Goal: Transaction & Acquisition: Book appointment/travel/reservation

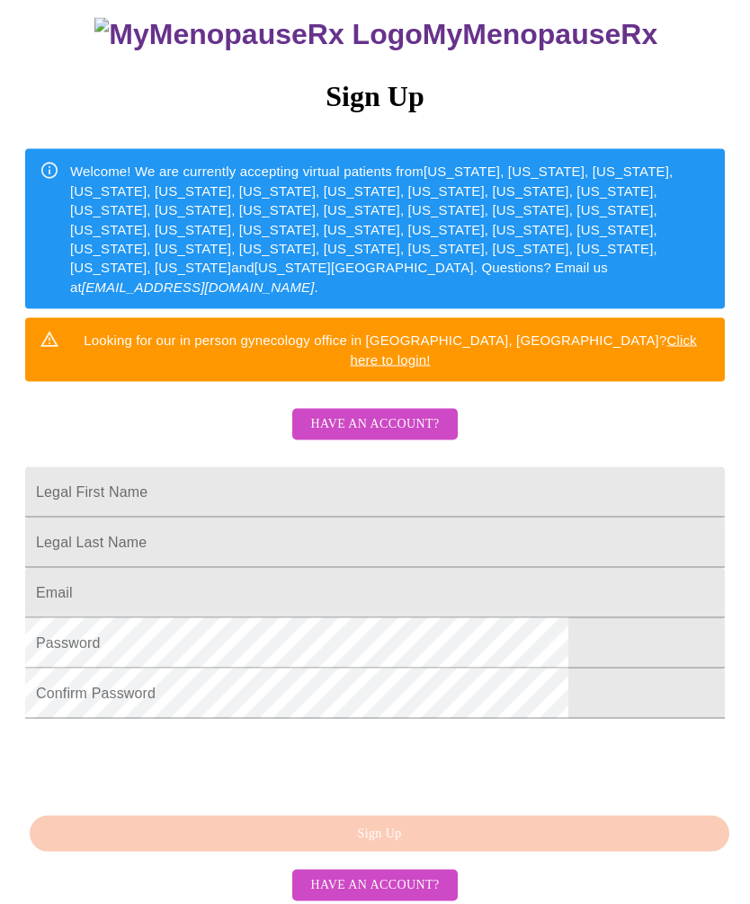
scroll to position [200, 0]
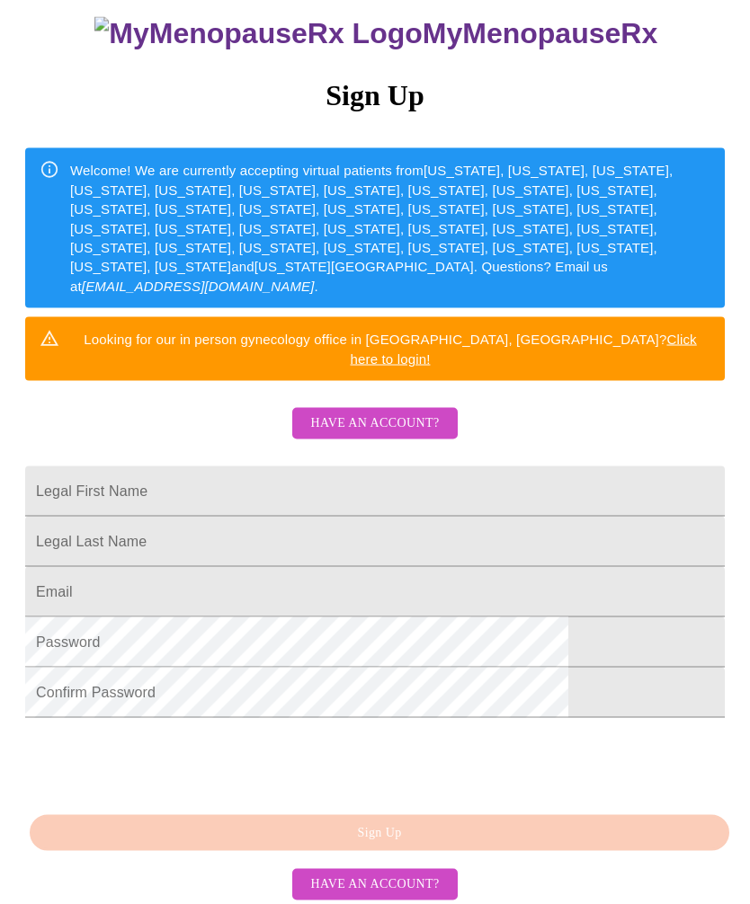
click at [373, 413] on span "Have an account?" at bounding box center [374, 424] width 129 height 22
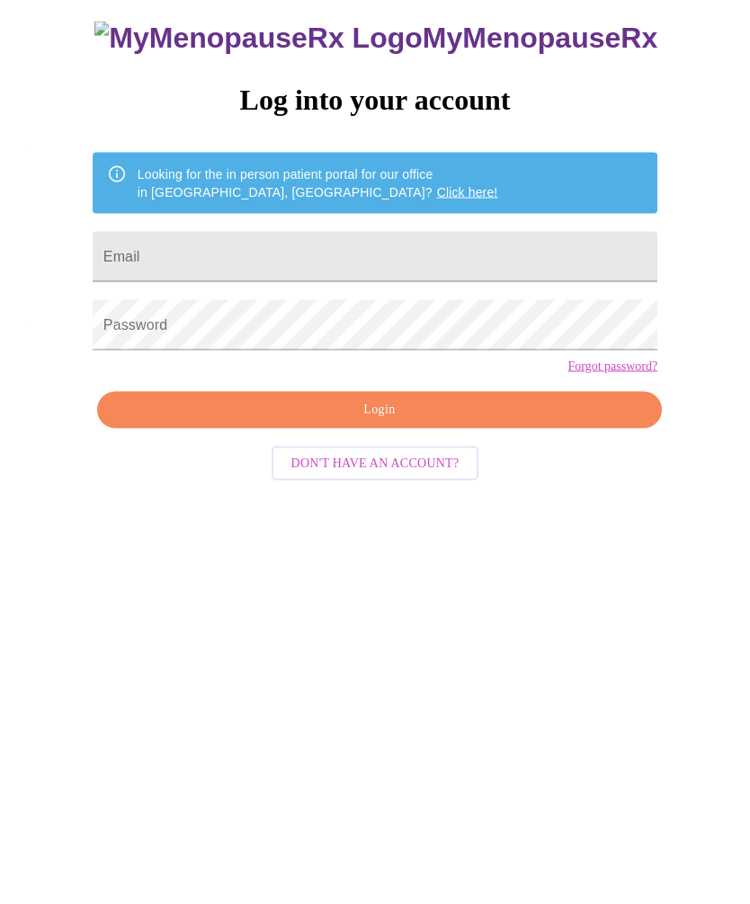
scroll to position [18, 0]
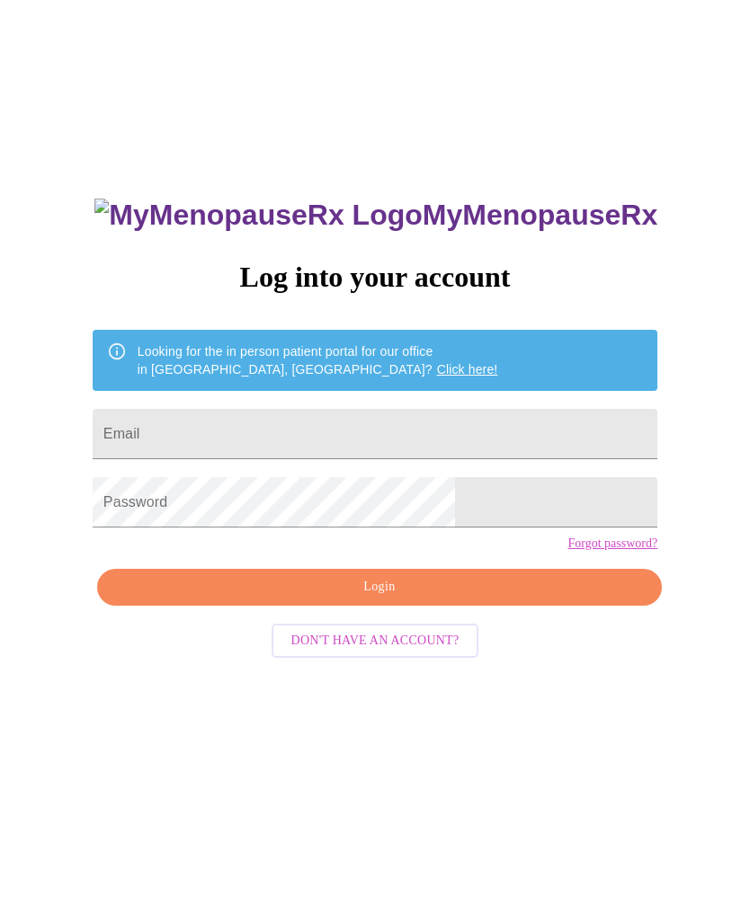
click at [316, 436] on input "Email" at bounding box center [375, 434] width 565 height 50
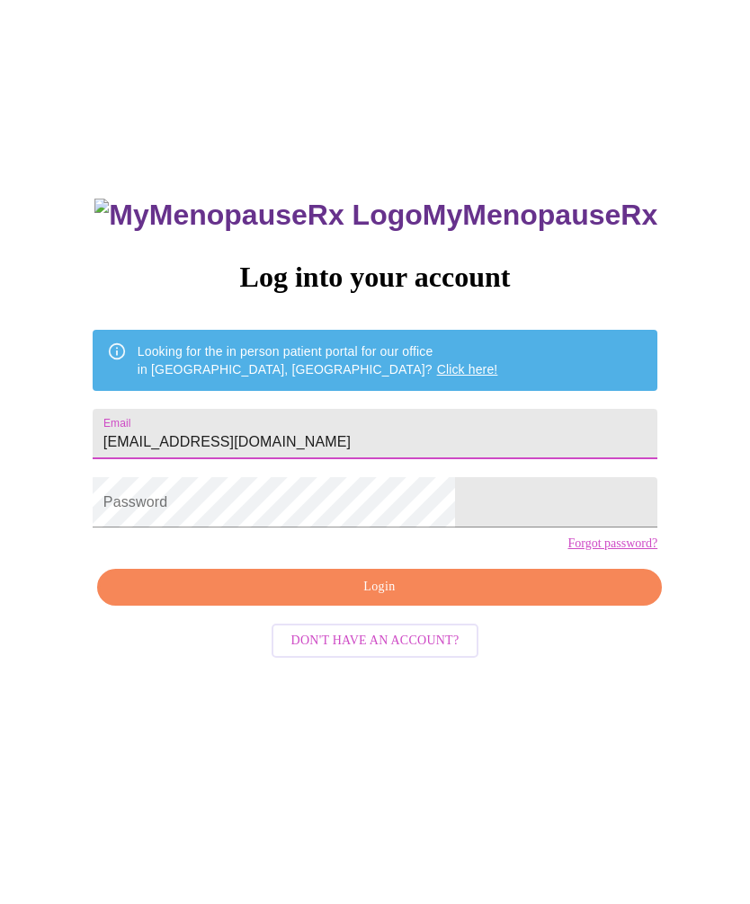
type input "[EMAIL_ADDRESS][DOMAIN_NAME]"
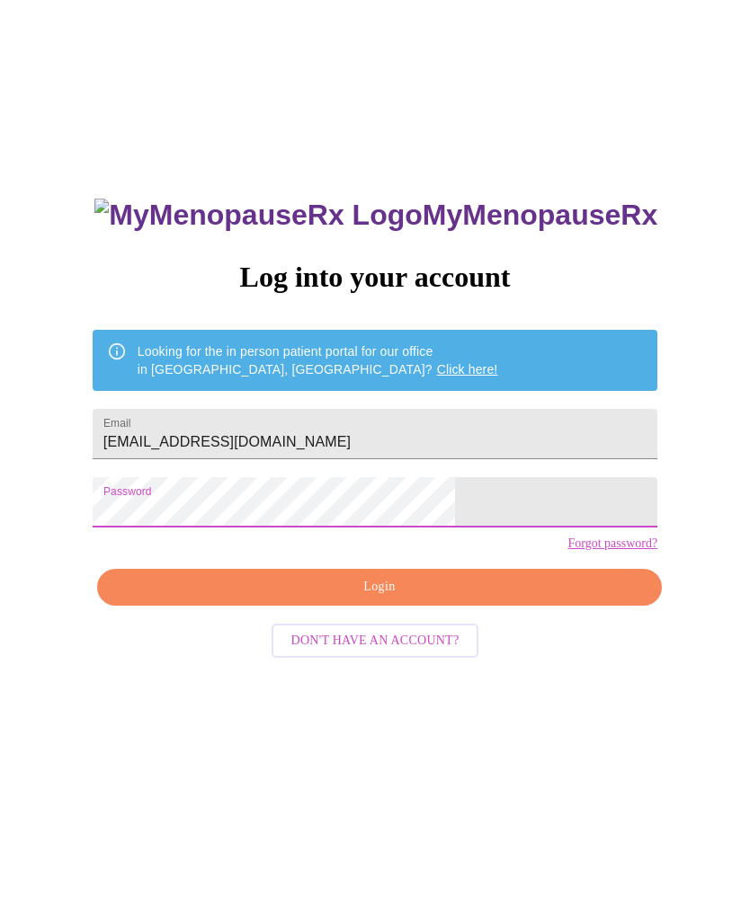
click at [676, 543] on div "MyMenopauseRx Log into your account Looking for the in person patient portal fo…" at bounding box center [374, 531] width 735 height 1085
click at [388, 599] on span "Login" at bounding box center [379, 587] width 523 height 22
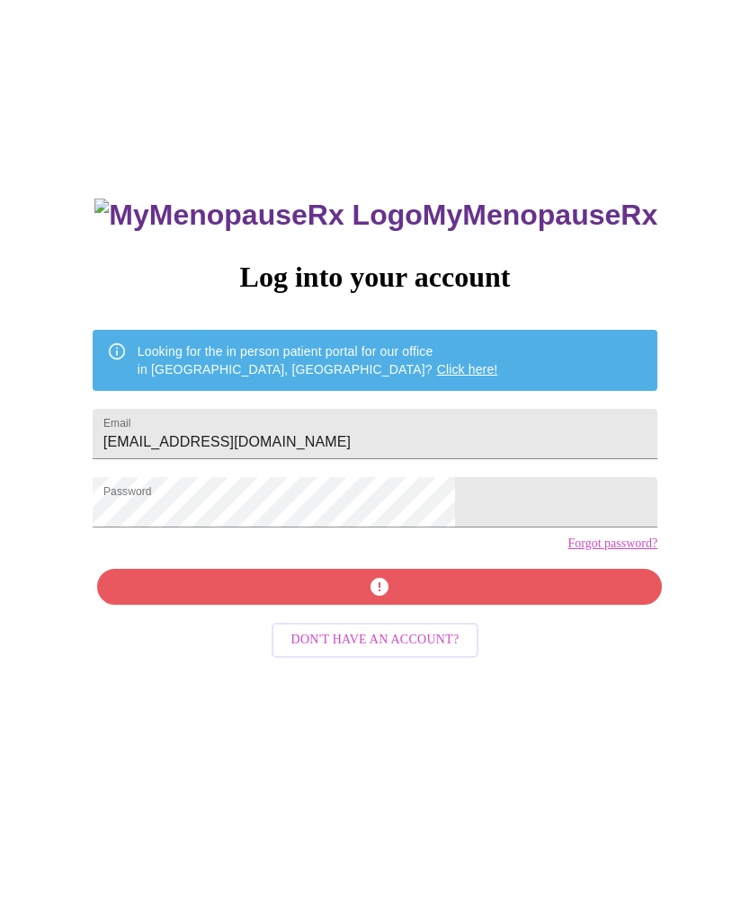
click at [567, 551] on link "Forgot password?" at bounding box center [612, 544] width 90 height 14
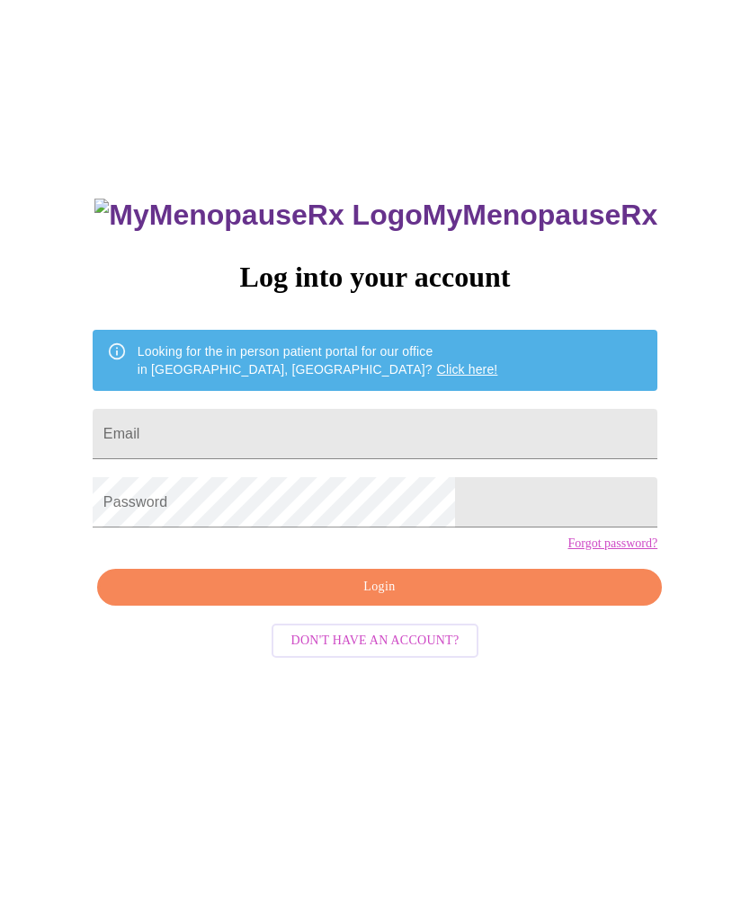
scroll to position [77, 0]
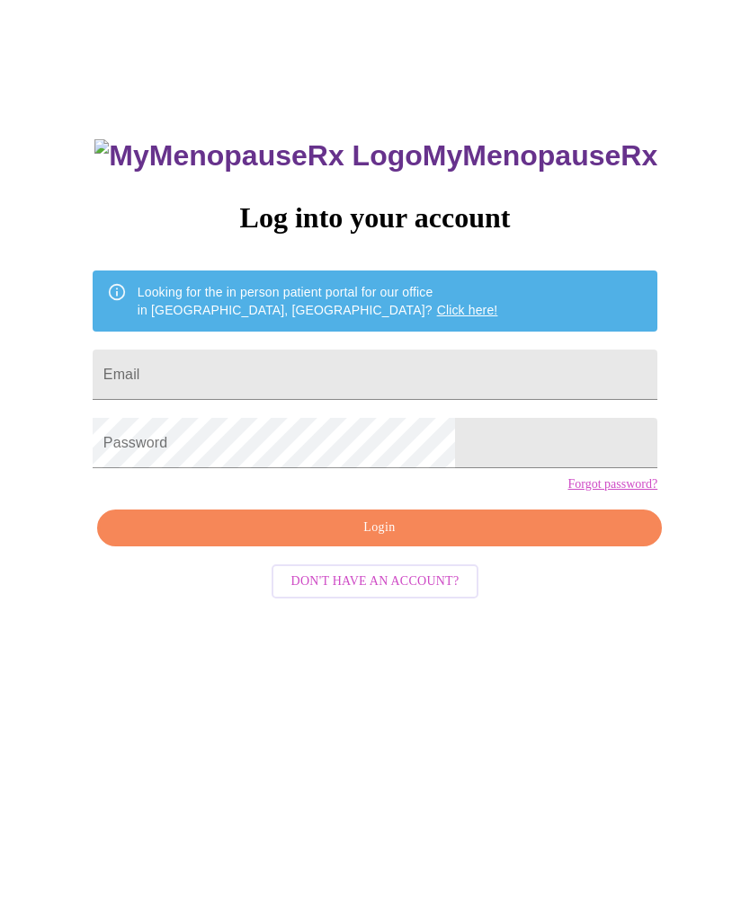
click at [439, 593] on span "Don't have an account?" at bounding box center [375, 582] width 168 height 22
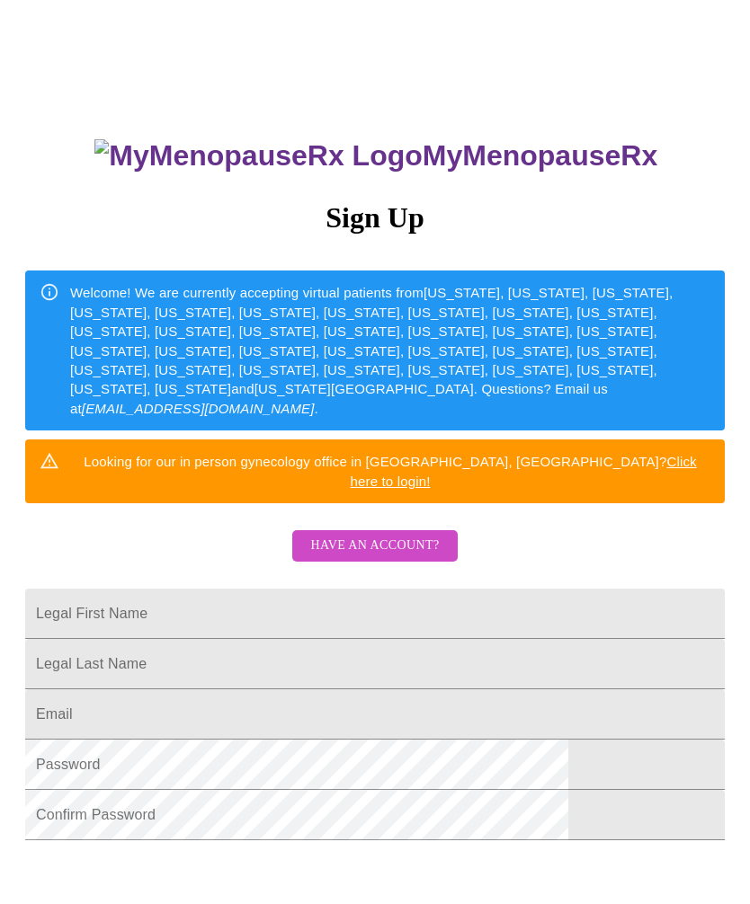
click at [258, 593] on input "Legal First Name" at bounding box center [374, 614] width 699 height 50
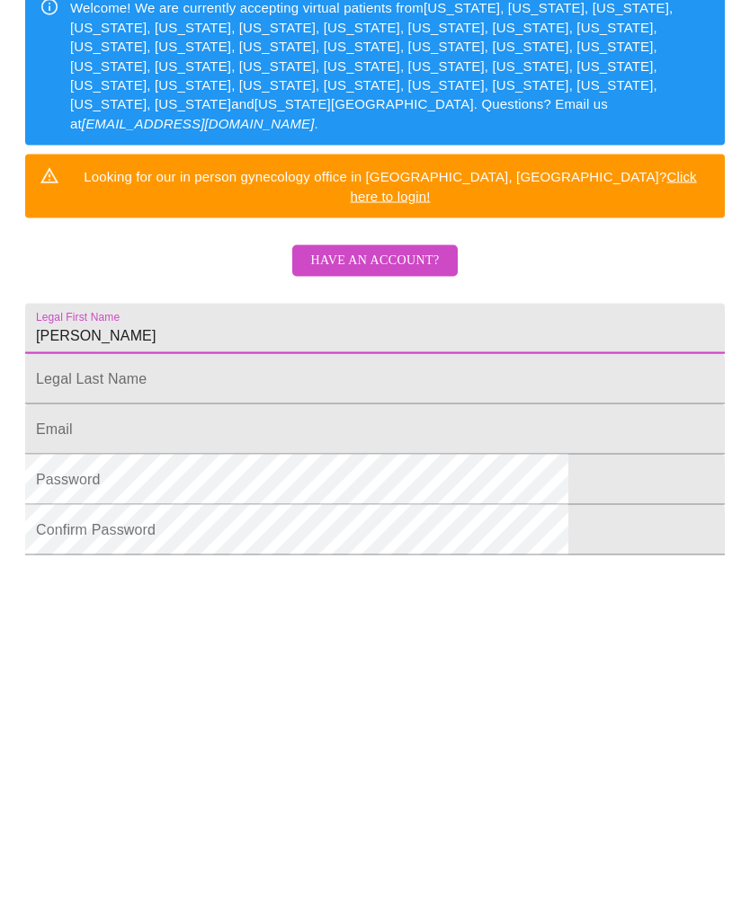
type input "Maureen"
click at [207, 640] on input "Legal First Name" at bounding box center [374, 665] width 699 height 50
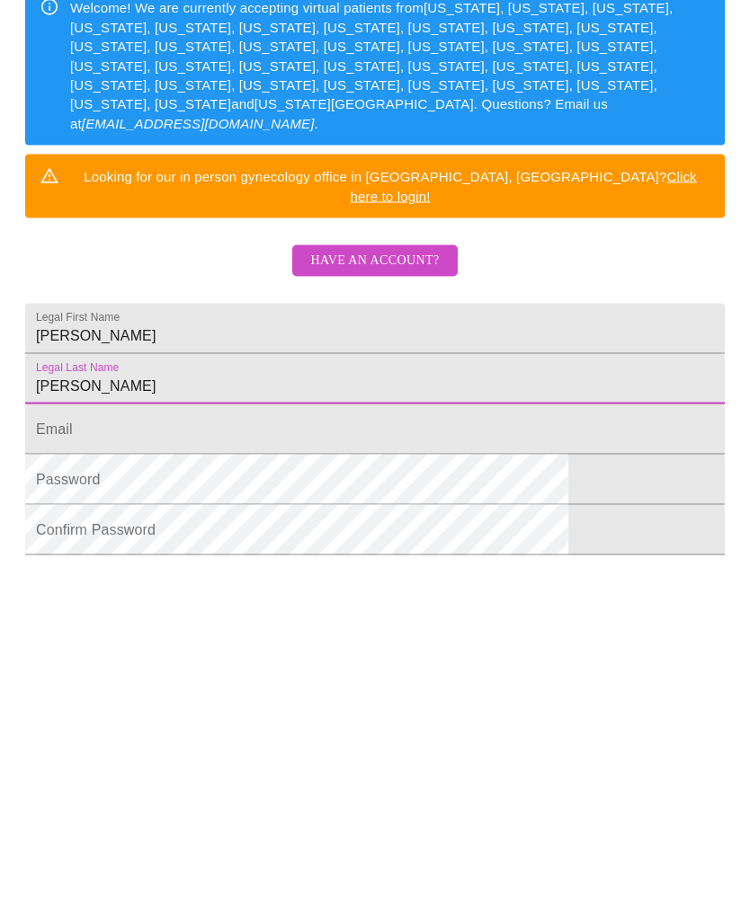
type input "Tirabasso"
click at [198, 690] on input "Legal First Name" at bounding box center [374, 715] width 699 height 50
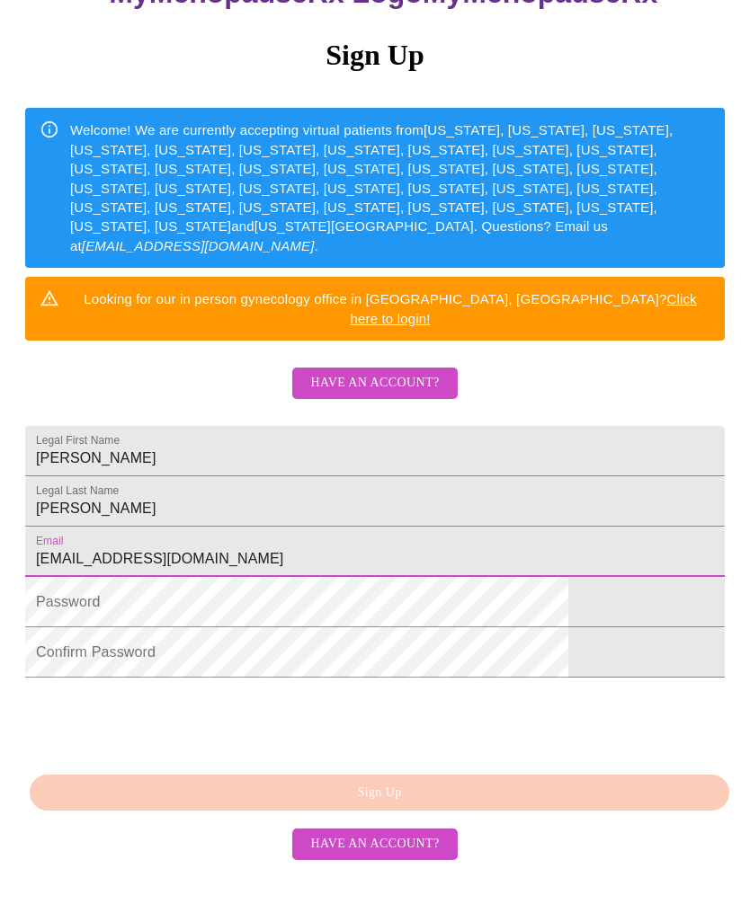
scroll to position [259, 0]
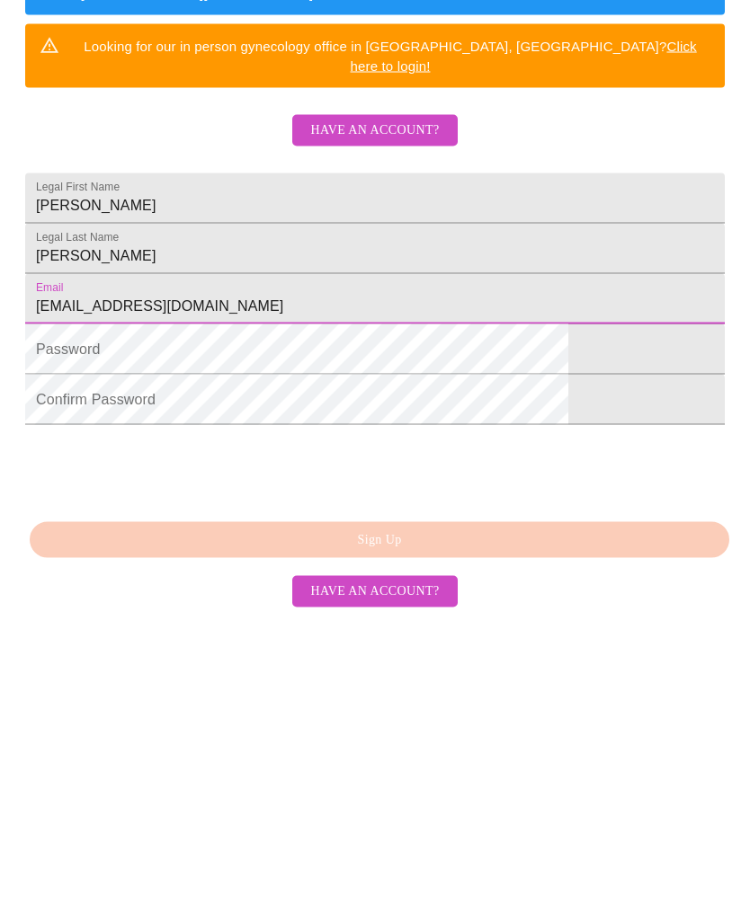
type input "[EMAIL_ADDRESS][DOMAIN_NAME]"
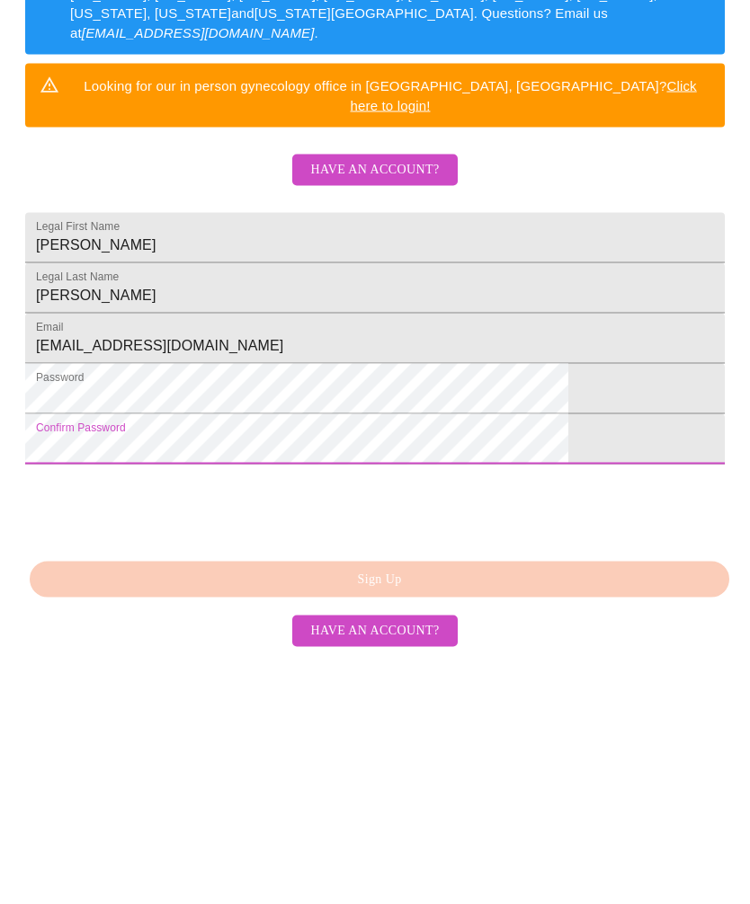
scroll to position [273, 0]
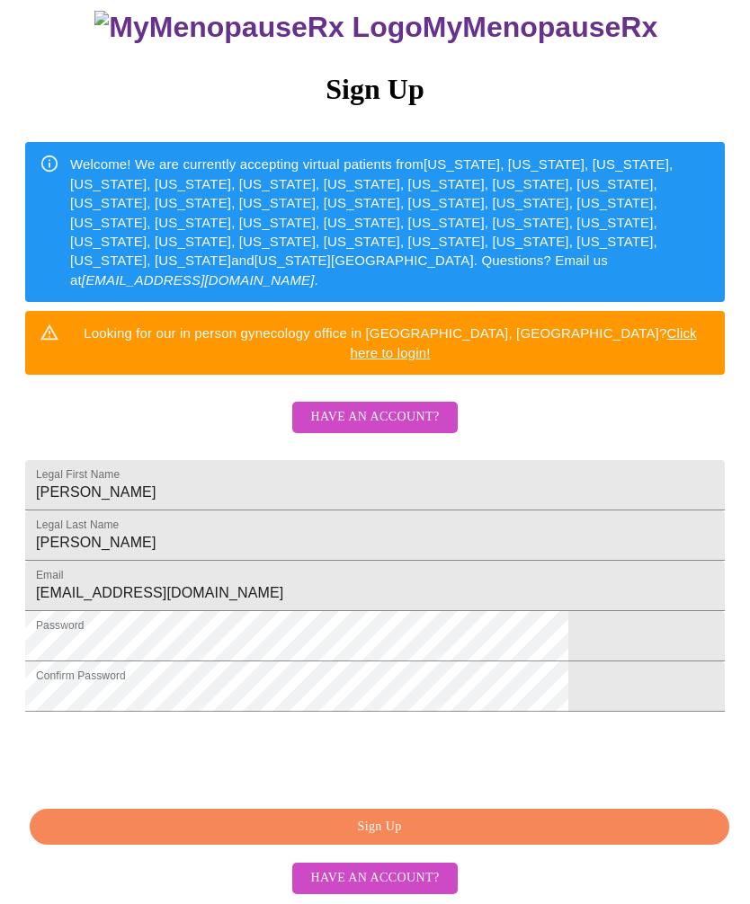
click at [584, 821] on span "Sign Up" at bounding box center [379, 828] width 658 height 22
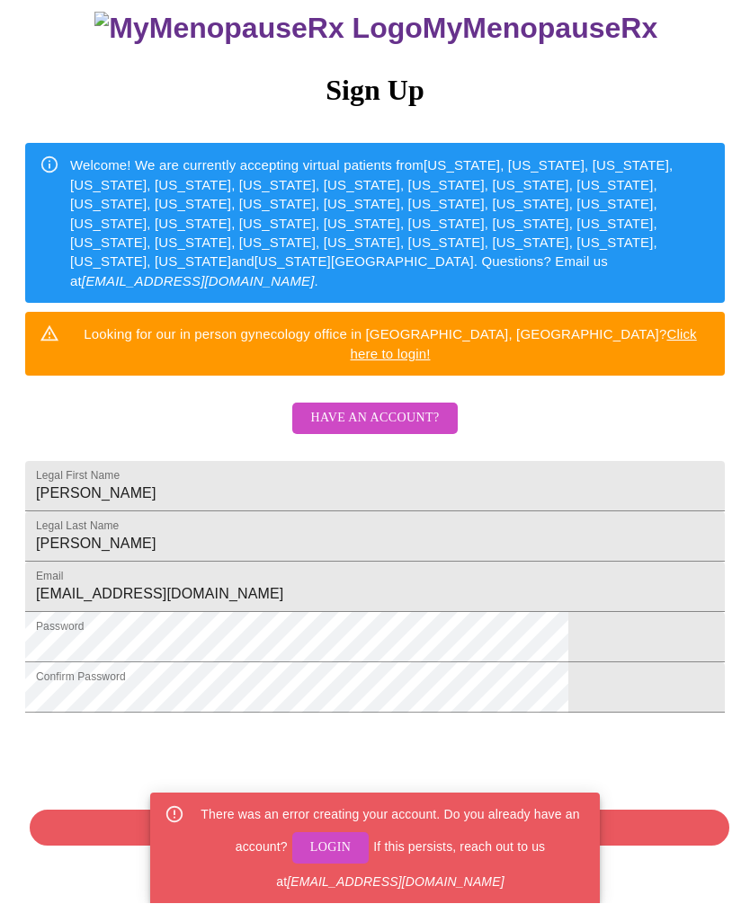
click at [335, 844] on span "Login" at bounding box center [330, 849] width 41 height 22
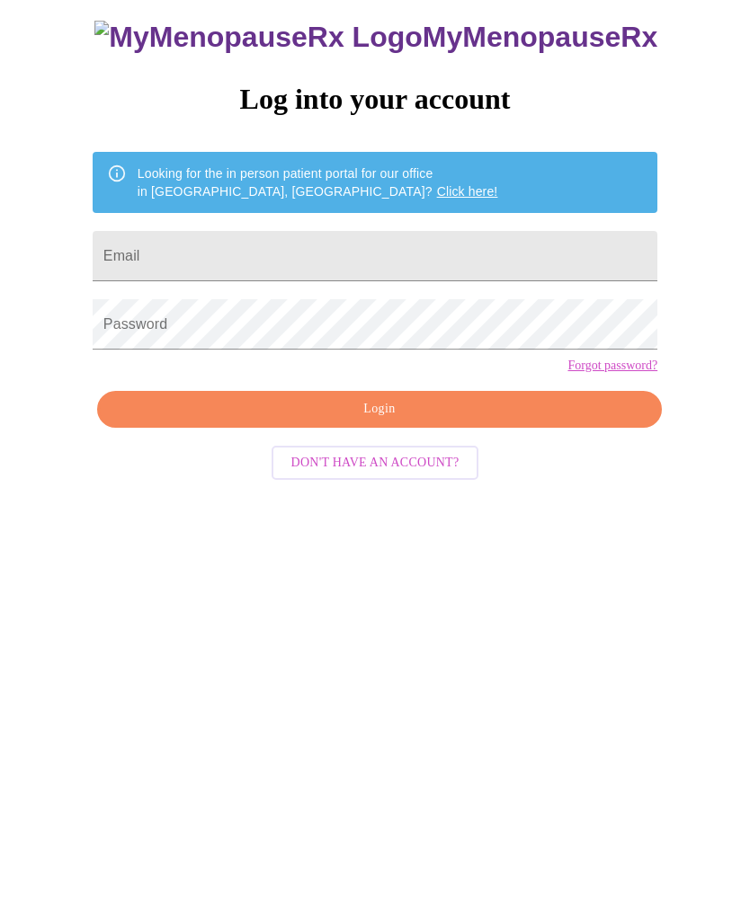
scroll to position [77, 0]
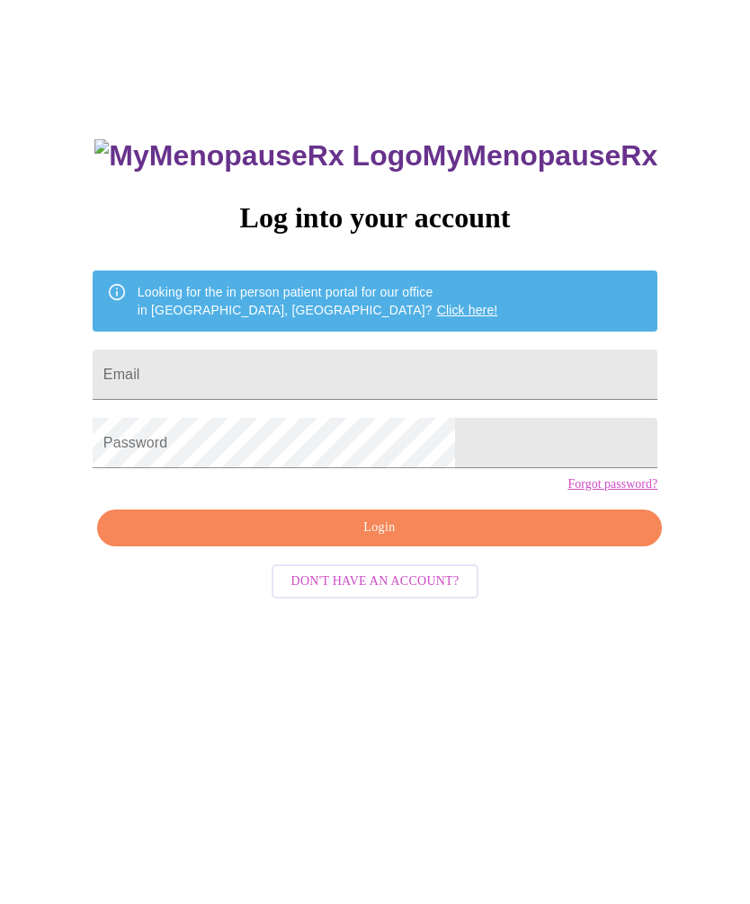
click at [437, 307] on link "Click here!" at bounding box center [467, 310] width 61 height 14
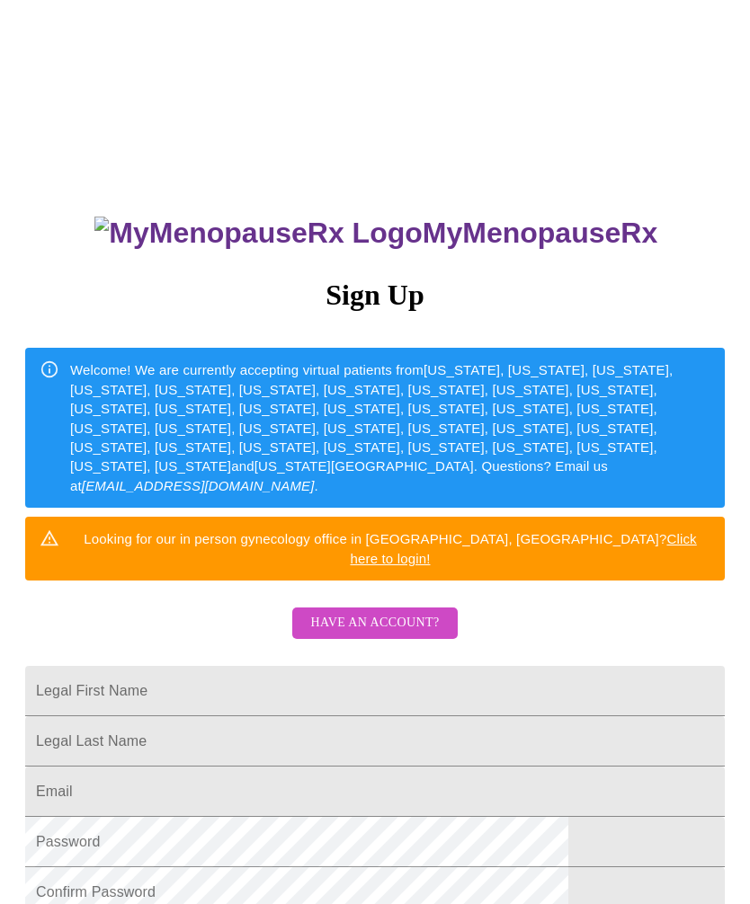
click at [402, 612] on span "Have an account?" at bounding box center [374, 623] width 129 height 22
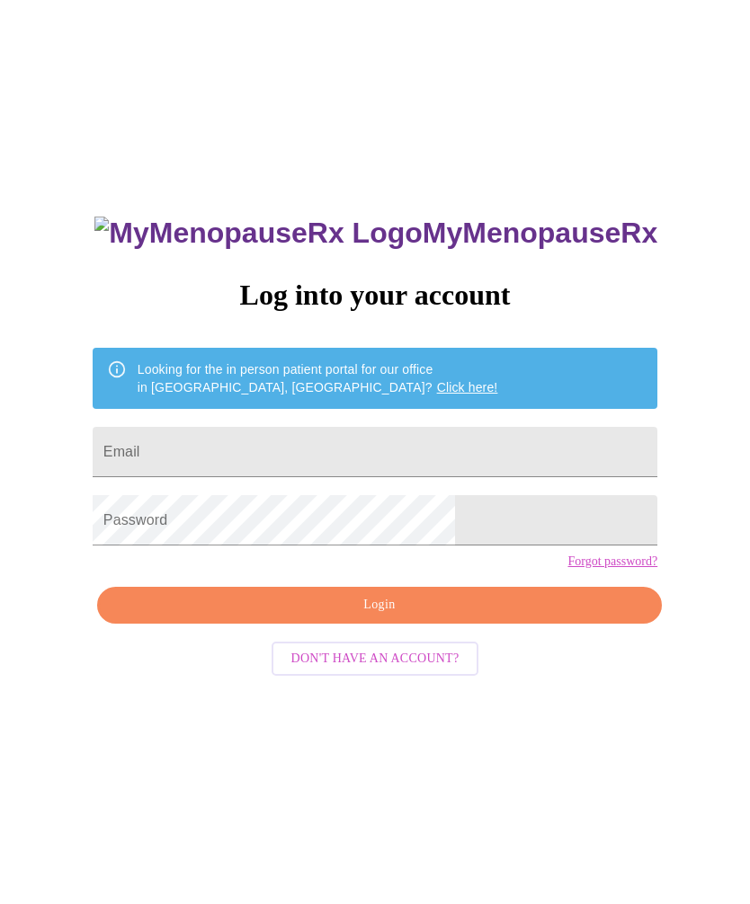
click at [367, 457] on input "Email" at bounding box center [375, 452] width 565 height 50
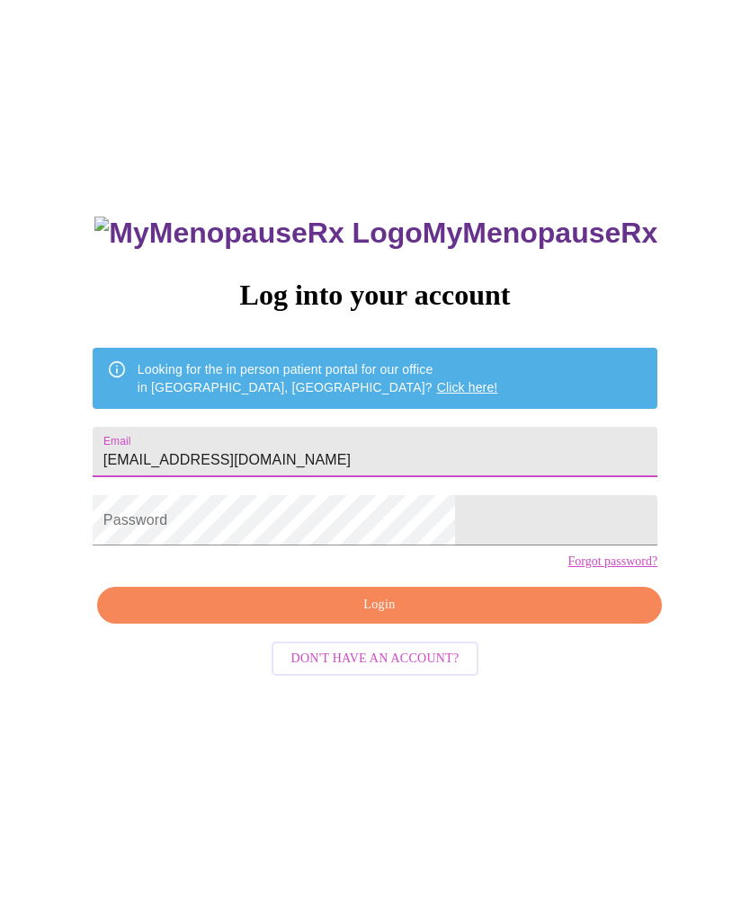
type input "[EMAIL_ADDRESS][DOMAIN_NAME]"
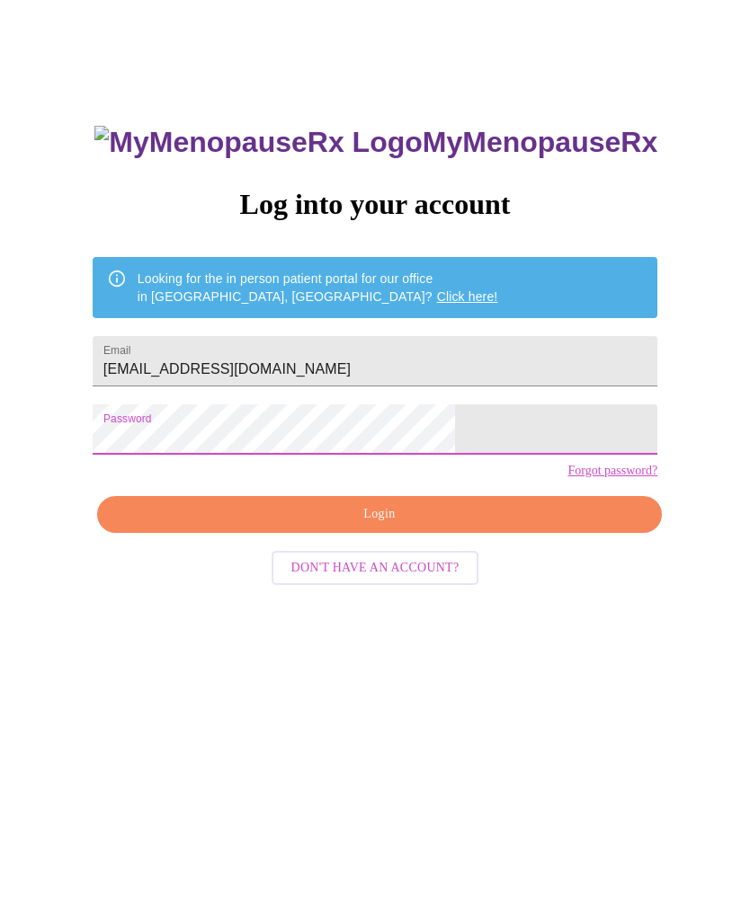
click at [567, 555] on link "Forgot password?" at bounding box center [612, 562] width 90 height 14
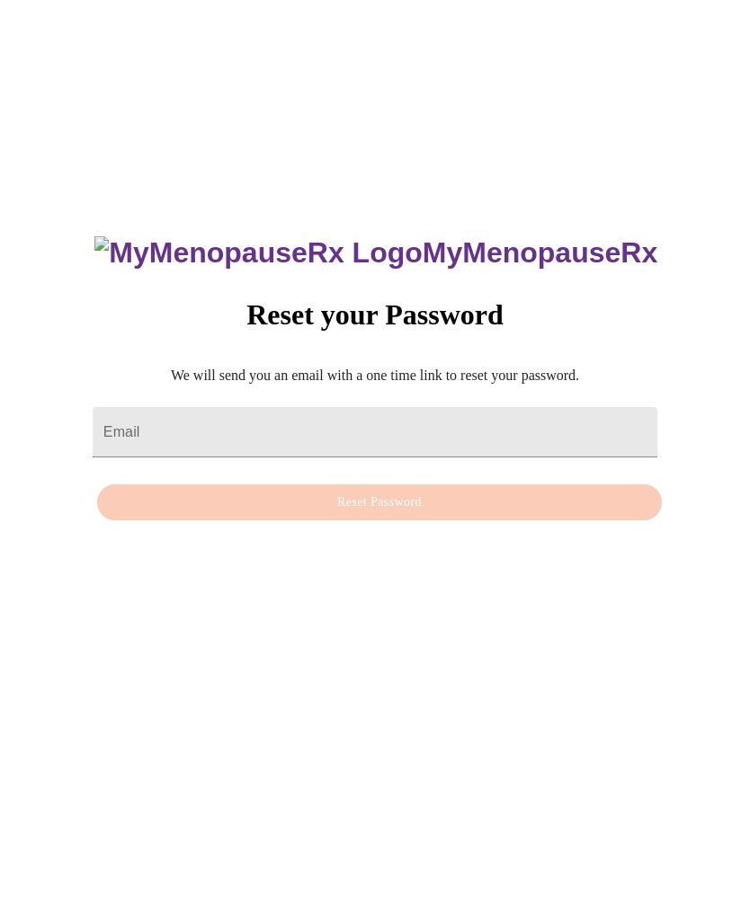
scroll to position [18, 0]
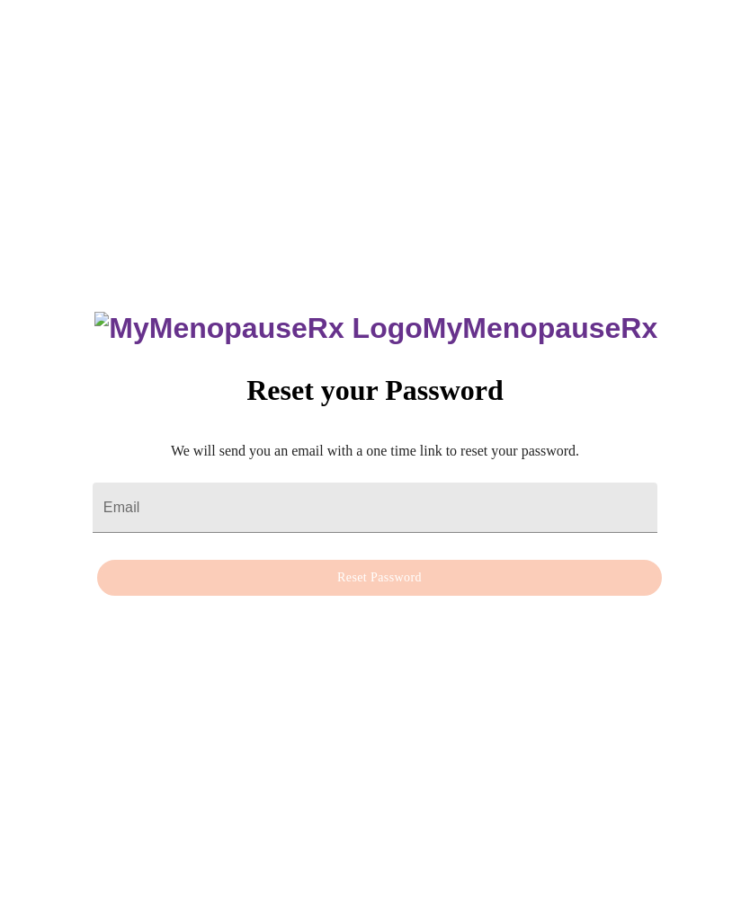
click at [480, 607] on div "MyMenopauseRx Reset your Password We will send you an email with a one time lin…" at bounding box center [375, 445] width 601 height 323
click at [268, 525] on input "Email" at bounding box center [375, 509] width 565 height 50
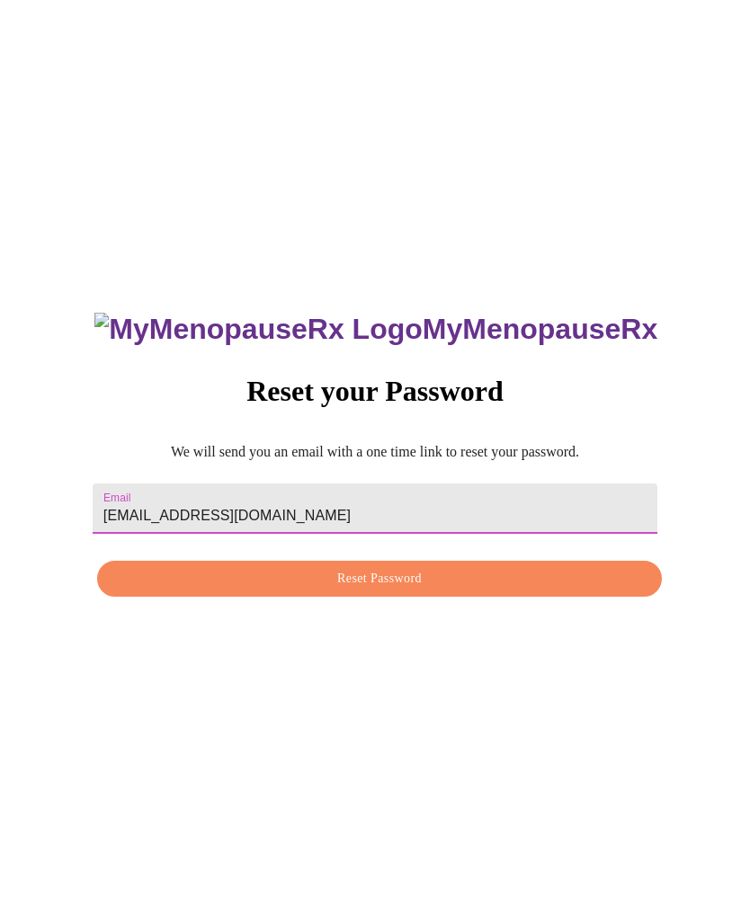
type input "[EMAIL_ADDRESS][DOMAIN_NAME]"
click at [430, 591] on span "Reset Password" at bounding box center [379, 579] width 523 height 22
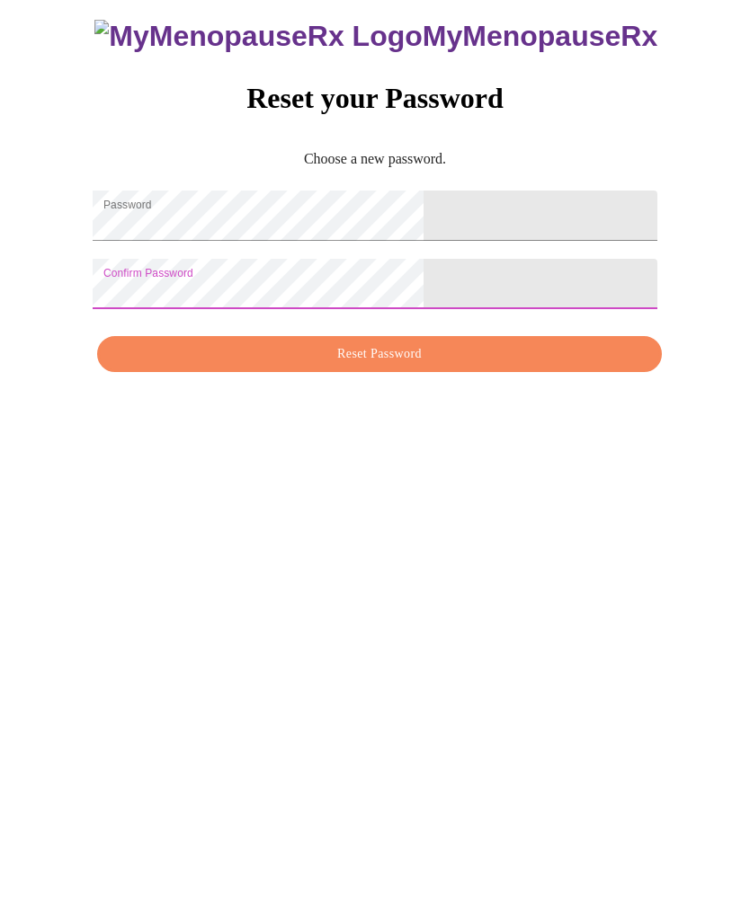
click at [415, 617] on span "Reset Password" at bounding box center [379, 628] width 523 height 22
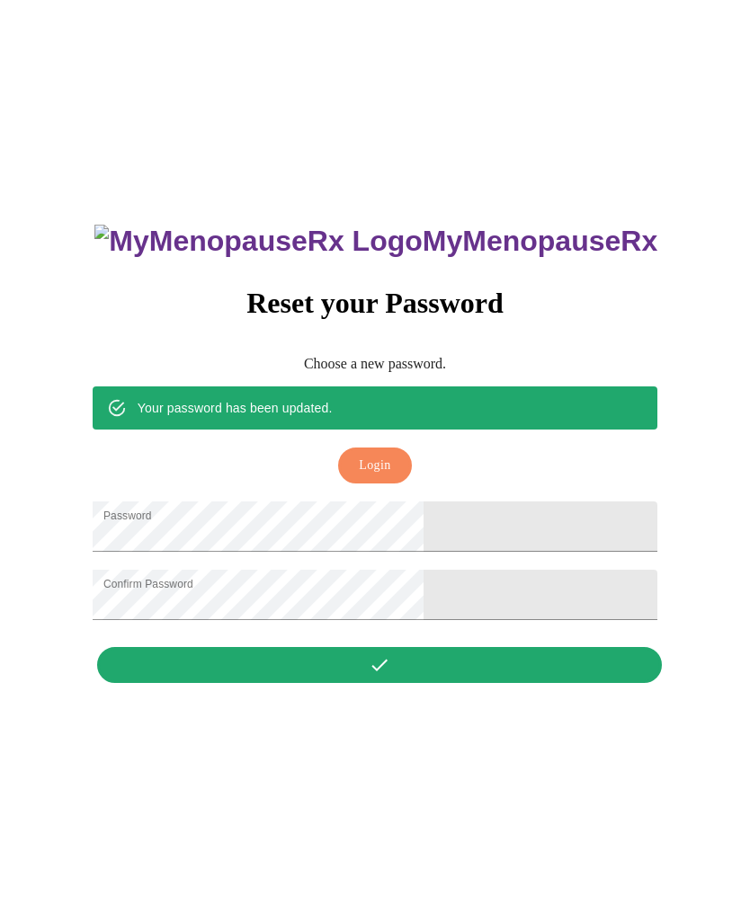
click at [383, 456] on span "Login" at bounding box center [374, 467] width 31 height 22
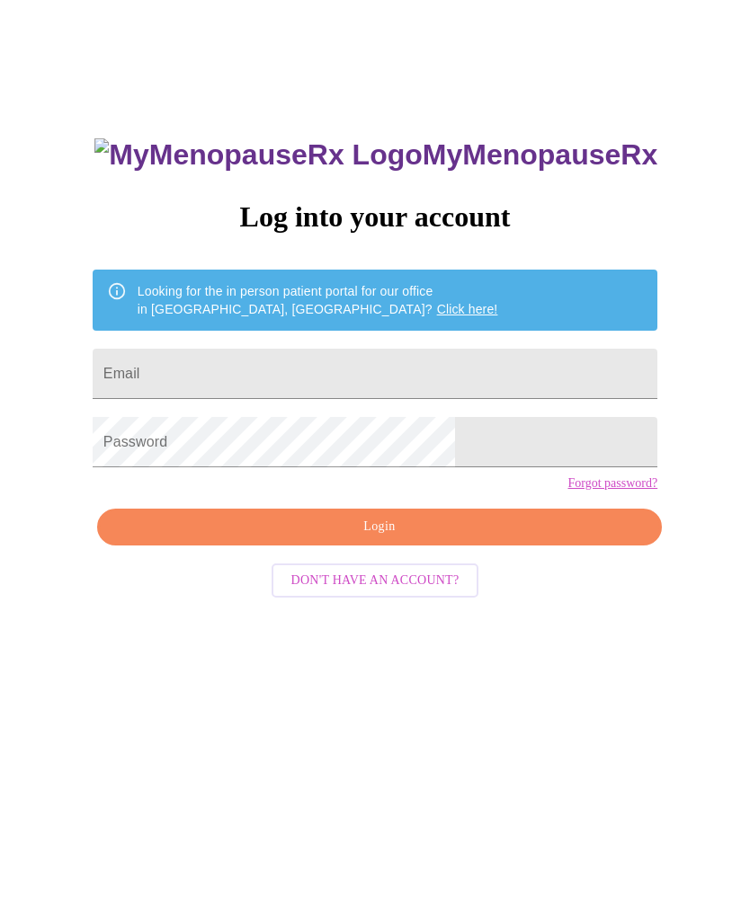
click at [402, 539] on span "Login" at bounding box center [379, 528] width 523 height 22
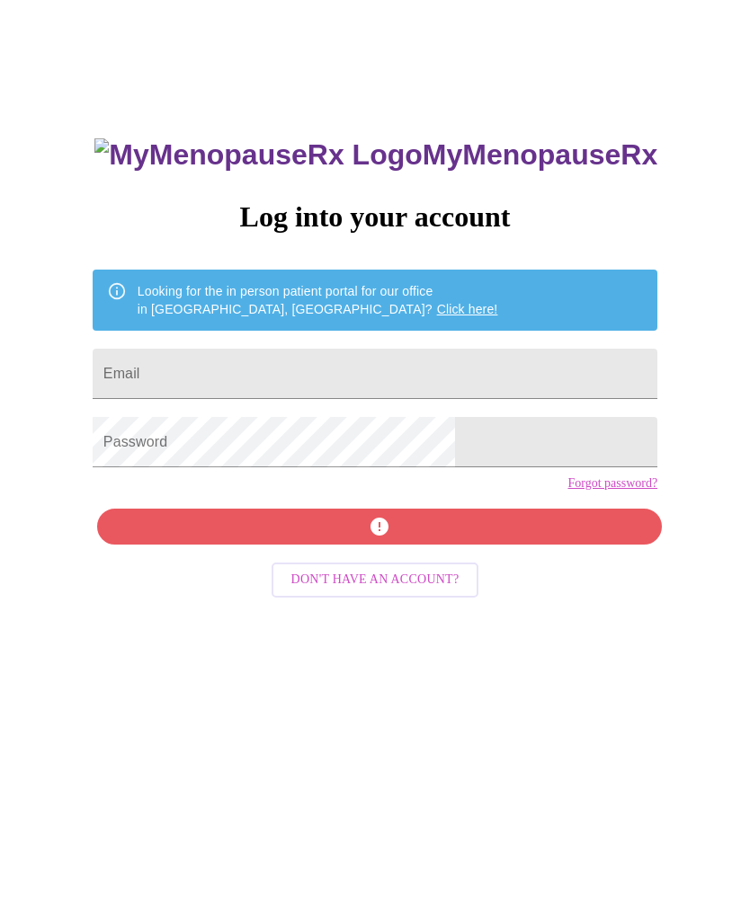
click at [308, 374] on input "Email" at bounding box center [375, 375] width 565 height 50
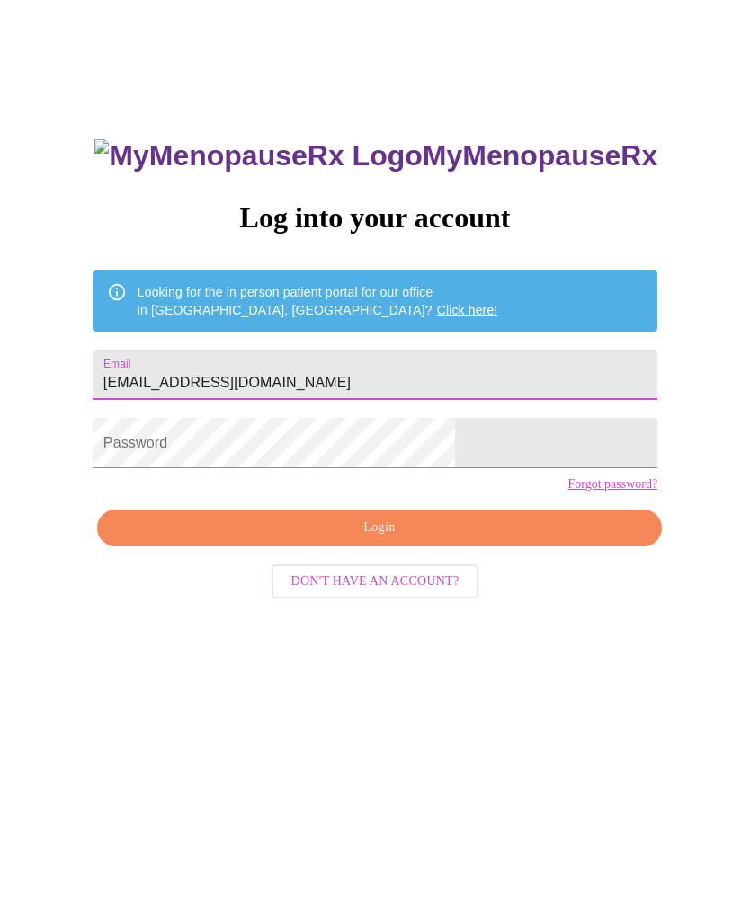
type input "[EMAIL_ADDRESS][DOMAIN_NAME]"
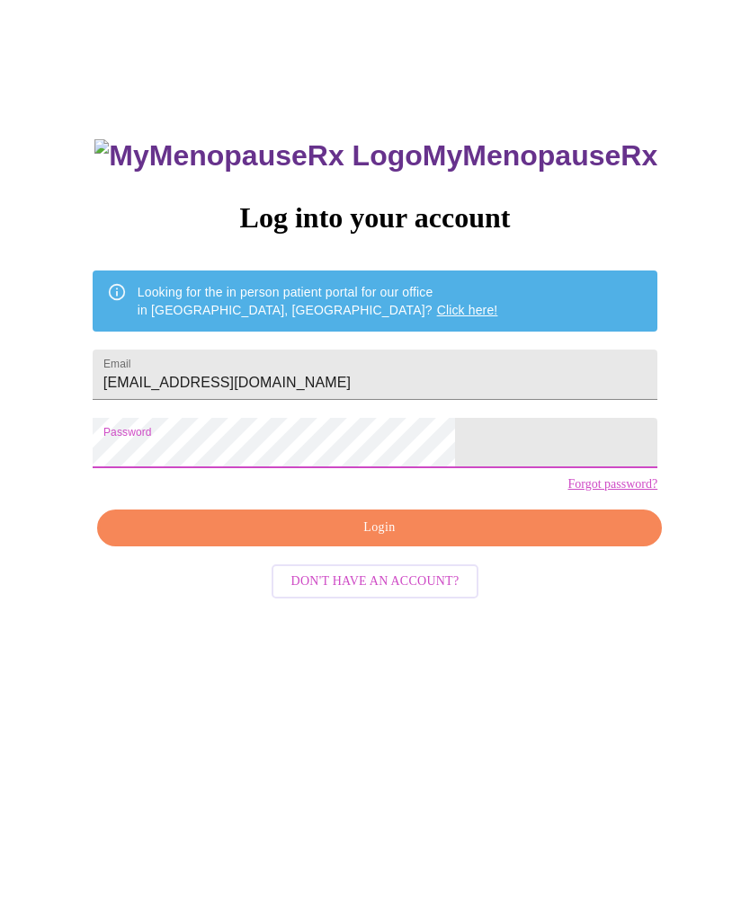
click at [402, 539] on span "Login" at bounding box center [379, 528] width 523 height 22
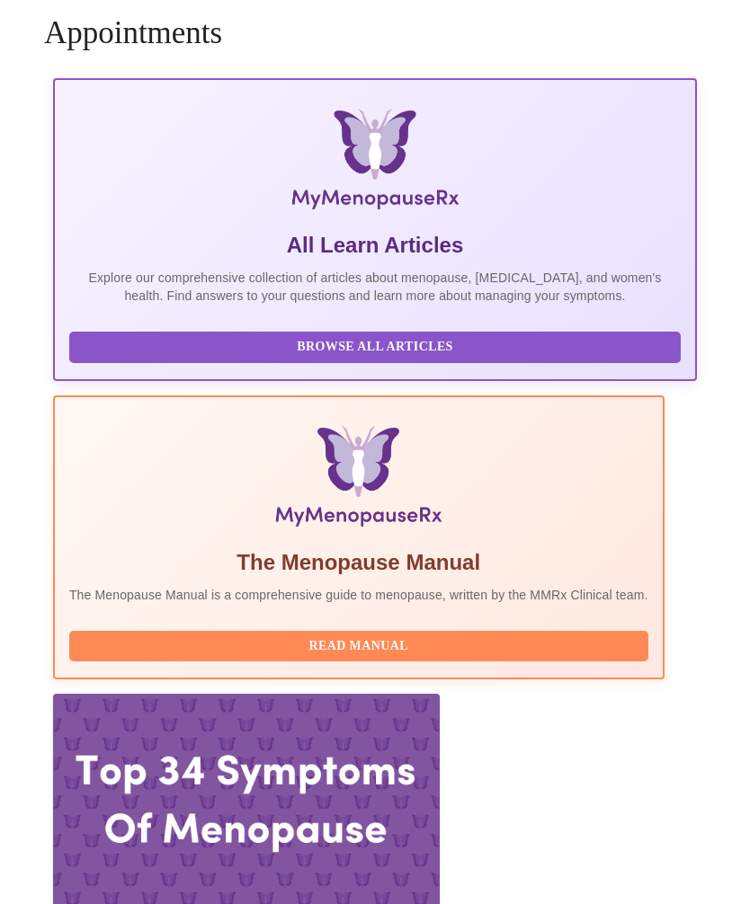
scroll to position [59, 0]
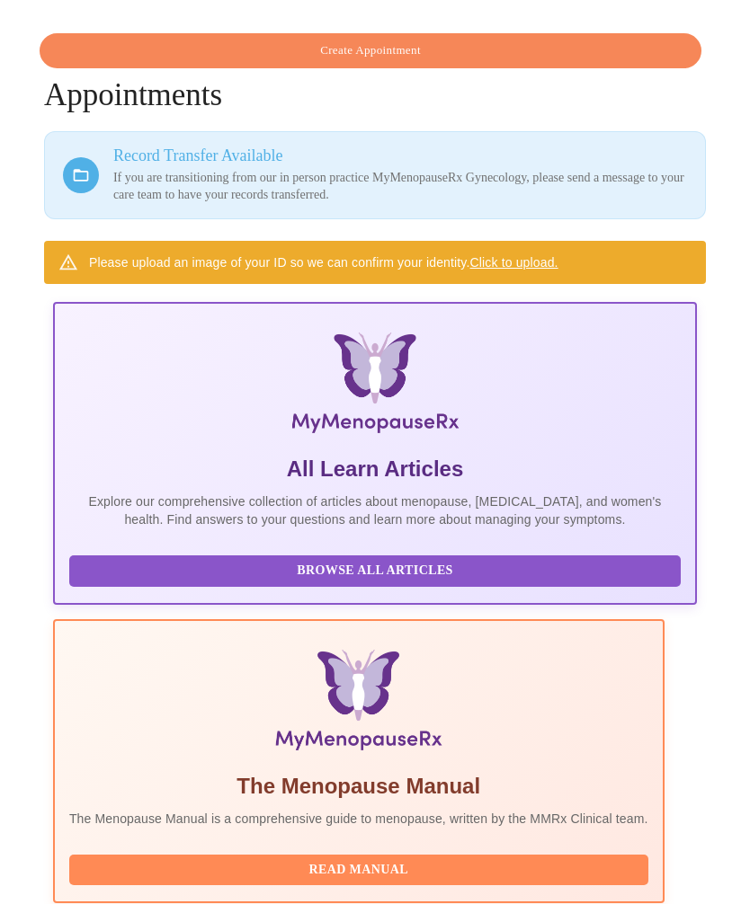
click at [511, 255] on link "Click to upload." at bounding box center [514, 262] width 88 height 14
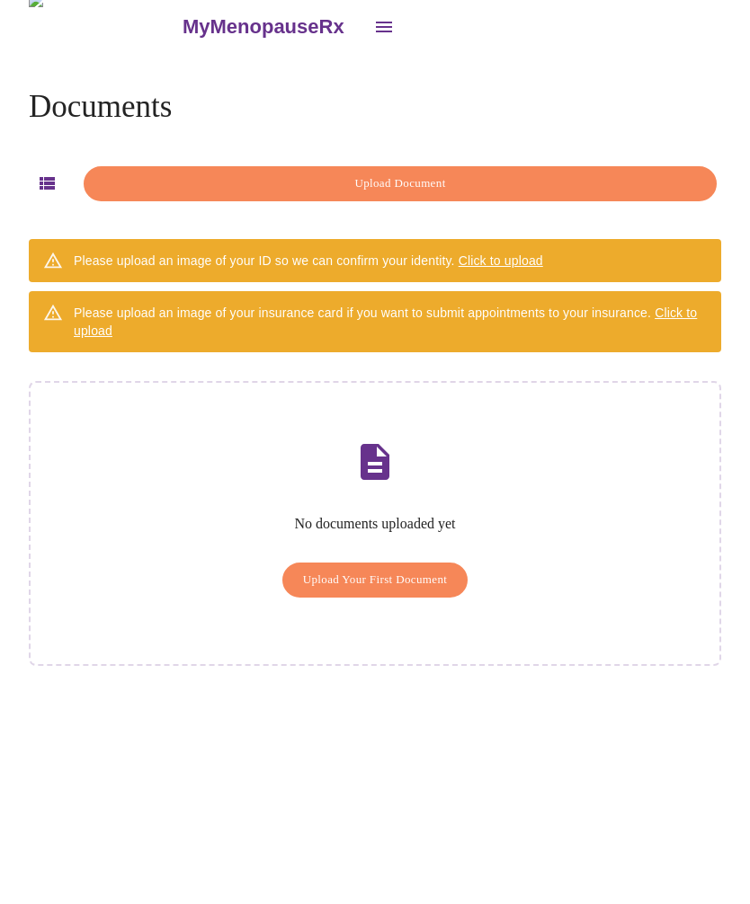
click at [631, 481] on div "No documents uploaded yet Upload Your First Document" at bounding box center [375, 523] width 692 height 285
click at [401, 570] on span "Upload Your First Document" at bounding box center [375, 580] width 145 height 21
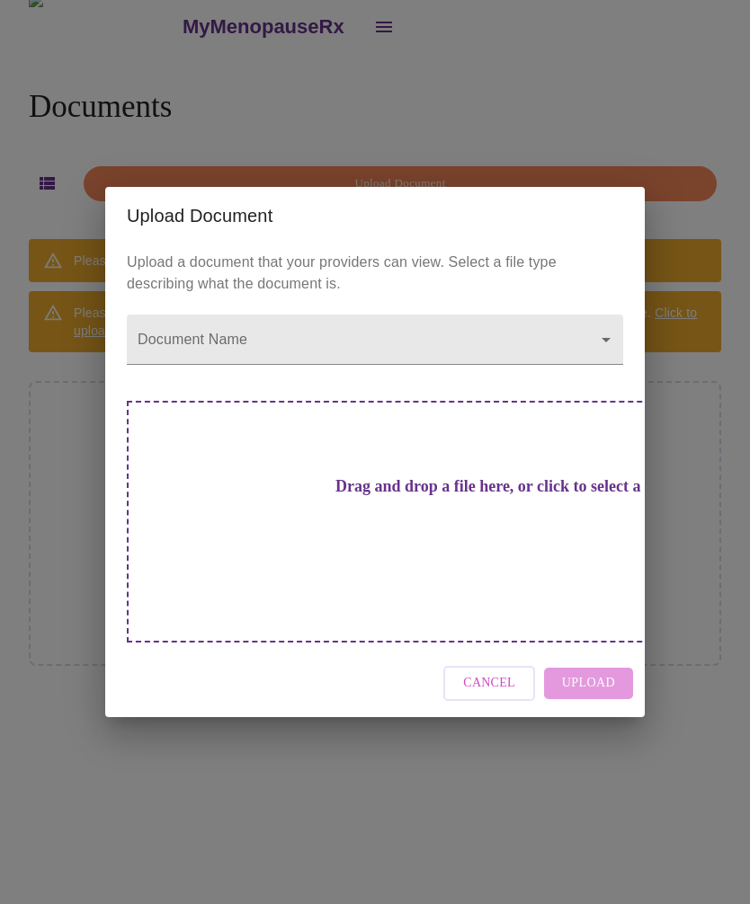
click at [601, 367] on body "MyMenopauseRx Documents Upload Document Please upload an image of your ID so we…" at bounding box center [374, 445] width 735 height 904
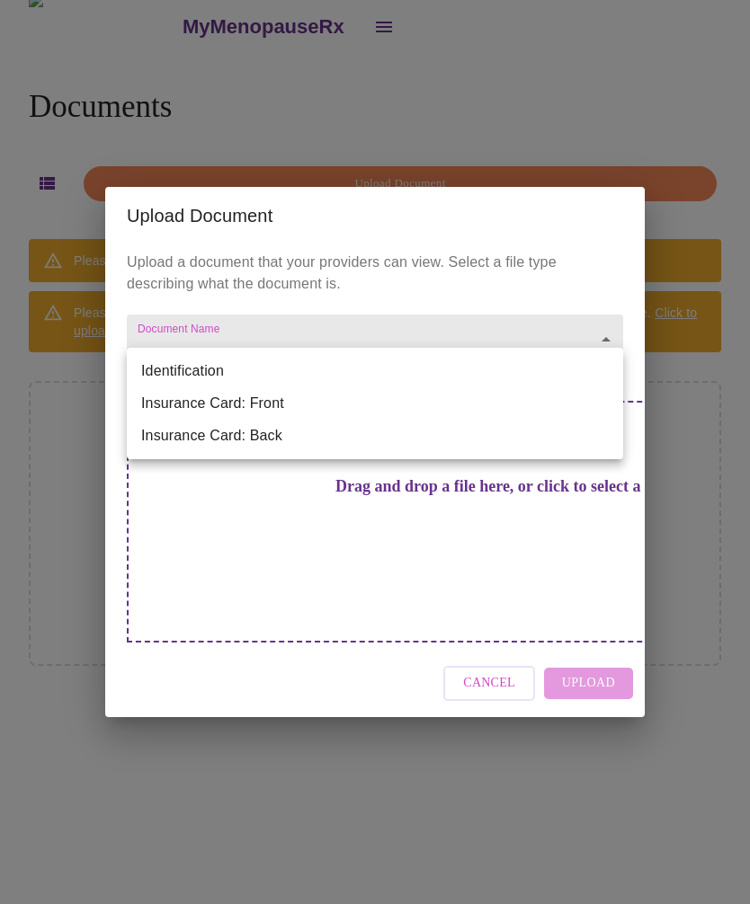
click at [205, 369] on li "Identification" at bounding box center [375, 371] width 496 height 32
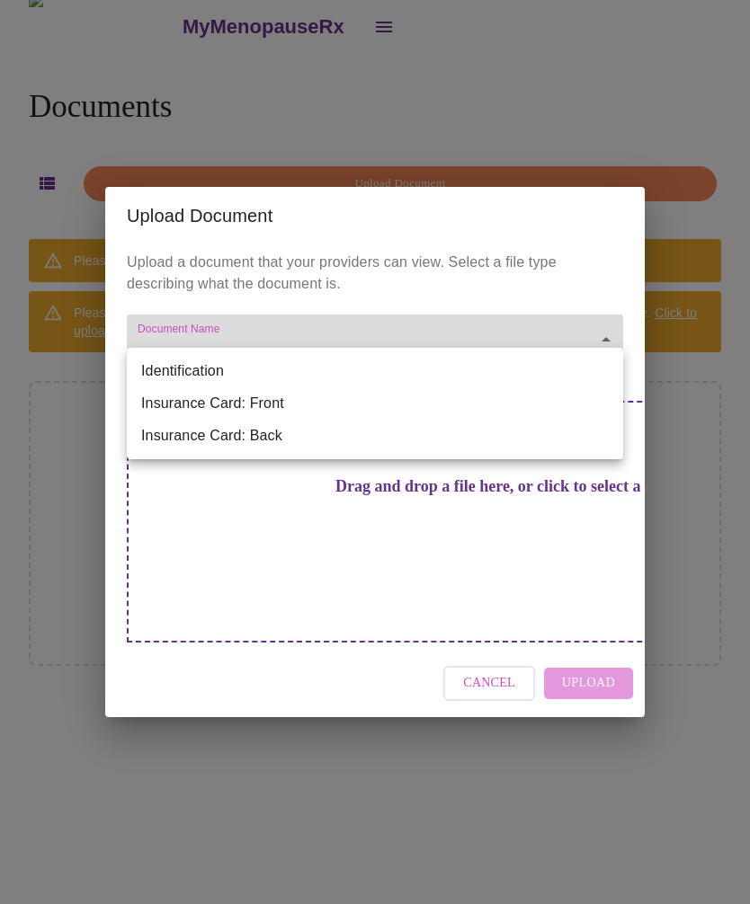
type input "Identification"
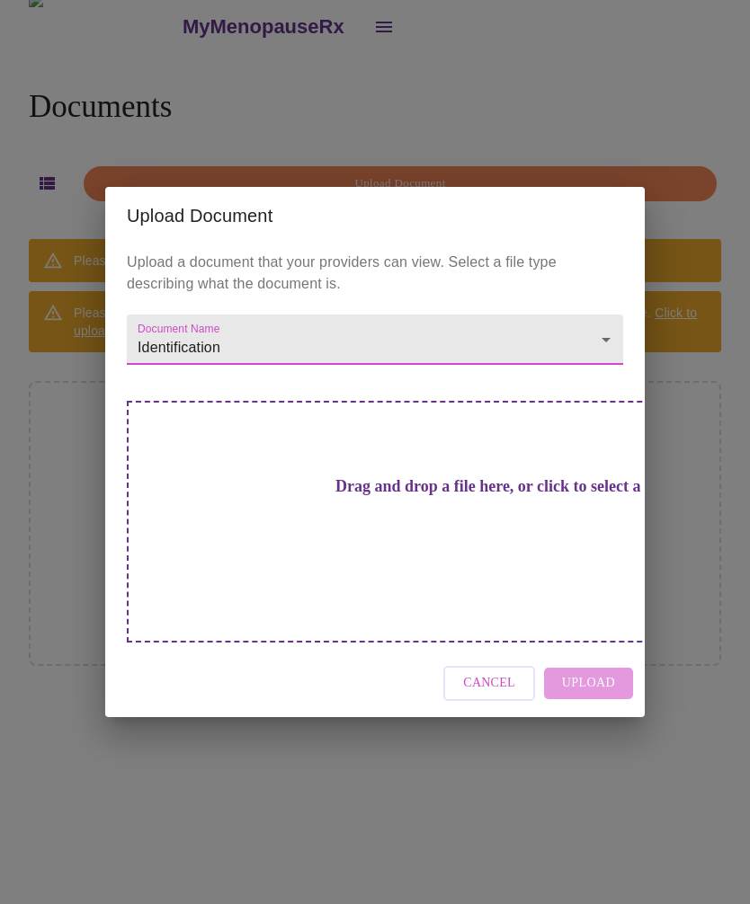
click at [403, 496] on h3 "Drag and drop a file here, or click to select a file" at bounding box center [501, 486] width 496 height 19
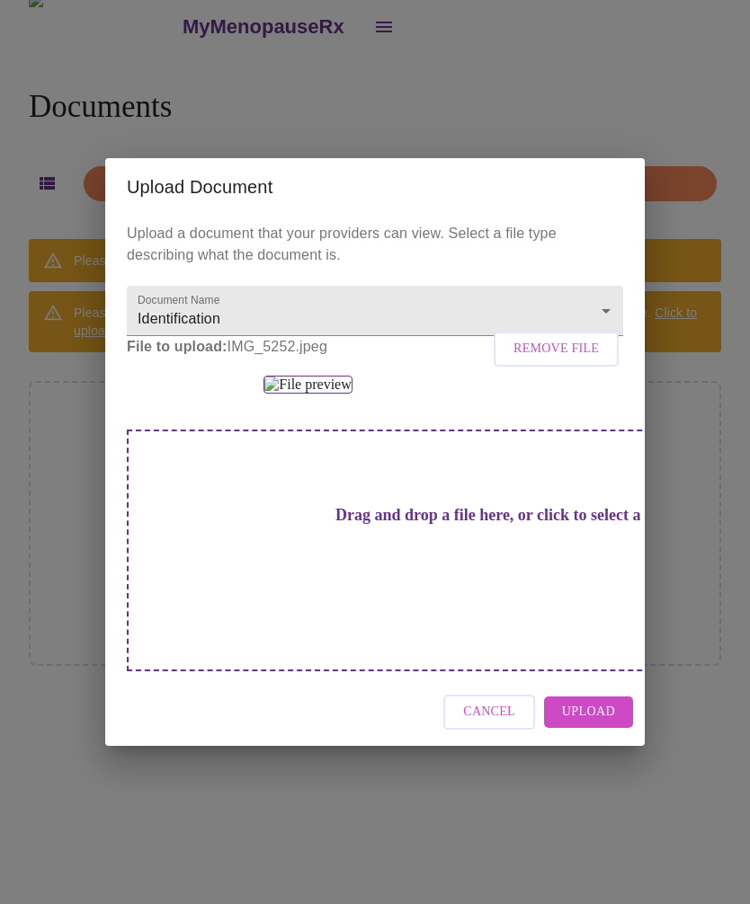
click at [607, 724] on span "Upload" at bounding box center [588, 712] width 53 height 22
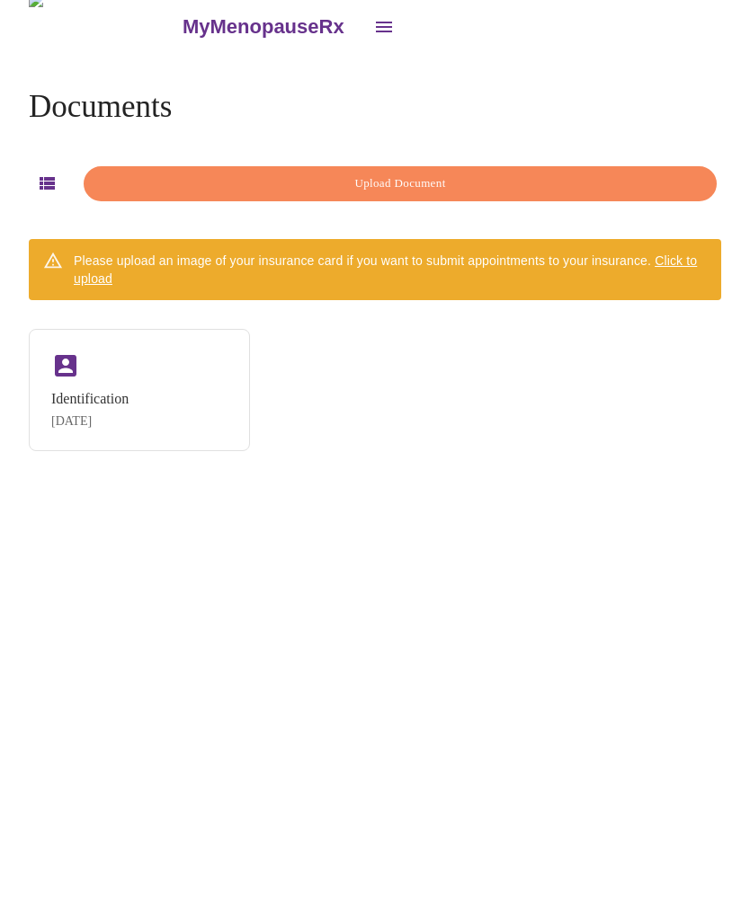
click at [689, 254] on span "Click to upload" at bounding box center [385, 270] width 623 height 32
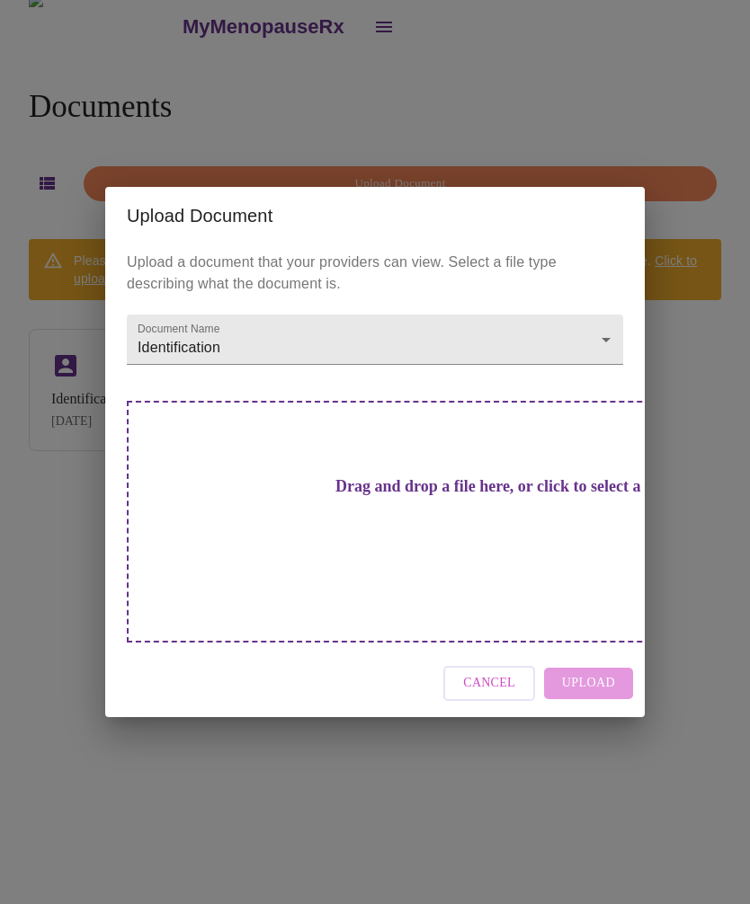
click at [605, 365] on body "MyMenopauseRx Documents Upload Document Please upload an image of your insuranc…" at bounding box center [374, 445] width 735 height 904
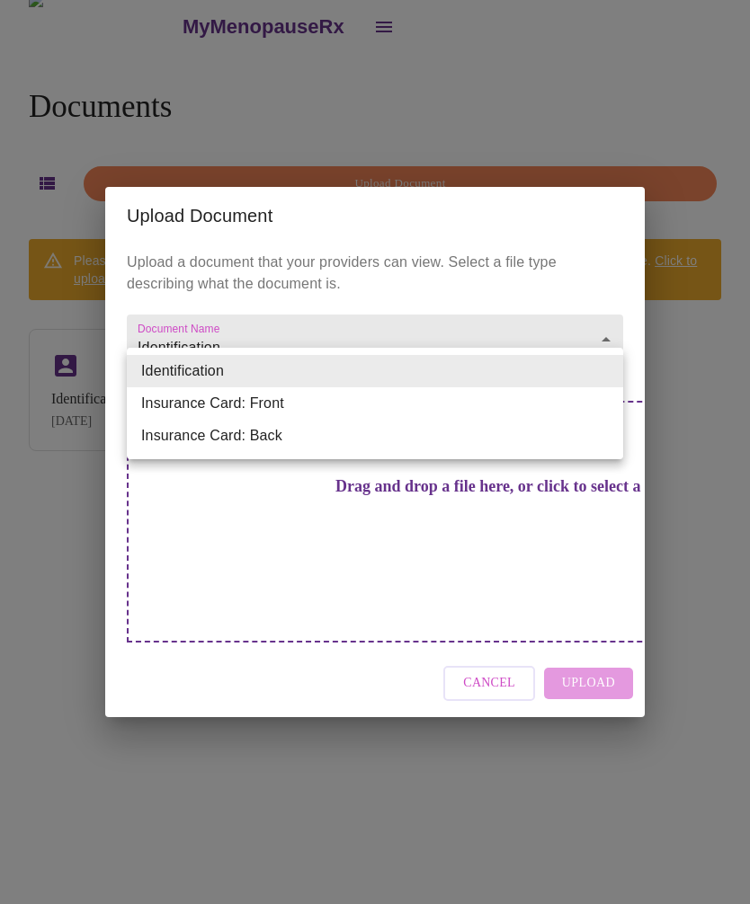
click at [274, 399] on li "Insurance Card: Front" at bounding box center [375, 403] width 496 height 32
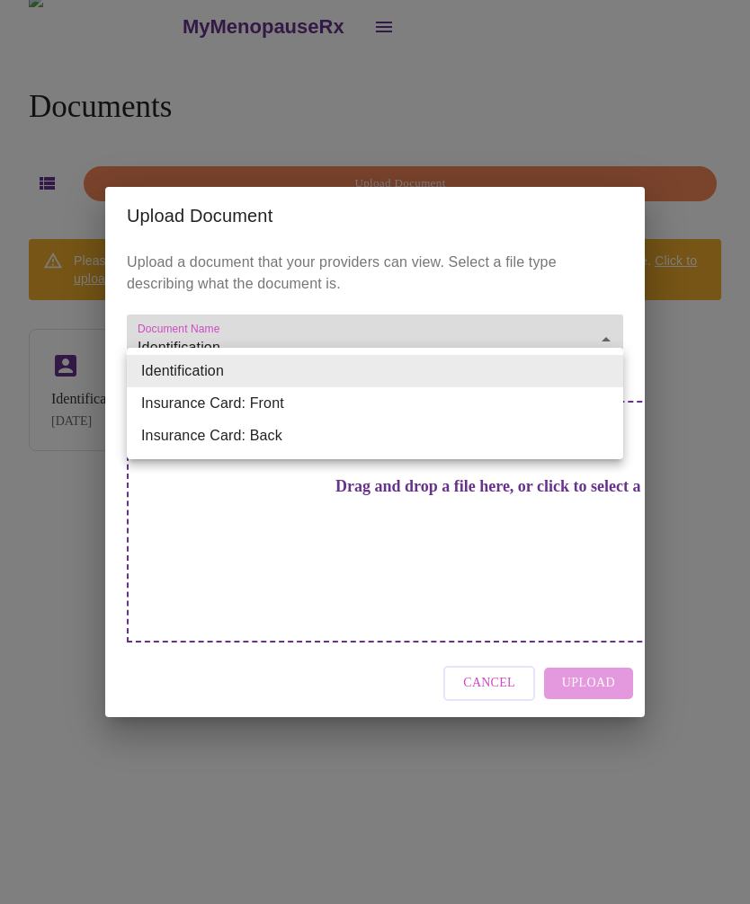
type input "Insurance Card: Front"
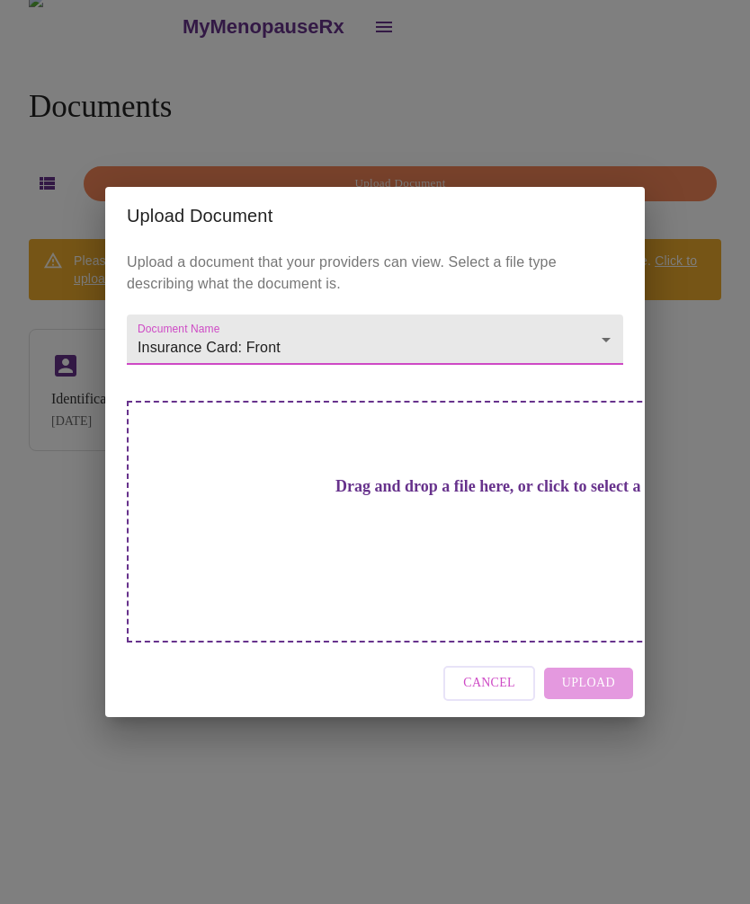
click at [396, 496] on h3 "Drag and drop a file here, or click to select a file" at bounding box center [501, 486] width 496 height 19
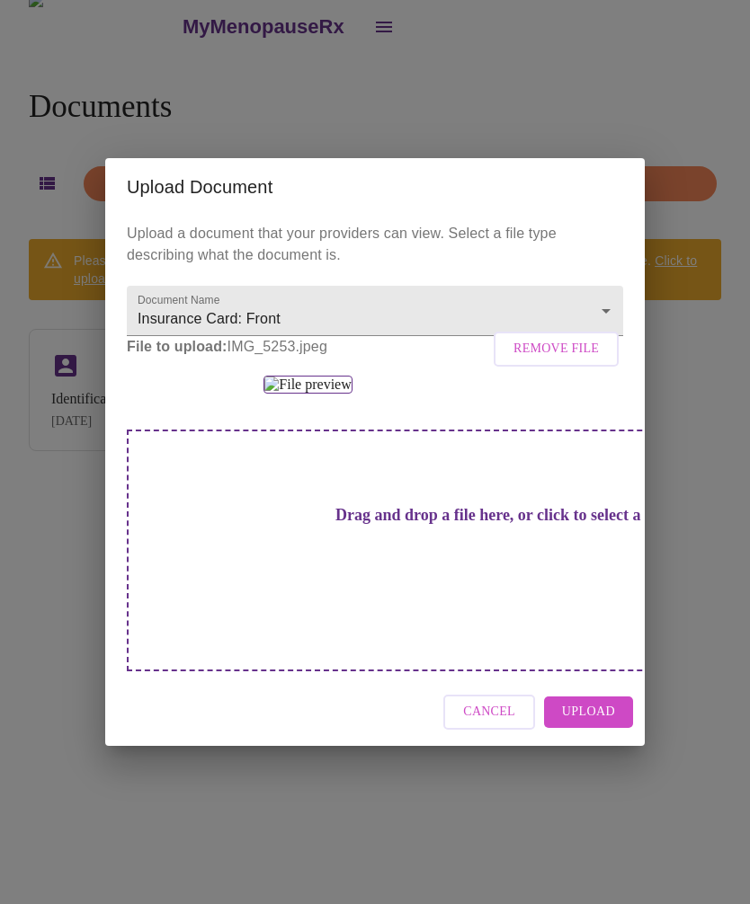
click at [603, 724] on span "Upload" at bounding box center [588, 712] width 53 height 22
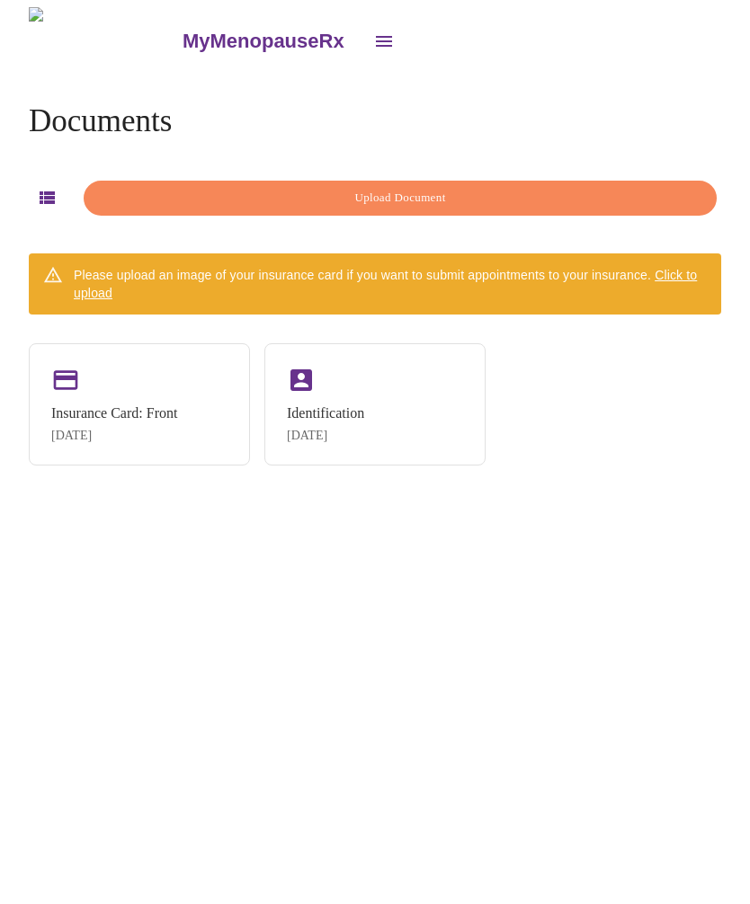
click at [362, 27] on button "open drawer" at bounding box center [383, 41] width 43 height 43
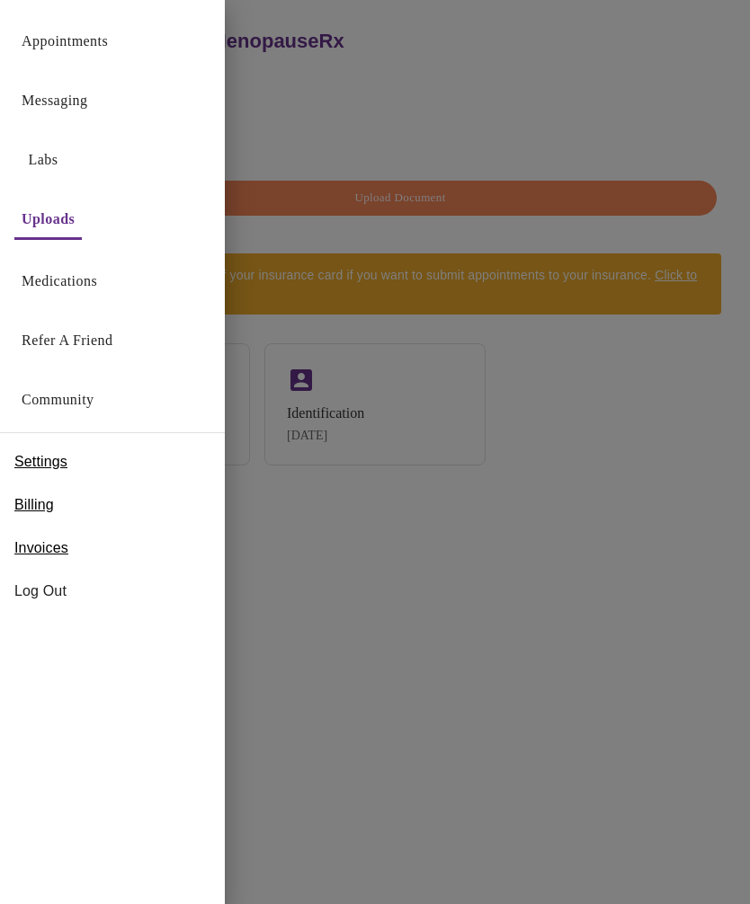
click at [105, 39] on link "Appointments" at bounding box center [65, 41] width 86 height 25
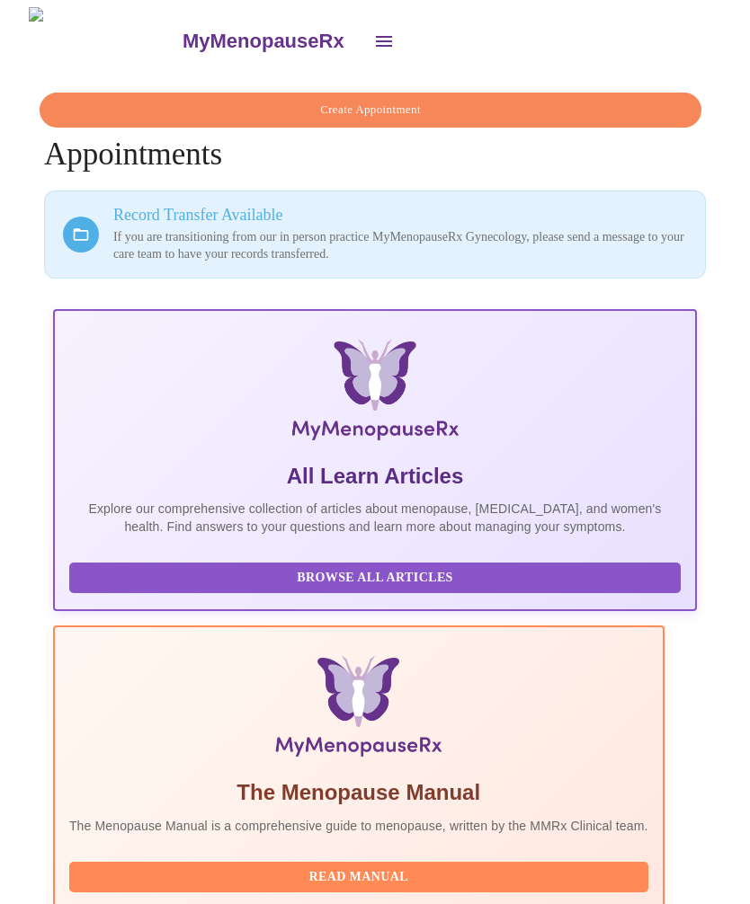
click at [408, 102] on span "Create Appointment" at bounding box center [370, 110] width 620 height 21
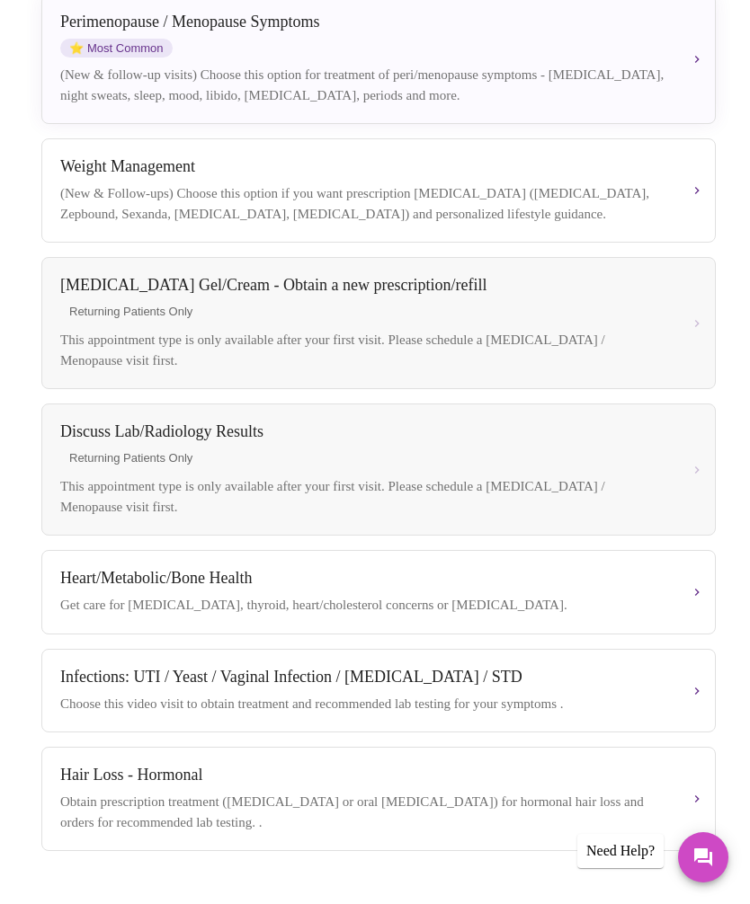
scroll to position [499, 0]
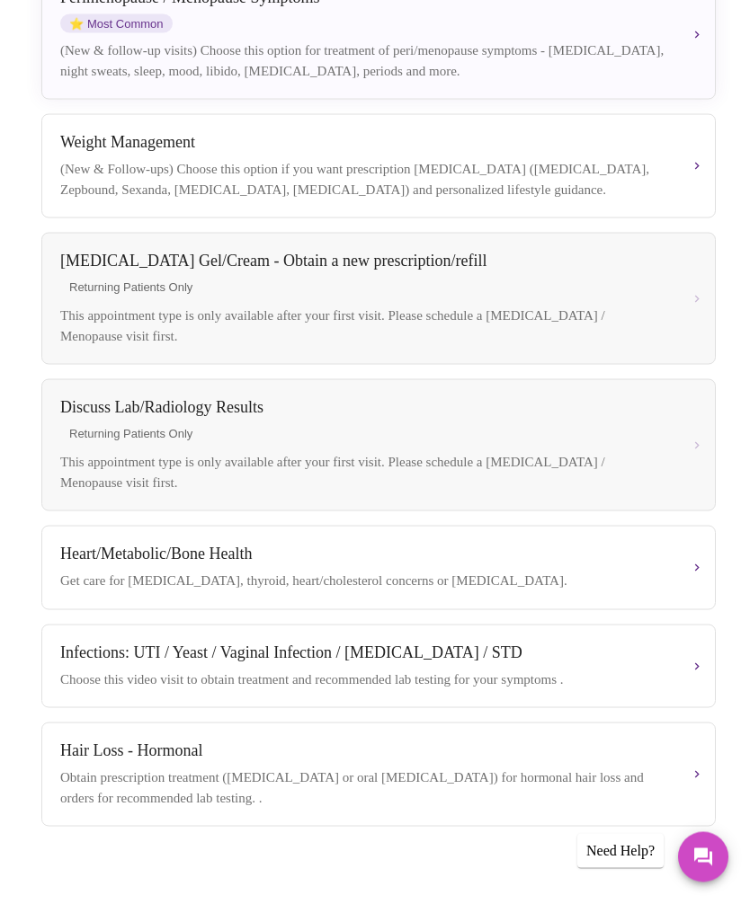
click at [402, 663] on div "Infections: UTI / Yeast / Vaginal Infection / [MEDICAL_DATA] / STD" at bounding box center [364, 653] width 608 height 19
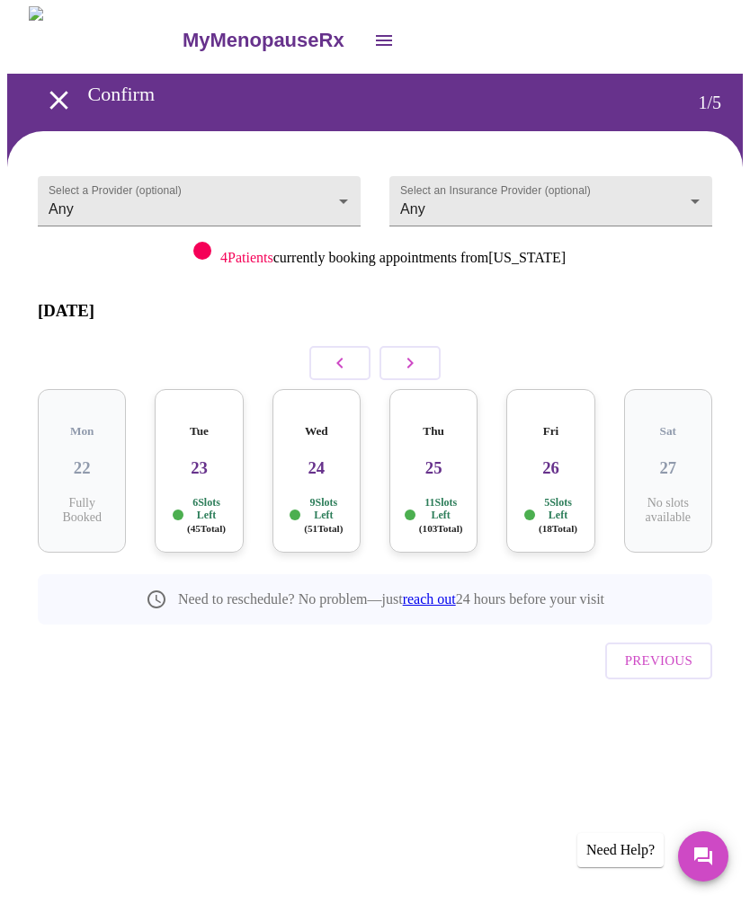
click at [704, 199] on body "MyMenopauseRx Confirm 1 / 5 Select a Provider (optional) Any Any Select an Insu…" at bounding box center [374, 388] width 735 height 763
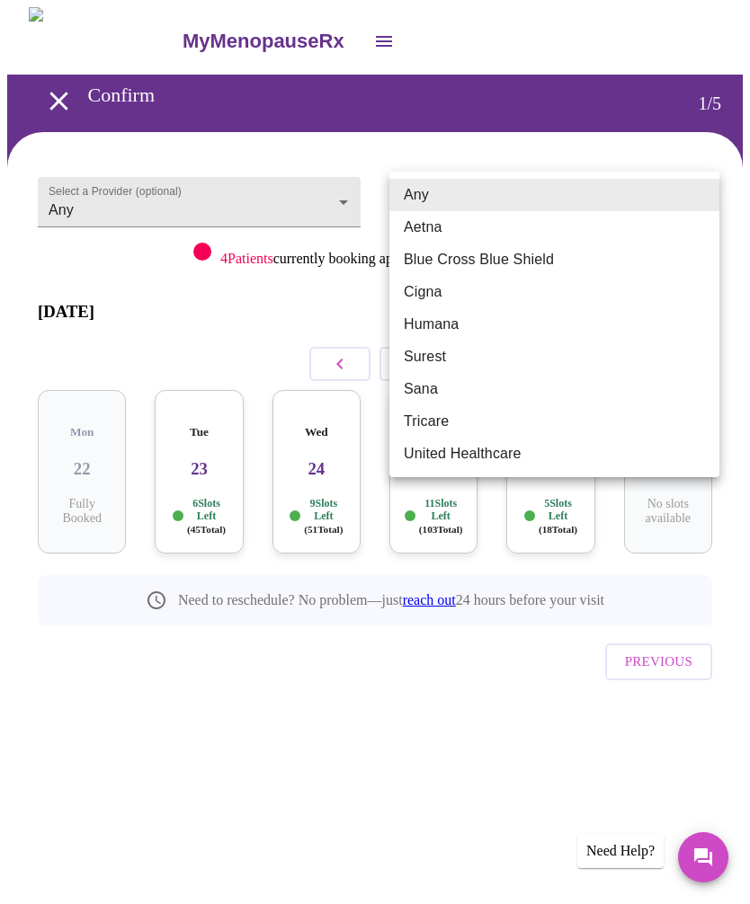
click at [539, 265] on li "Blue Cross Blue Shield" at bounding box center [554, 260] width 330 height 32
type input "Blue Cross Blue Shield"
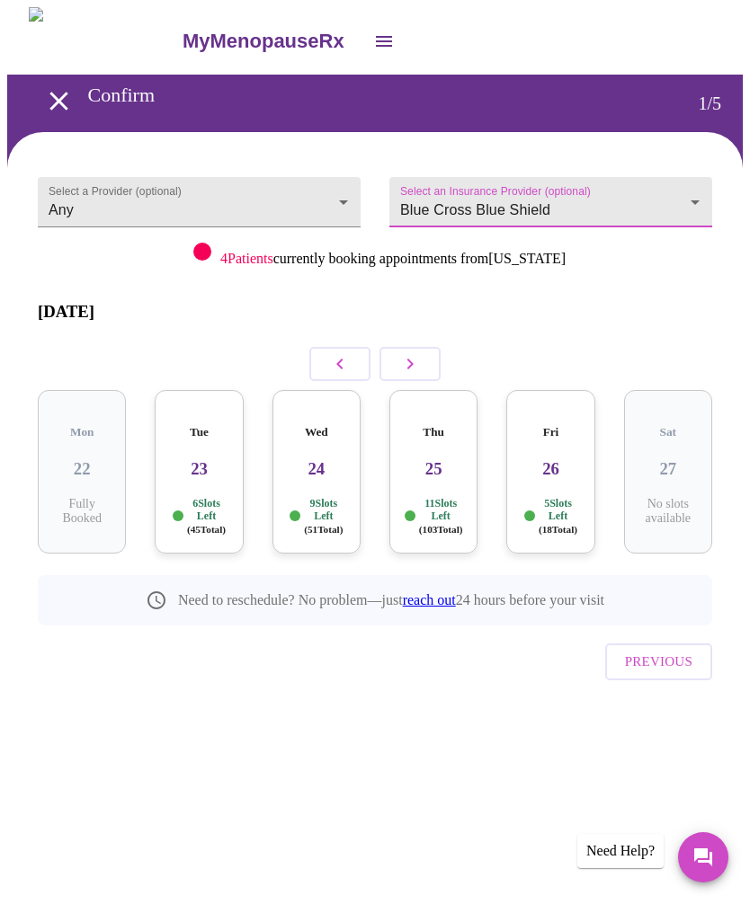
click at [345, 197] on body "MyMenopauseRx Confirm 1 / 5 Select a Provider (optional) Any Any Select an Insu…" at bounding box center [374, 388] width 735 height 763
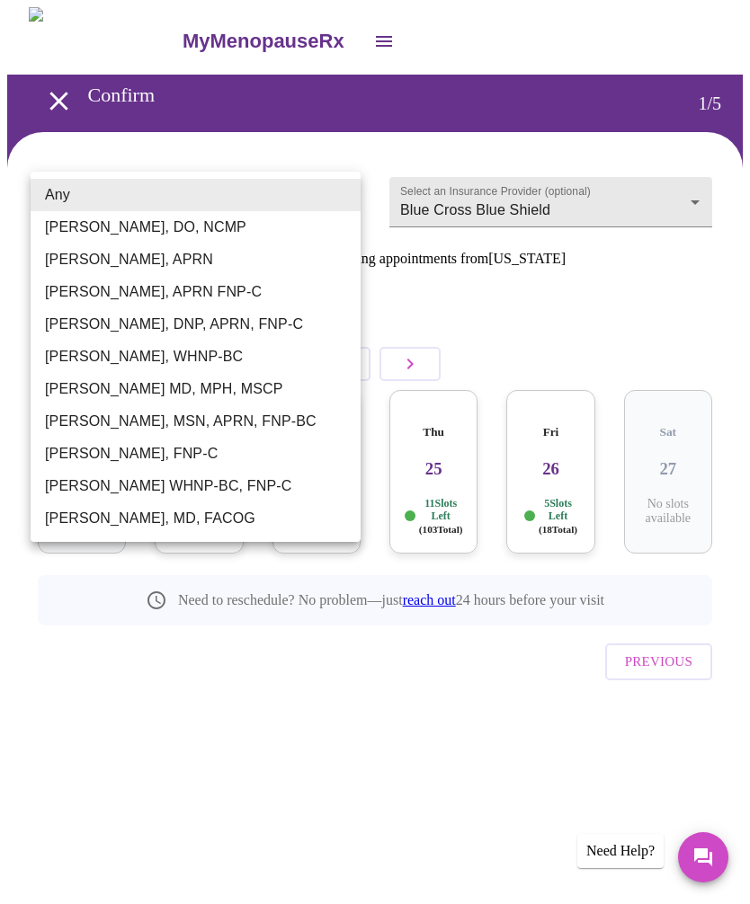
click at [382, 739] on div at bounding box center [375, 452] width 750 height 904
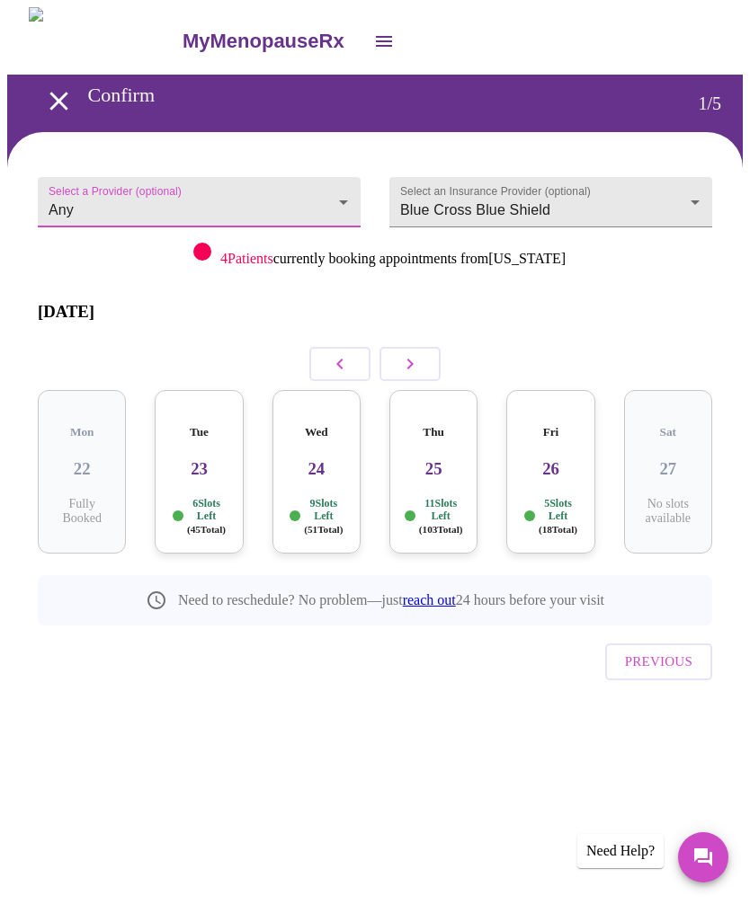
click at [332, 193] on body "MyMenopauseRx Confirm 1 / 5 Select a Provider (optional) Any Any Select an Insu…" at bounding box center [374, 388] width 735 height 763
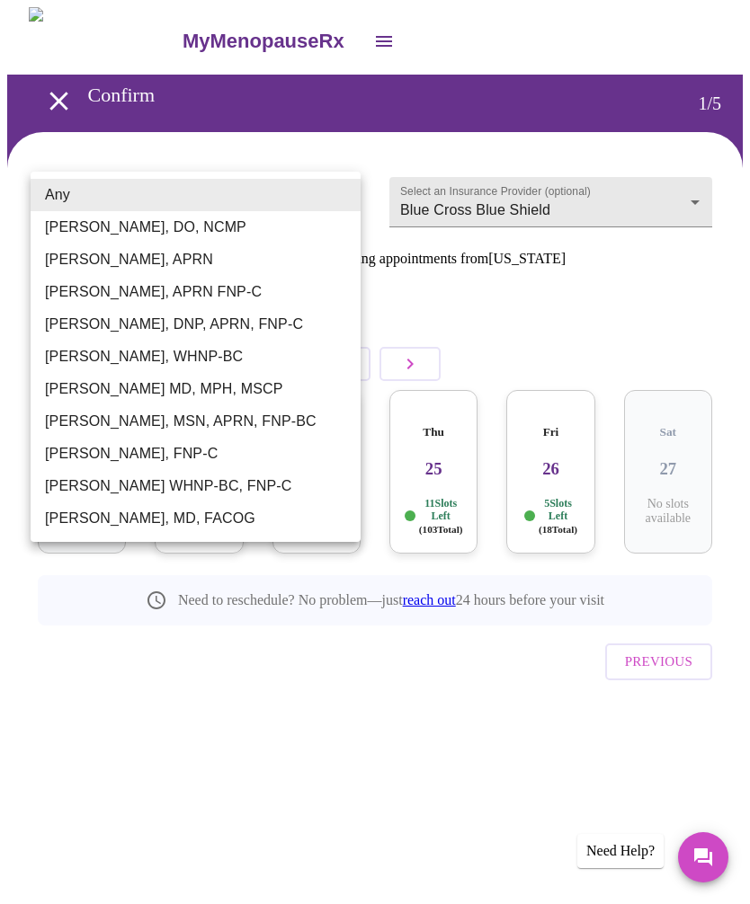
click at [300, 194] on li "Any" at bounding box center [196, 195] width 330 height 32
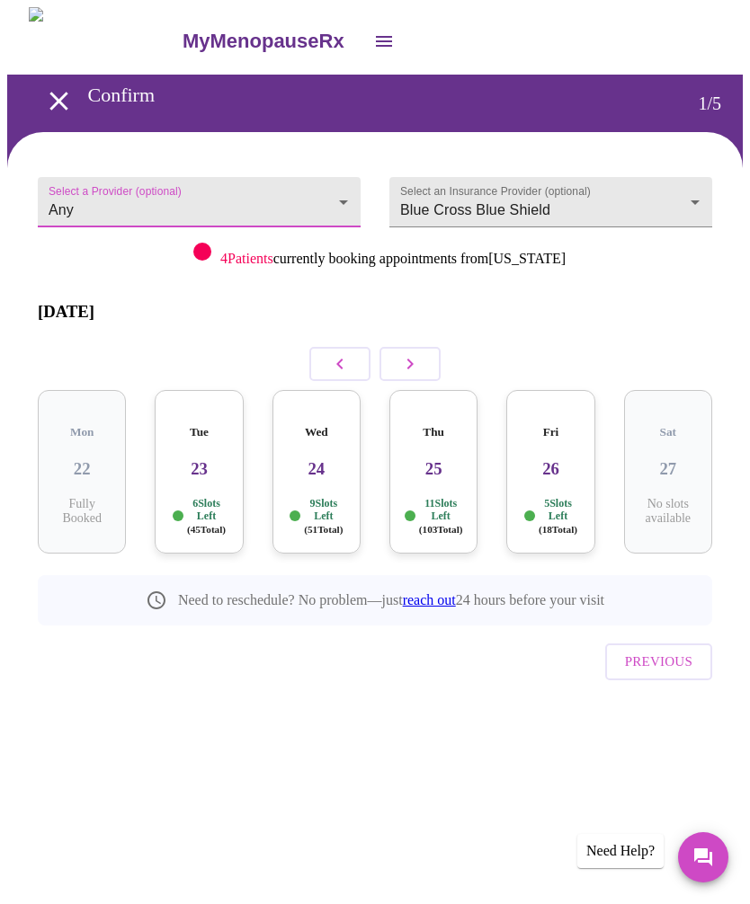
click at [410, 359] on icon "button" at bounding box center [410, 364] width 6 height 11
click at [338, 353] on icon "button" at bounding box center [340, 364] width 22 height 22
click at [317, 459] on h3 "23" at bounding box center [316, 469] width 59 height 20
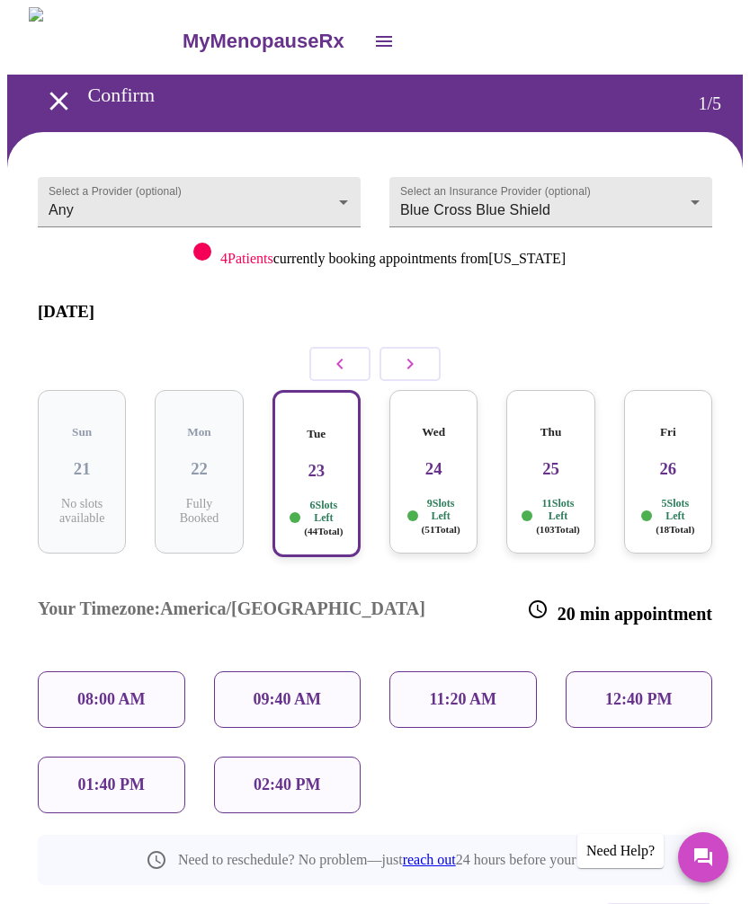
click at [707, 859] on icon "Messages" at bounding box center [703, 858] width 22 height 22
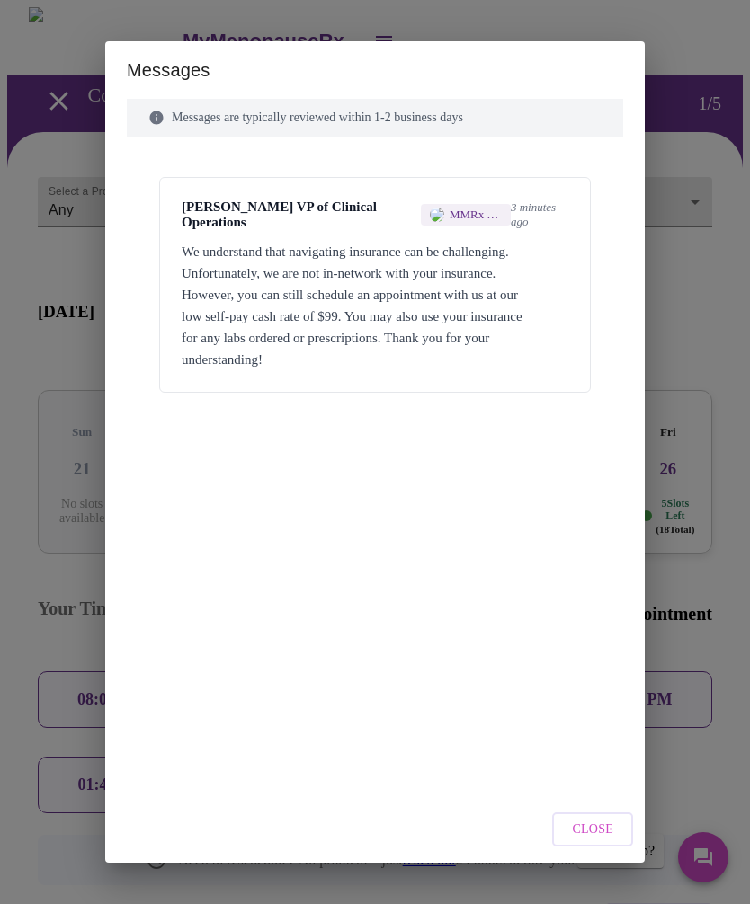
scroll to position [34, 0]
click at [598, 835] on span "Close" at bounding box center [592, 830] width 41 height 22
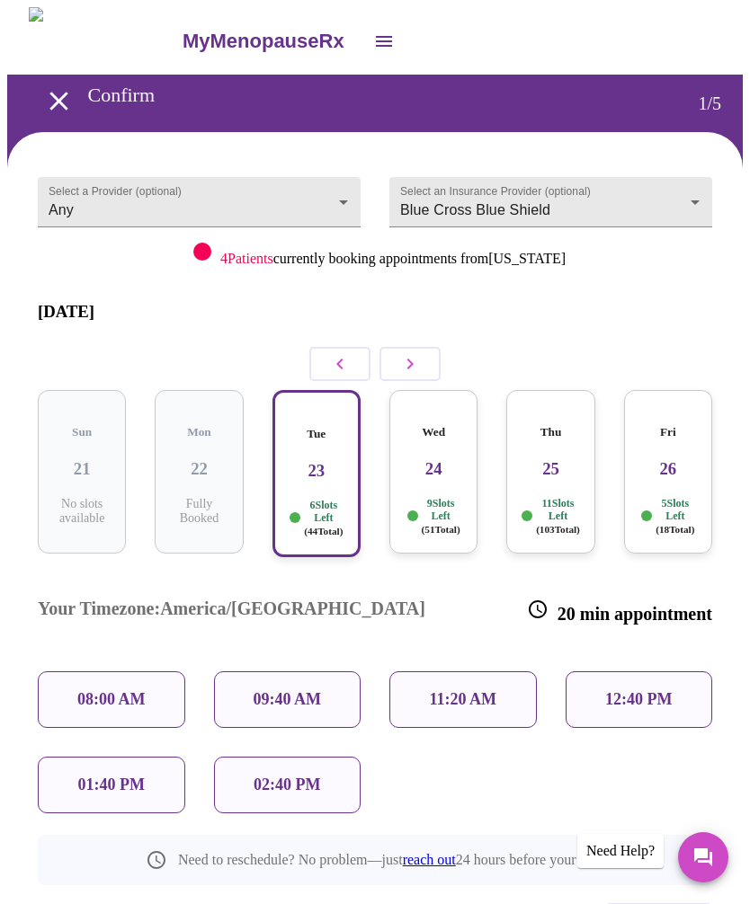
click at [660, 690] on p "12:40 PM" at bounding box center [638, 699] width 67 height 19
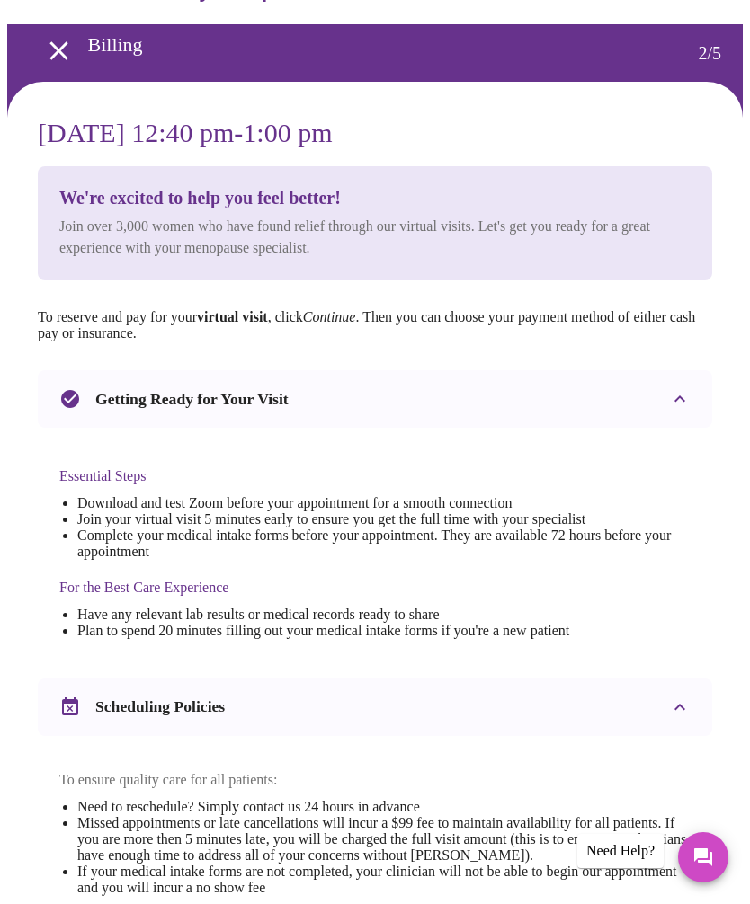
scroll to position [0, 0]
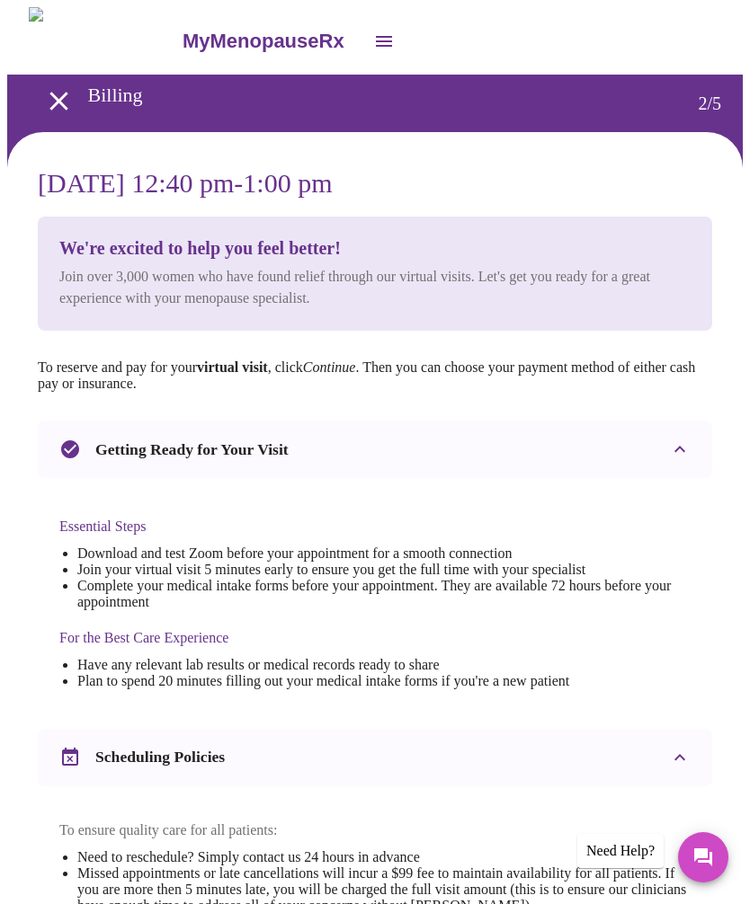
click at [708, 858] on icon "Messages" at bounding box center [703, 858] width 18 height 18
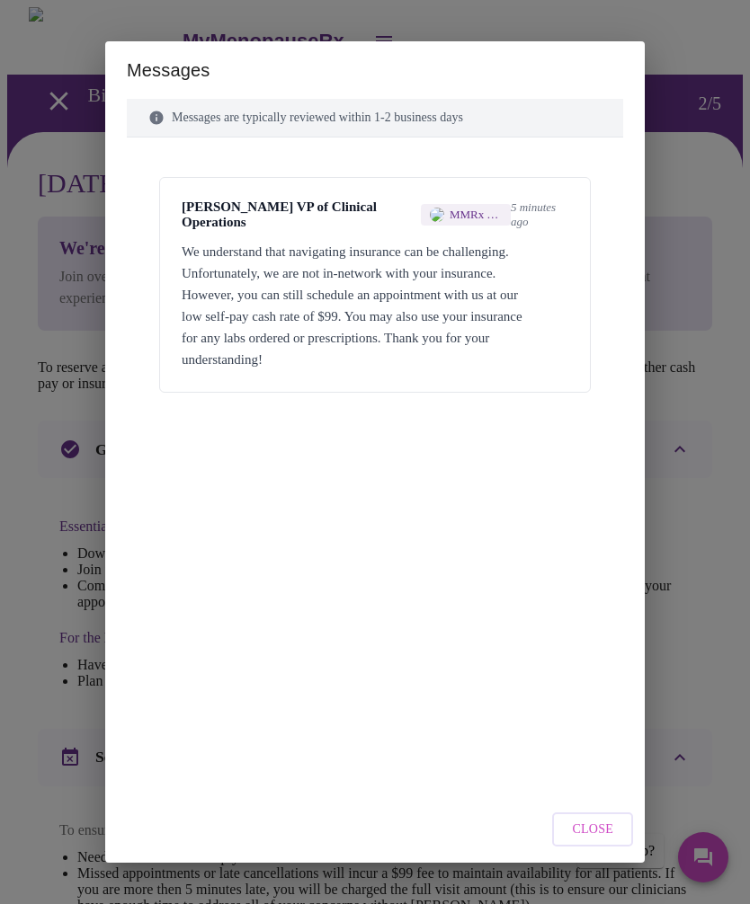
scroll to position [34, 0]
click at [610, 836] on span "Close" at bounding box center [592, 830] width 41 height 22
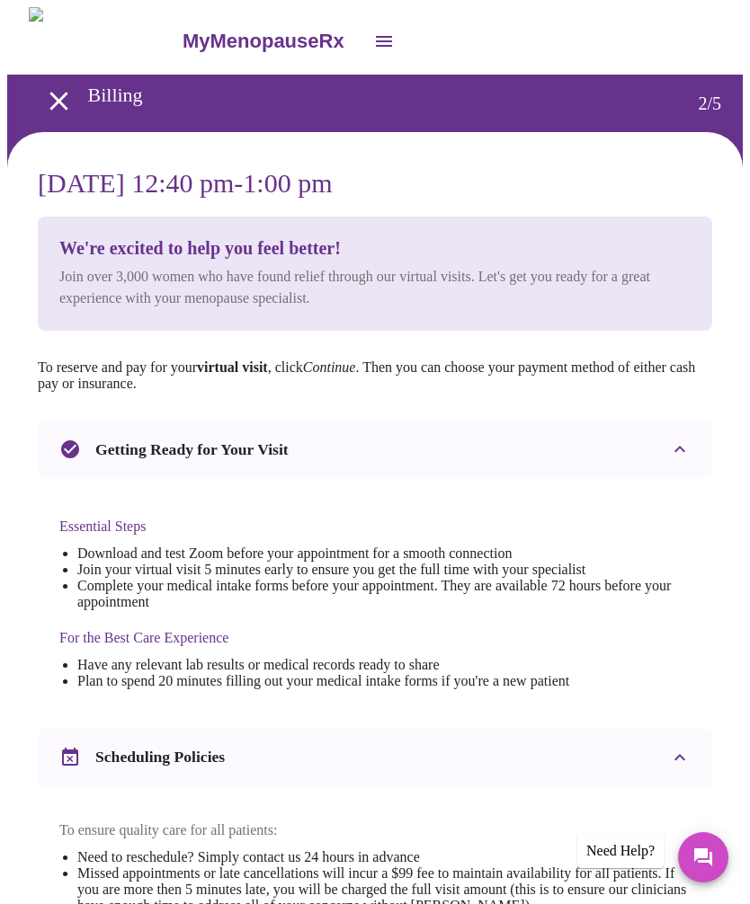
click at [710, 856] on icon "Messages" at bounding box center [703, 858] width 18 height 18
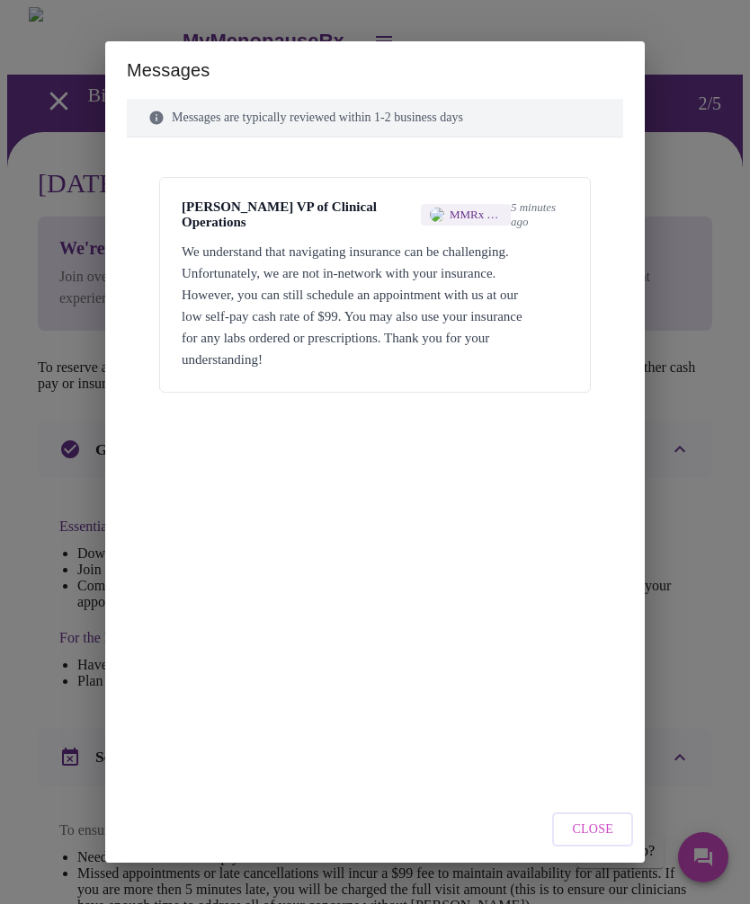
click at [714, 664] on div "Messages Messages are typically reviewed within 1-2 business days [PERSON_NAME]…" at bounding box center [375, 452] width 750 height 904
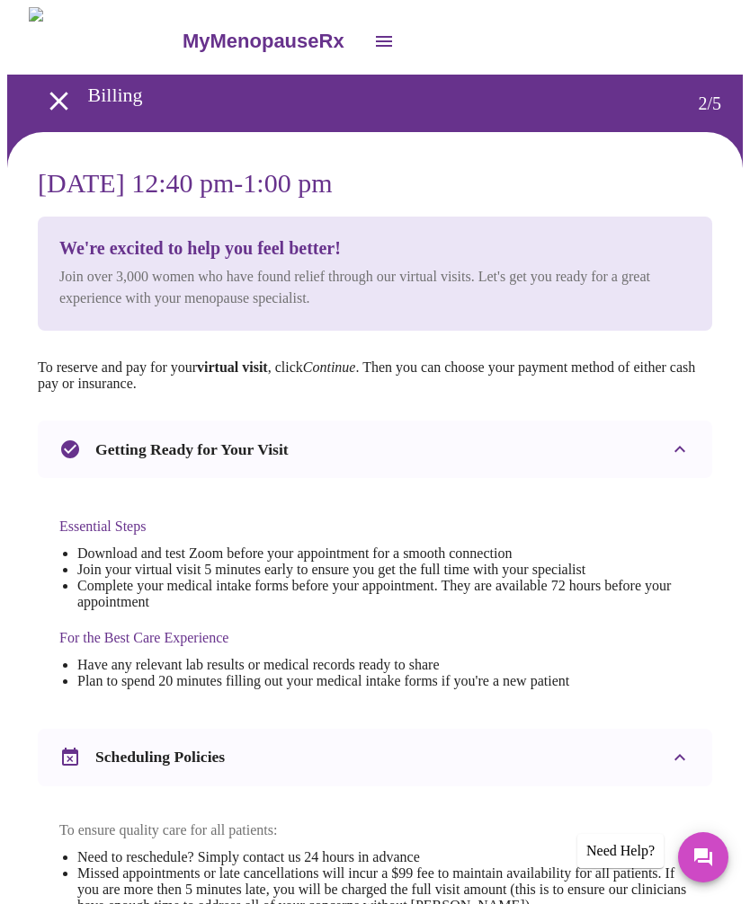
click at [623, 849] on div "Need Help?" at bounding box center [620, 851] width 86 height 34
click at [618, 845] on div "Need Help?" at bounding box center [620, 851] width 86 height 34
click at [623, 857] on div "Need Help?" at bounding box center [620, 851] width 86 height 34
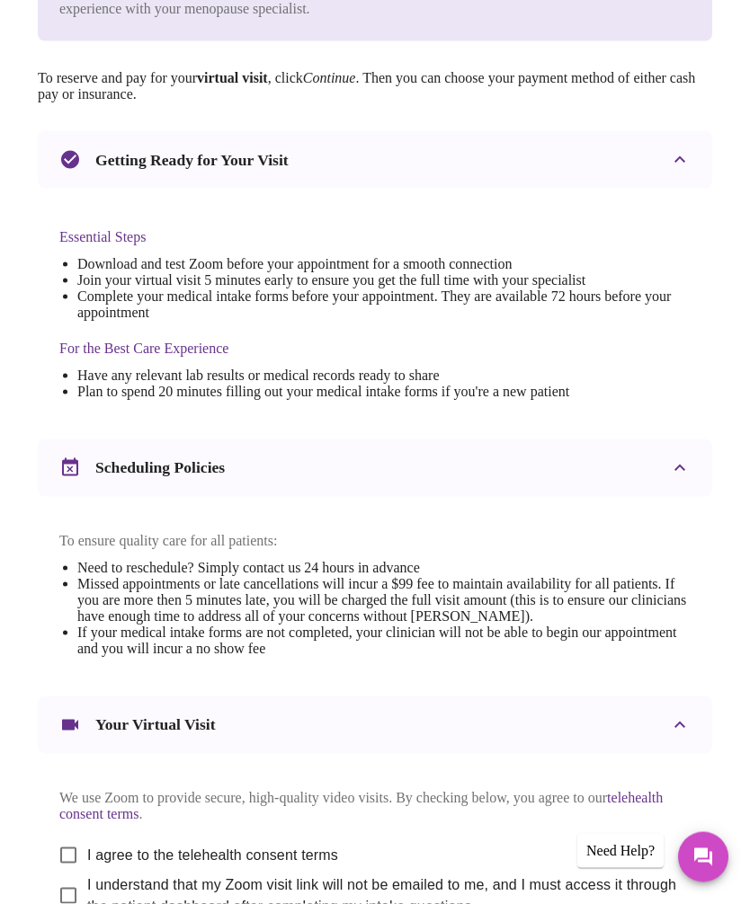
scroll to position [461, 0]
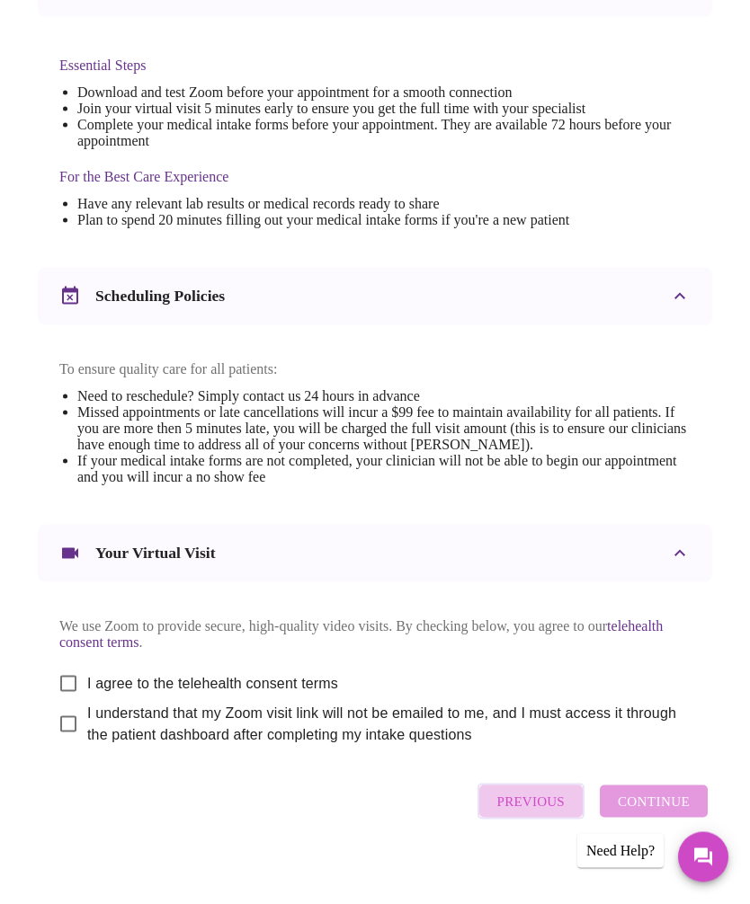
click at [553, 814] on span "Previous" at bounding box center [530, 801] width 67 height 23
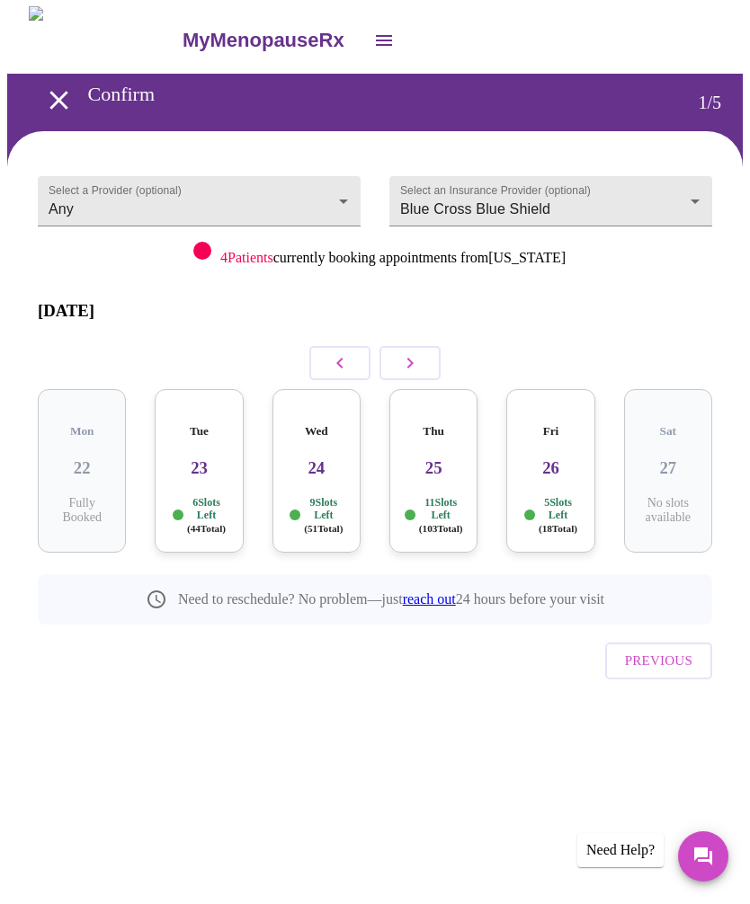
click at [445, 592] on link "reach out" at bounding box center [429, 599] width 53 height 15
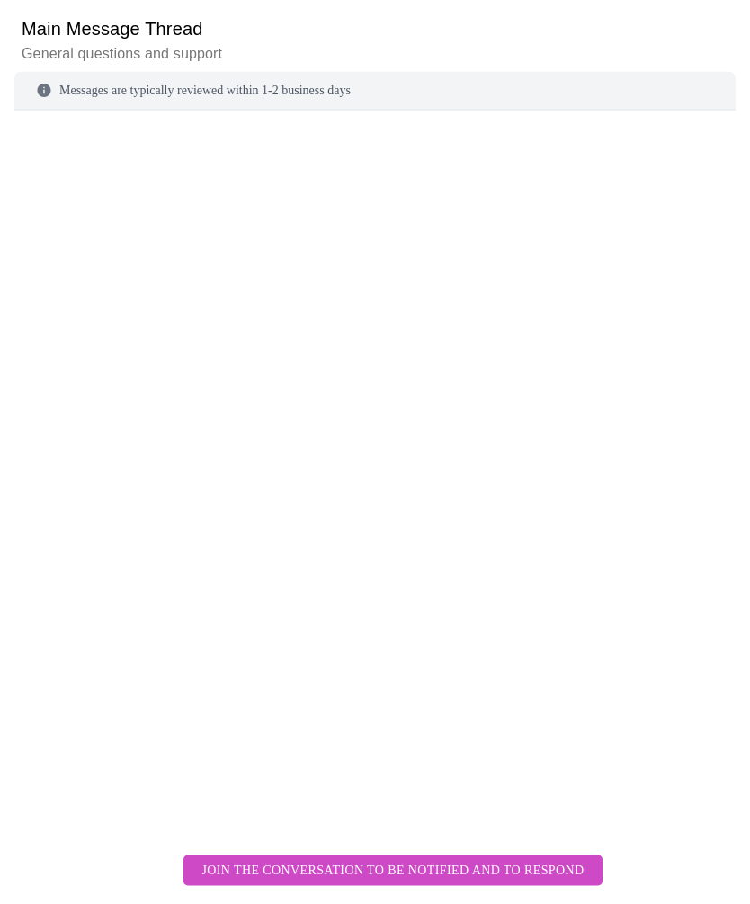
scroll to position [215, 0]
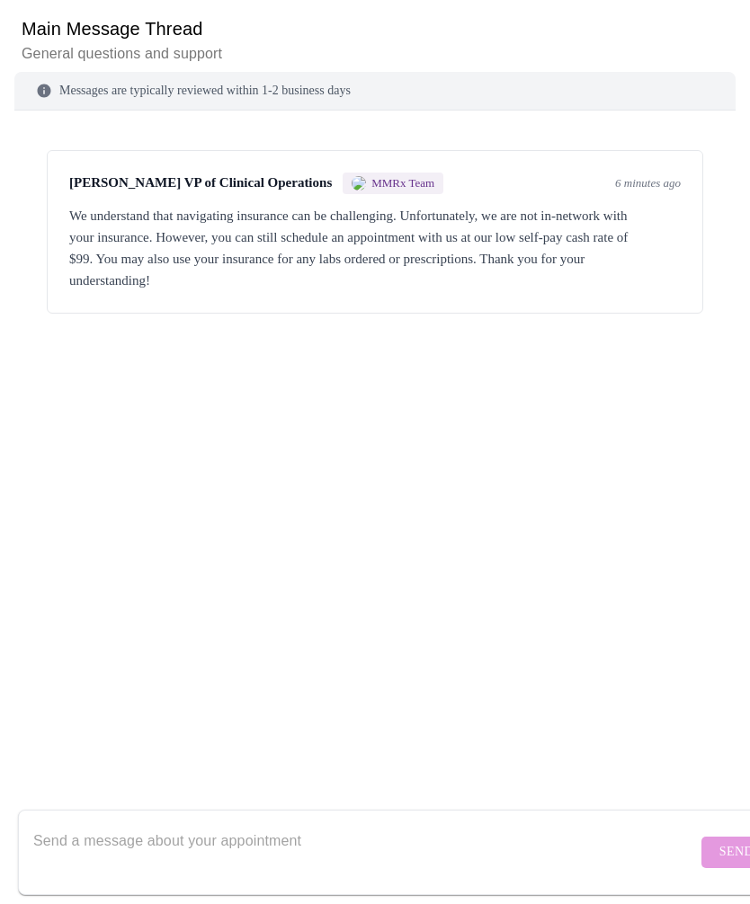
click at [299, 835] on textarea "Send a message about your appointment" at bounding box center [364, 852] width 663 height 58
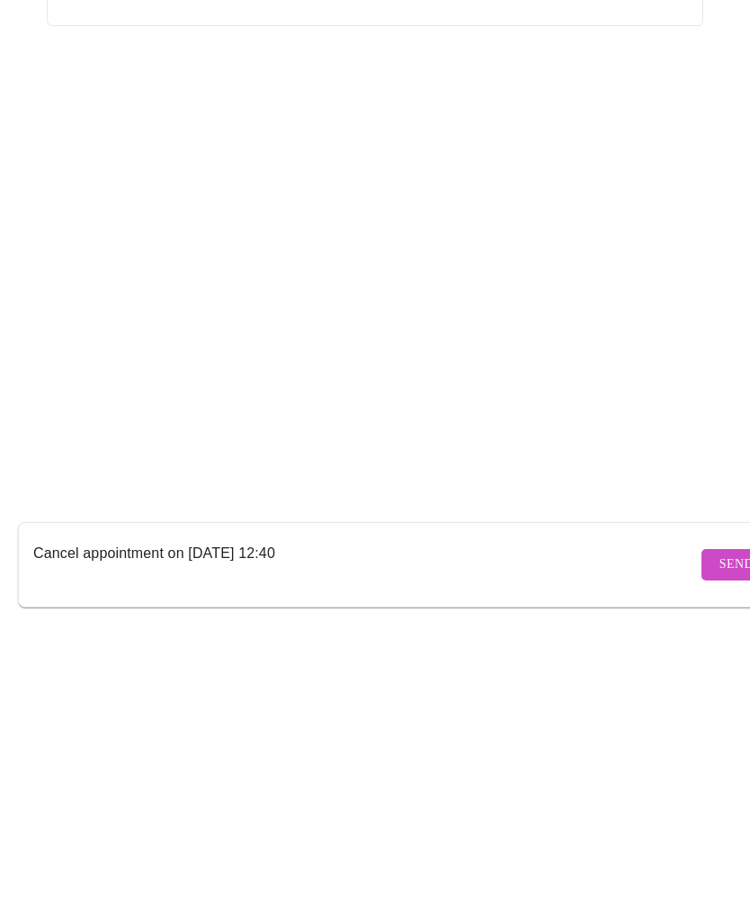
type textarea "Cancel appointment on [DATE] 12:40"
click at [719, 841] on span "Send" at bounding box center [736, 852] width 34 height 22
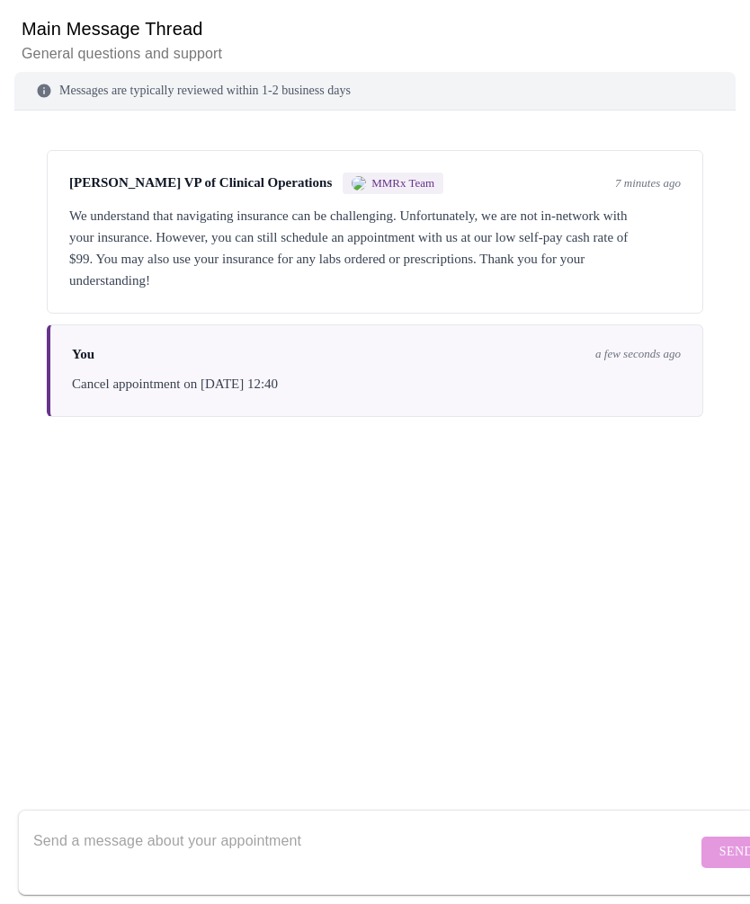
click at [684, 838] on form "Send" at bounding box center [401, 852] width 766 height 85
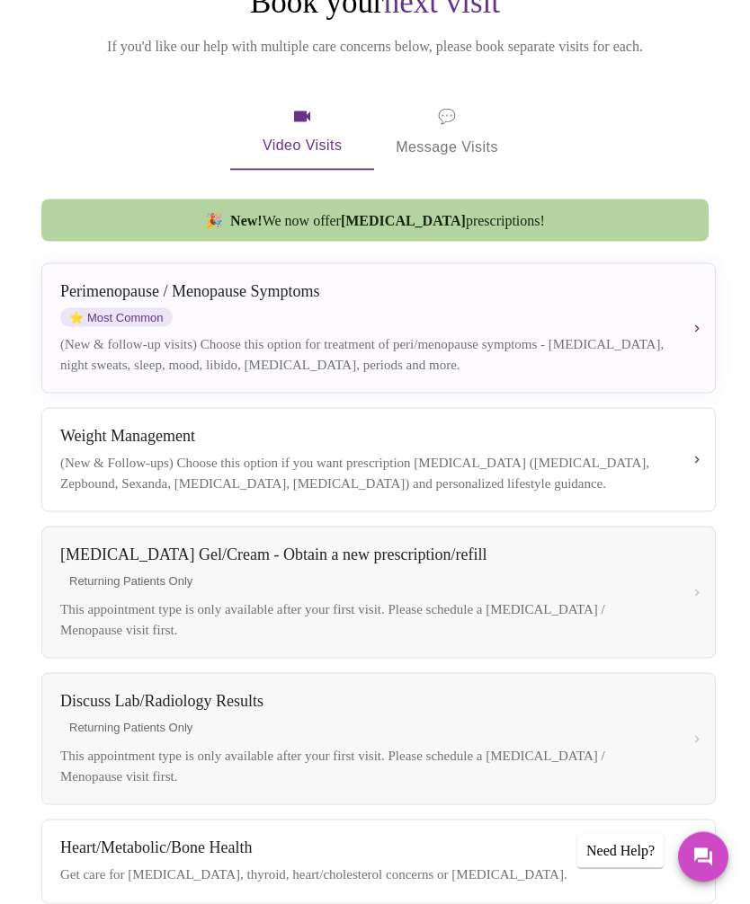
scroll to position [206, 0]
click at [697, 319] on div "[MEDICAL_DATA] / Menopause Symptoms ⭐ Most Common (New & follow-up visits) Choo…" at bounding box center [378, 327] width 636 height 93
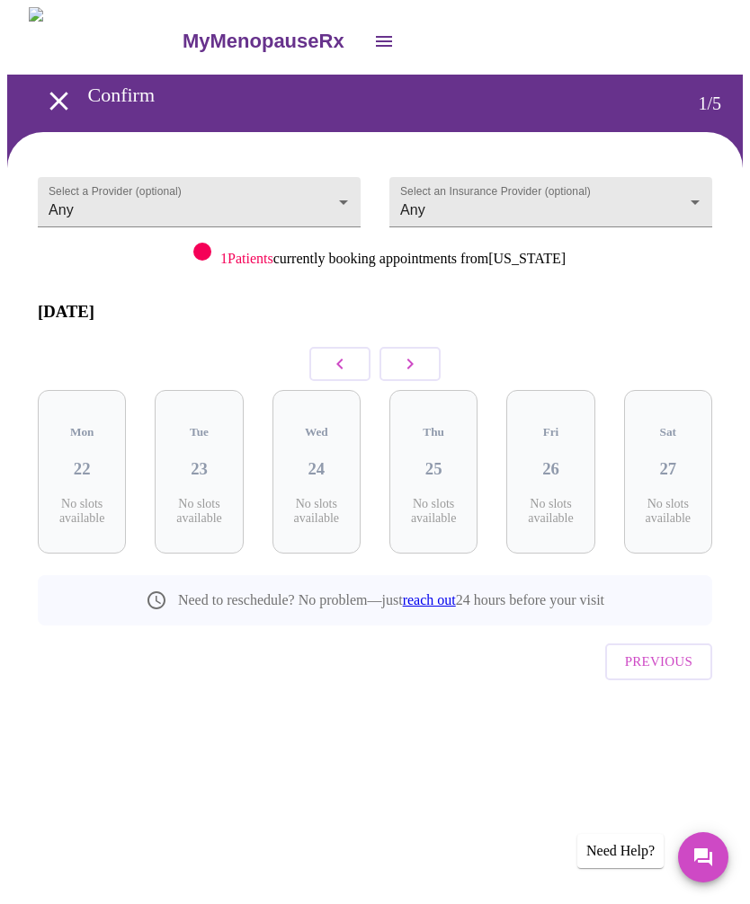
scroll to position [0, 0]
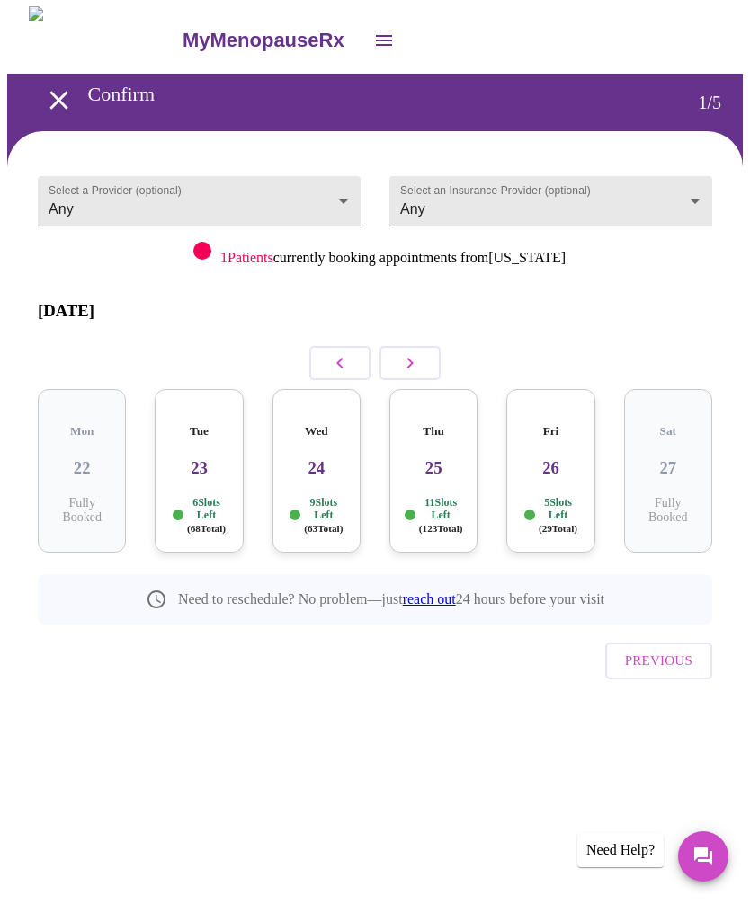
click at [705, 183] on body "MyMenopauseRx Confirm 1 / 5 Select a Provider (optional) Any Any Select an Insu…" at bounding box center [374, 388] width 735 height 763
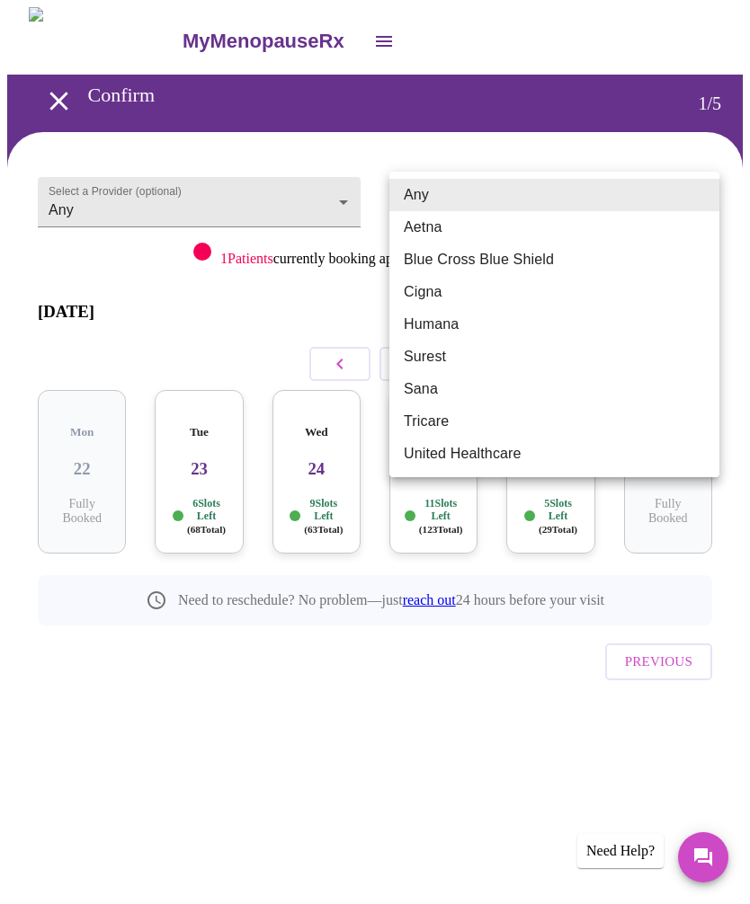
click at [547, 262] on li "Blue Cross Blue Shield" at bounding box center [554, 260] width 330 height 32
type input "Blue Cross Blue Shield"
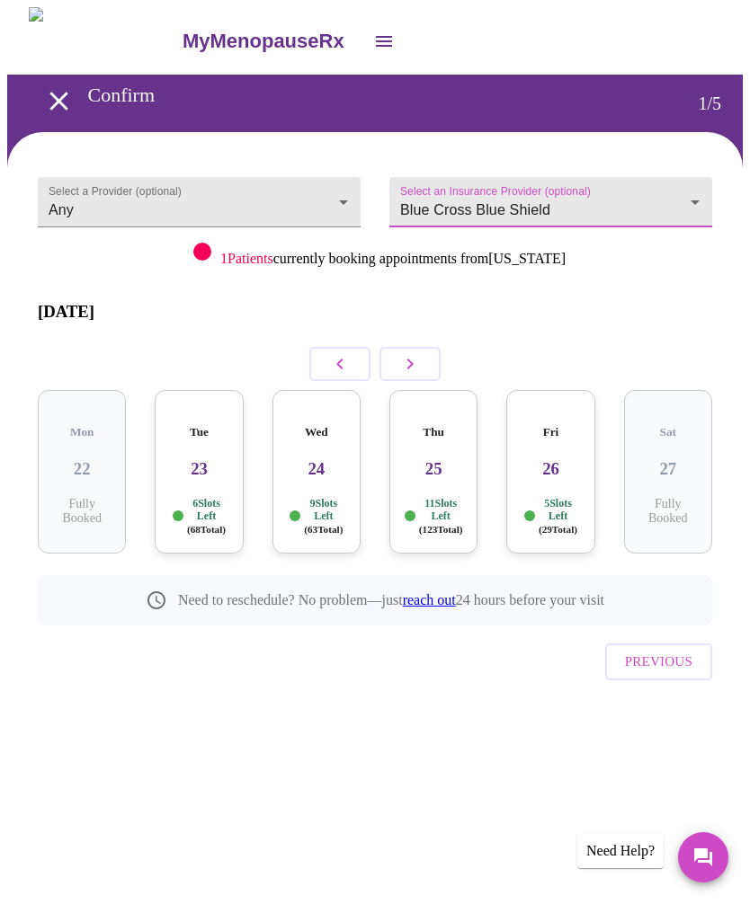
click at [209, 459] on h3 "23" at bounding box center [198, 469] width 59 height 20
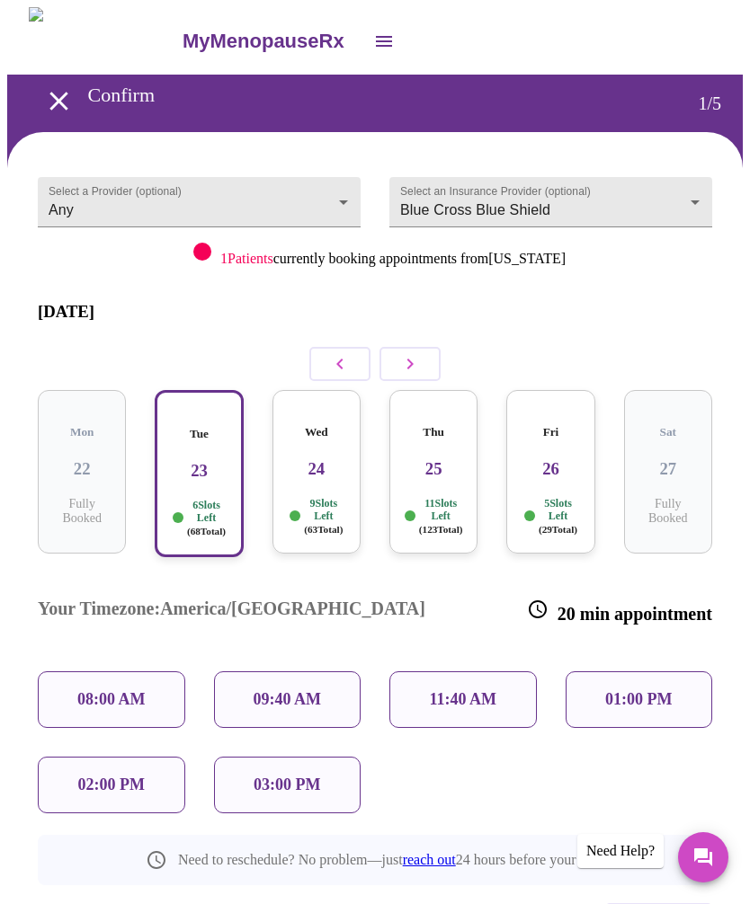
click at [373, 31] on icon "open drawer" at bounding box center [384, 42] width 22 height 22
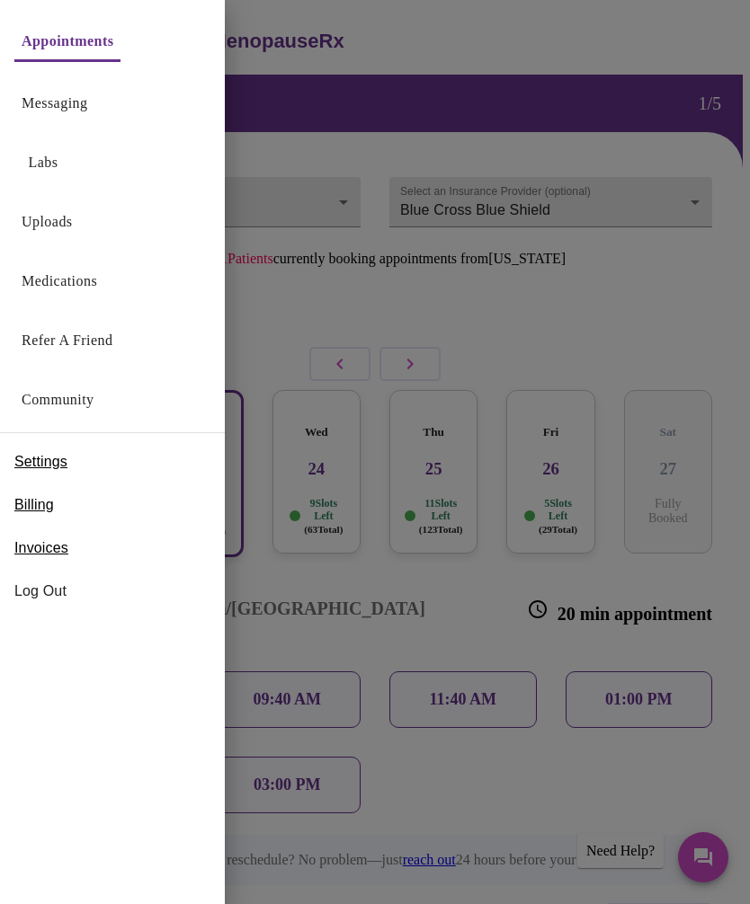
click at [40, 503] on span "Billing" at bounding box center [34, 505] width 40 height 22
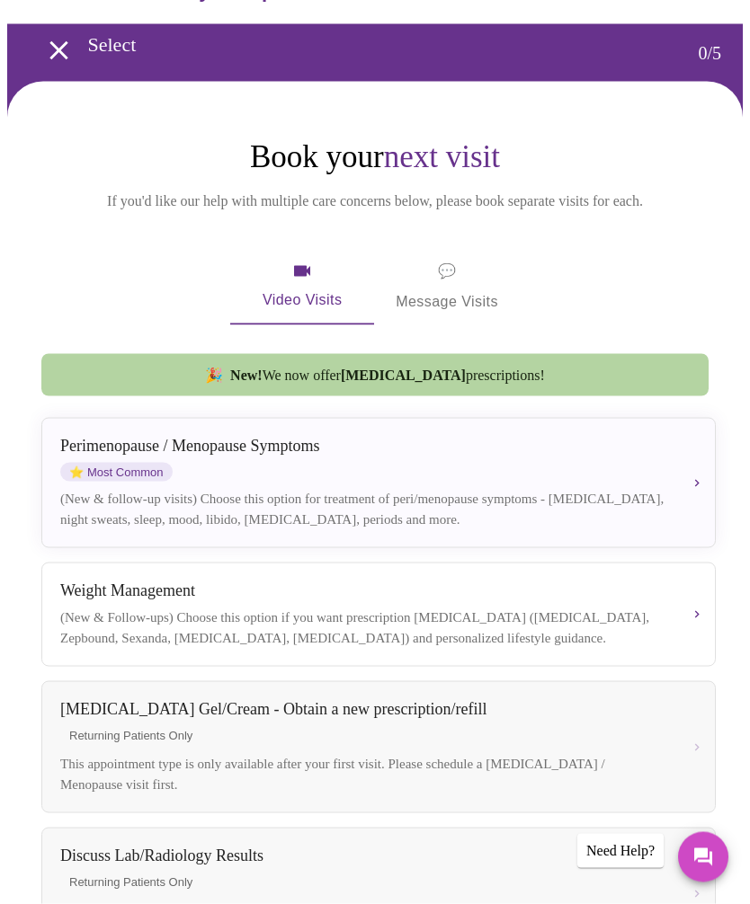
scroll to position [51, 0]
click at [654, 476] on div "[MEDICAL_DATA] / Menopause Symptoms ⭐ Most Common" at bounding box center [364, 458] width 608 height 45
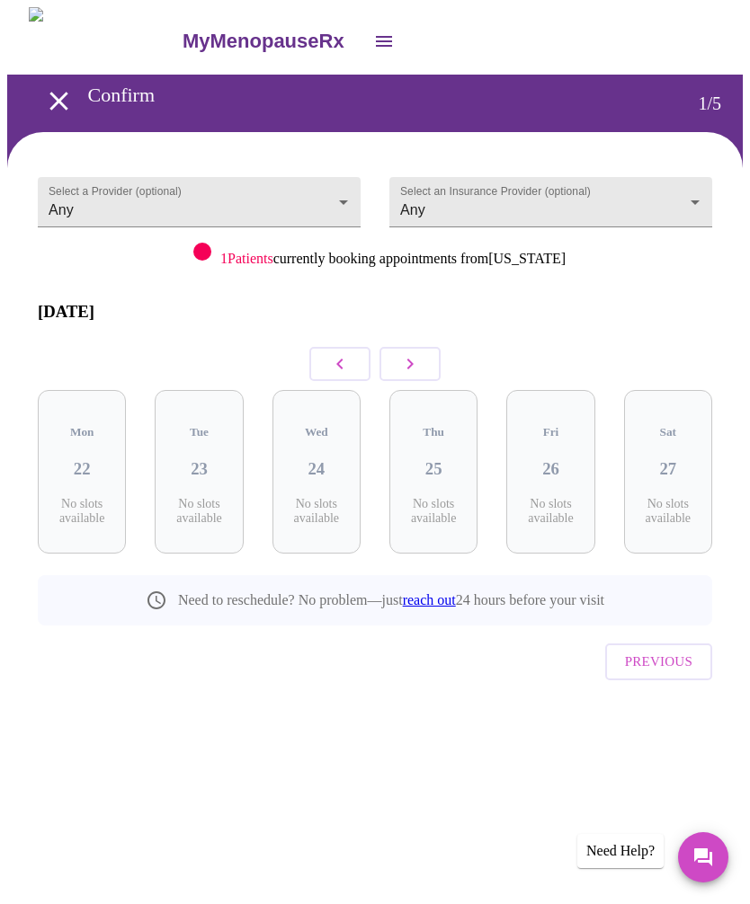
scroll to position [0, 0]
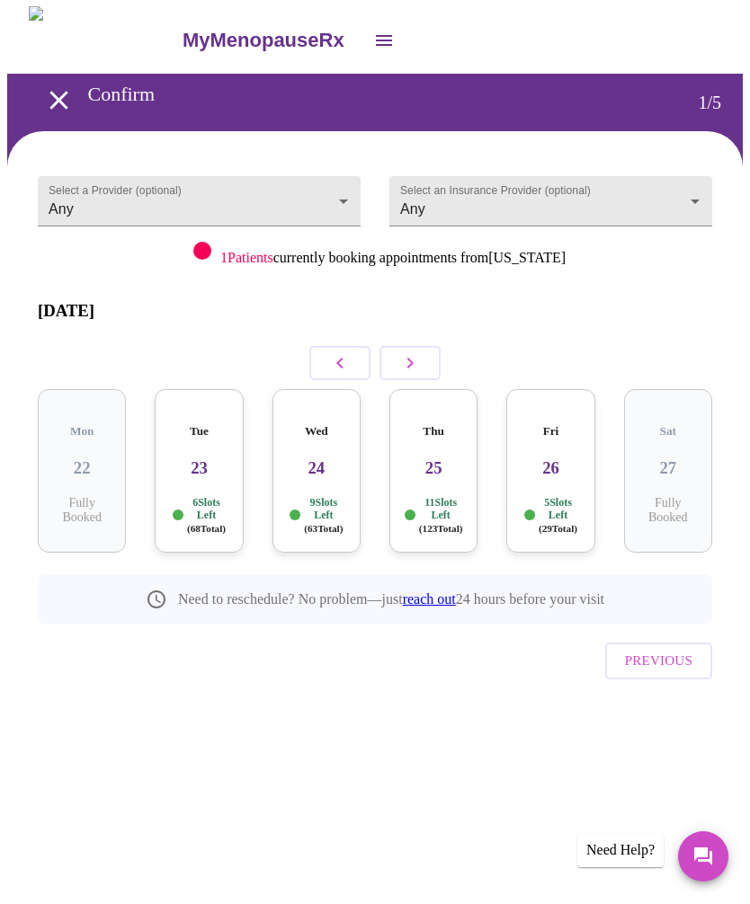
click at [201, 459] on h3 "23" at bounding box center [198, 469] width 59 height 20
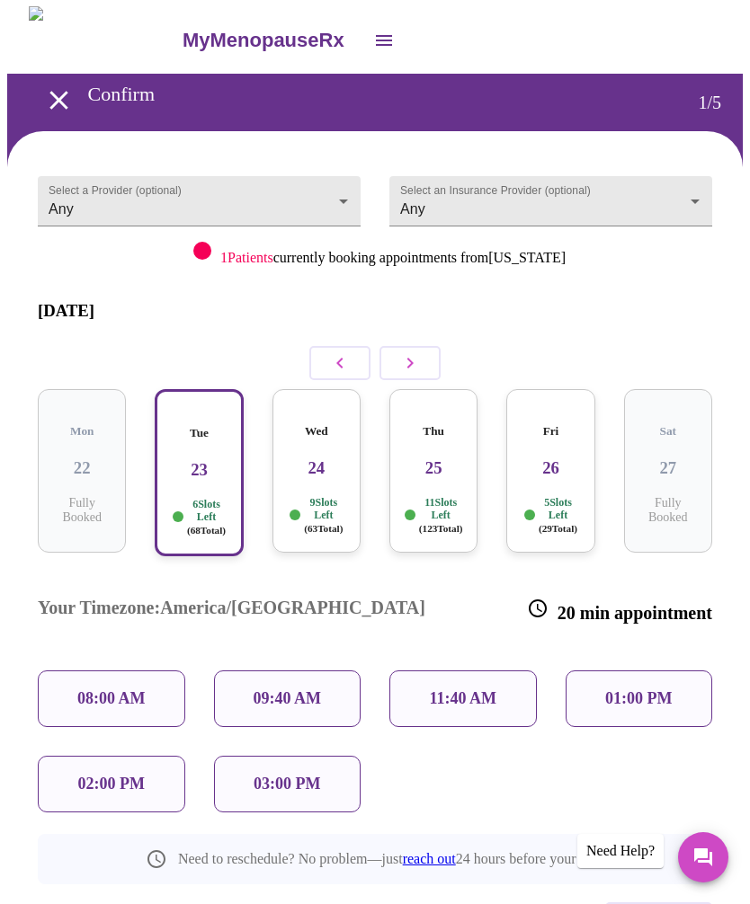
click at [130, 775] on p "02:00 PM" at bounding box center [111, 784] width 67 height 19
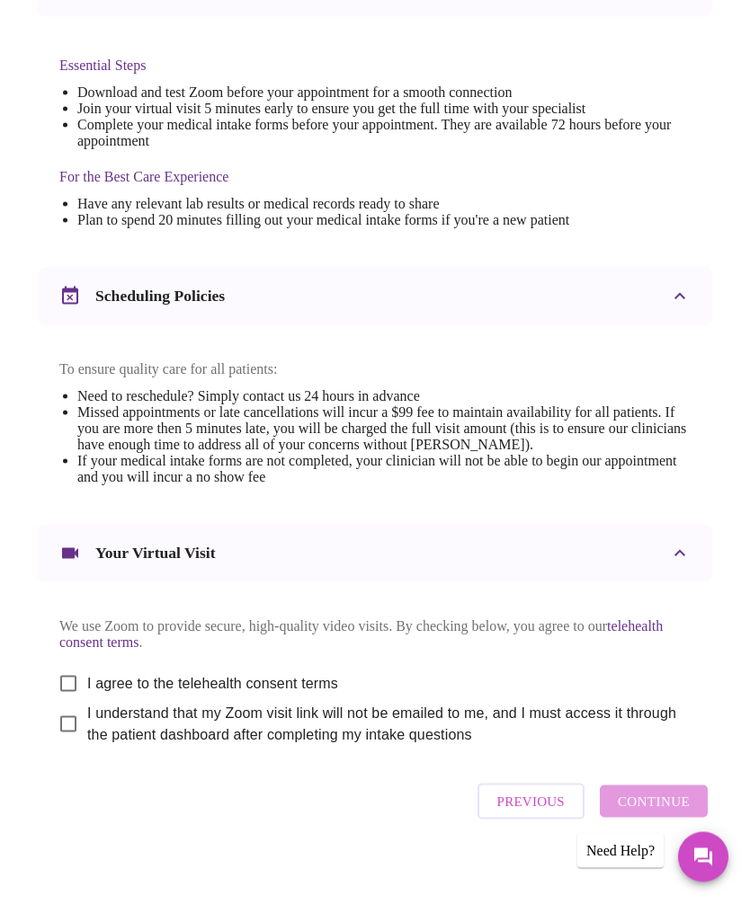
scroll to position [461, 0]
click at [67, 703] on input "I agree to the telehealth consent terms" at bounding box center [68, 684] width 38 height 38
checkbox input "true"
click at [70, 743] on input "I understand that my Zoom visit link will not be emailed to me, and I must acce…" at bounding box center [68, 725] width 38 height 38
checkbox input "true"
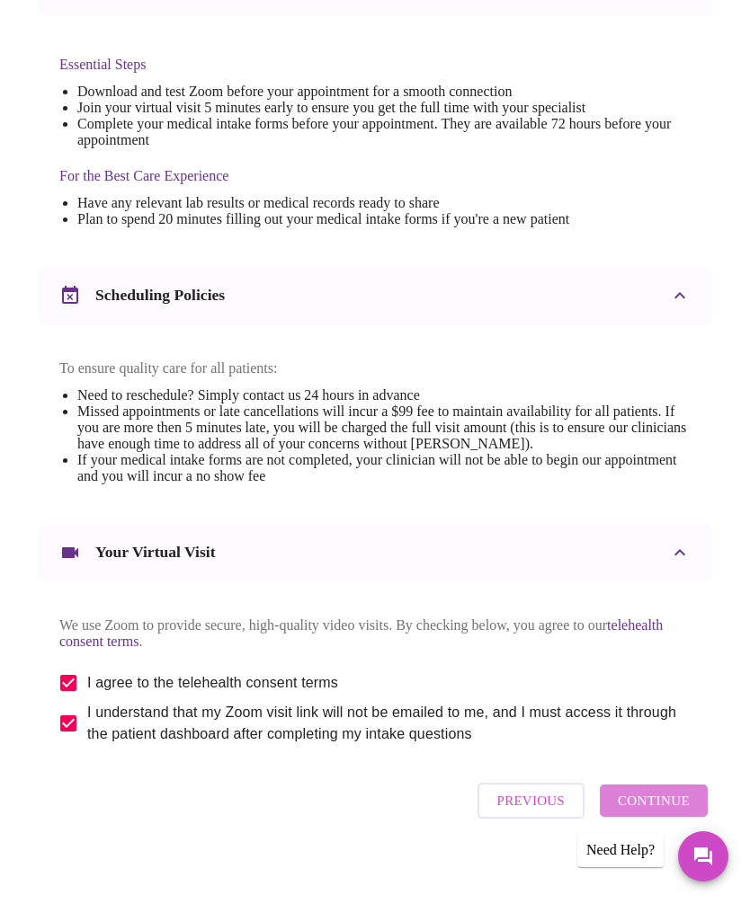
click at [686, 814] on span "Continue" at bounding box center [654, 801] width 72 height 23
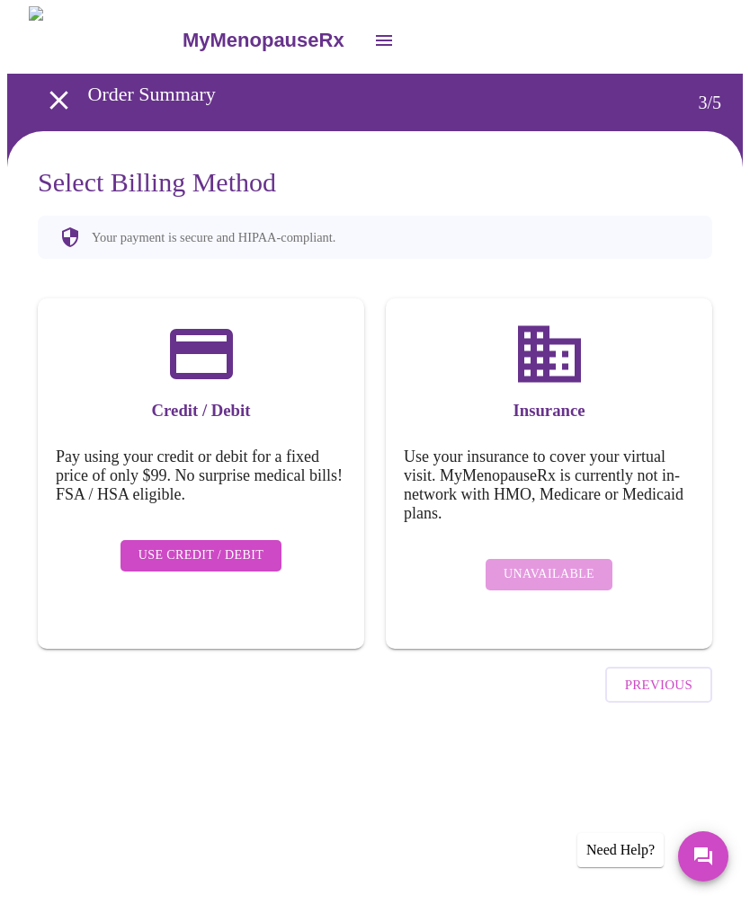
click at [727, 850] on button "Messages" at bounding box center [703, 857] width 50 height 50
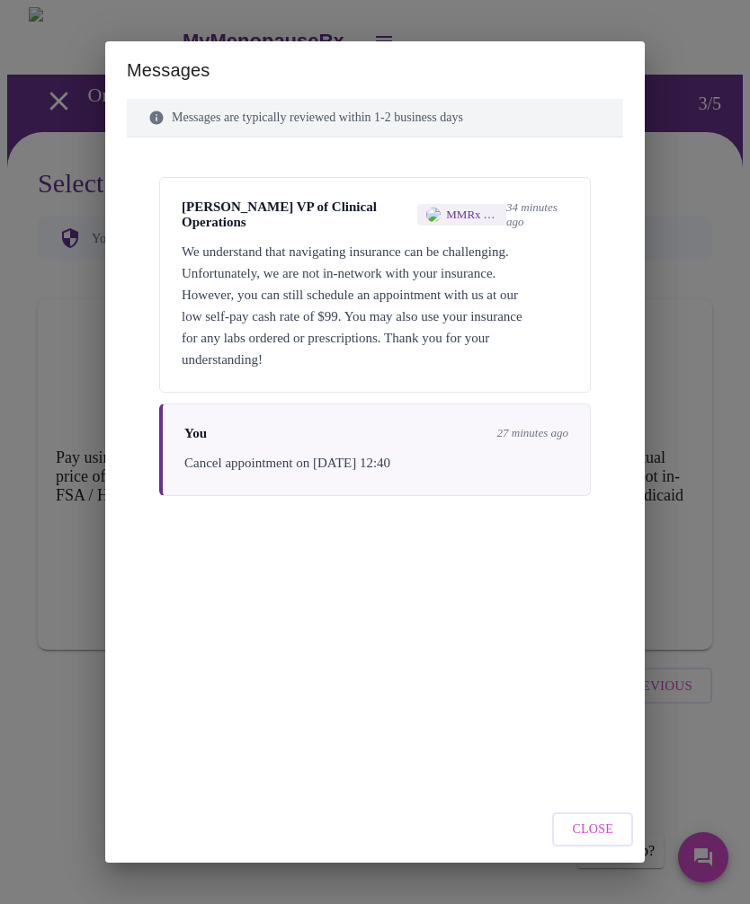
scroll to position [34, 0]
click at [583, 840] on span "Close" at bounding box center [592, 830] width 41 height 22
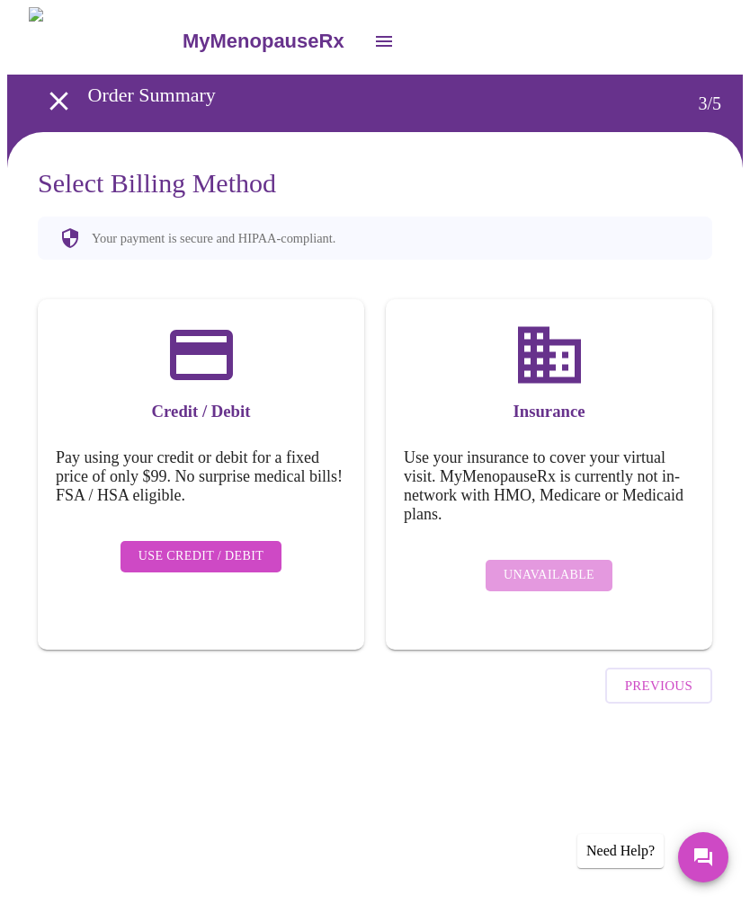
click at [221, 546] on span "Use Credit / Debit" at bounding box center [201, 557] width 126 height 22
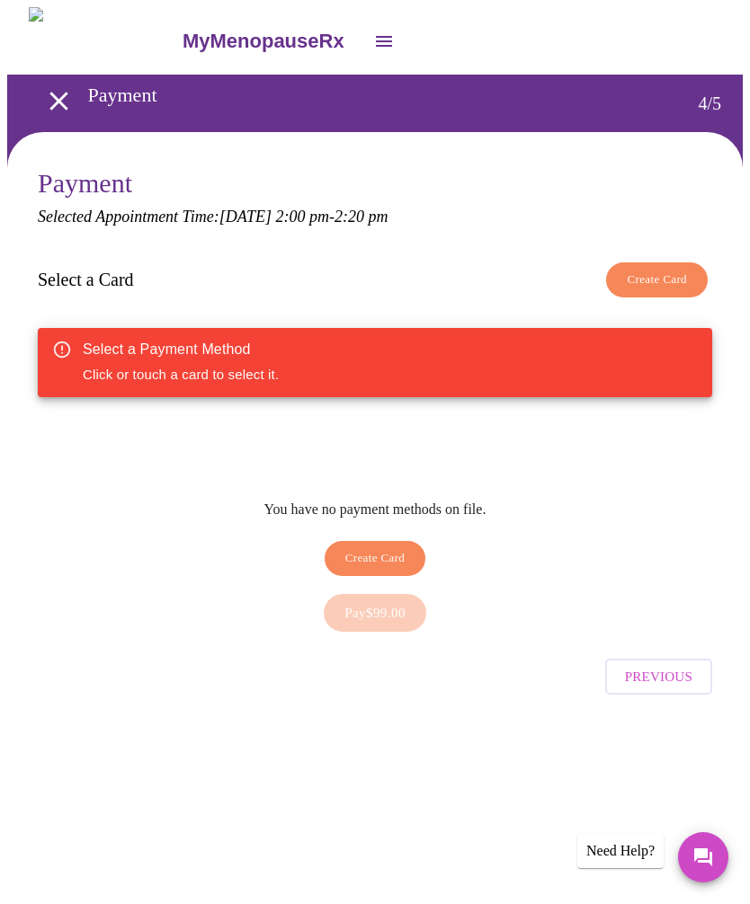
click at [388, 548] on span "Create Card" at bounding box center [375, 558] width 60 height 21
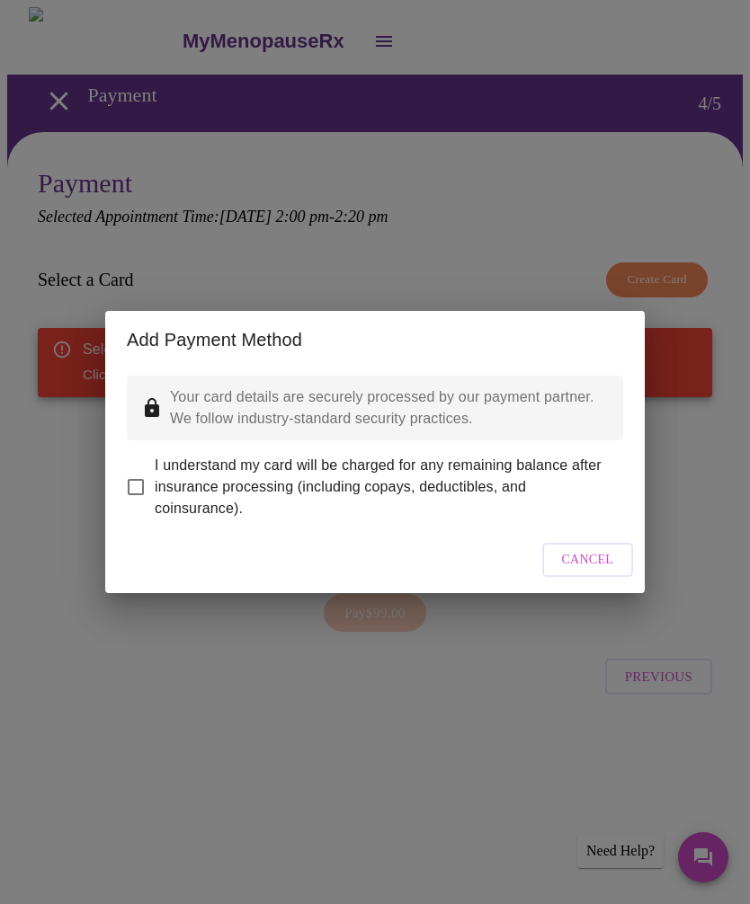
click at [149, 473] on input "I understand my card will be charged for any remaining balance after insurance …" at bounding box center [136, 487] width 38 height 38
checkbox input "true"
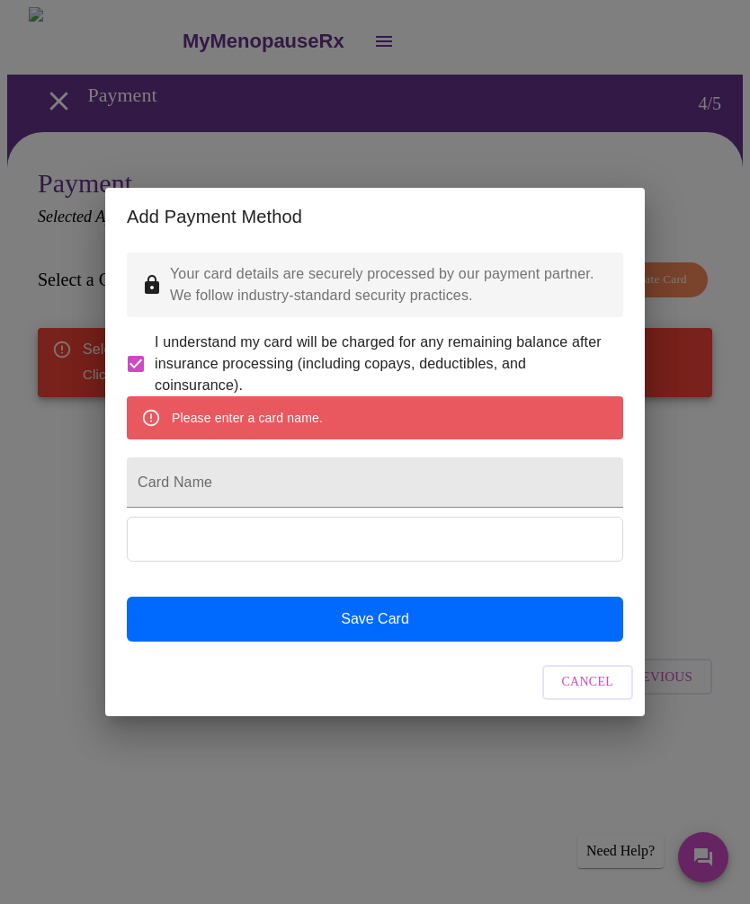
click at [240, 476] on input "Card Name" at bounding box center [375, 483] width 496 height 50
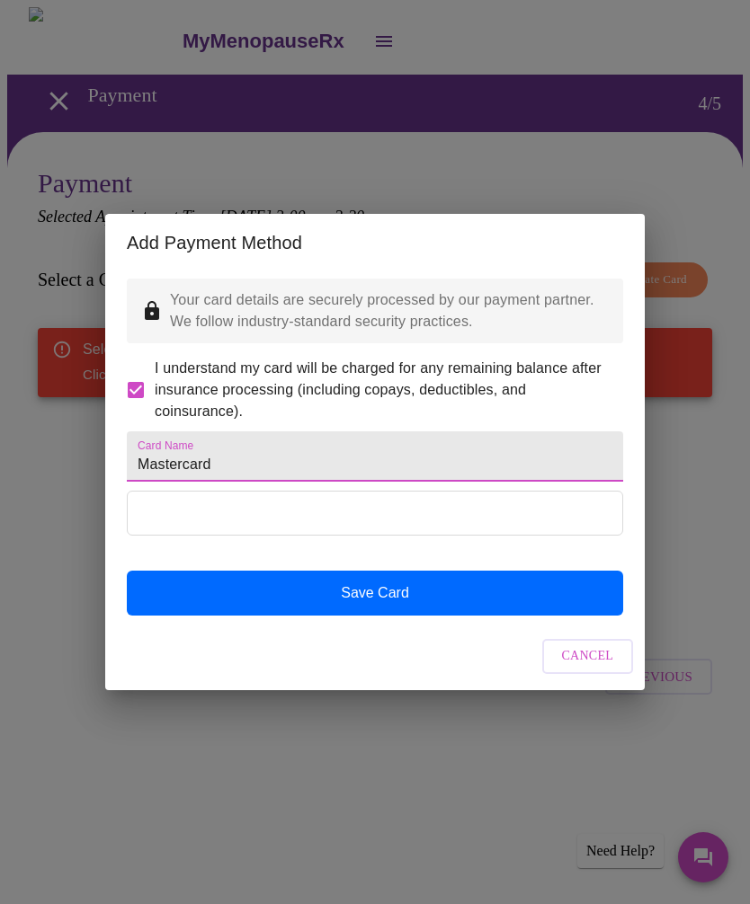
type input "Mastercard"
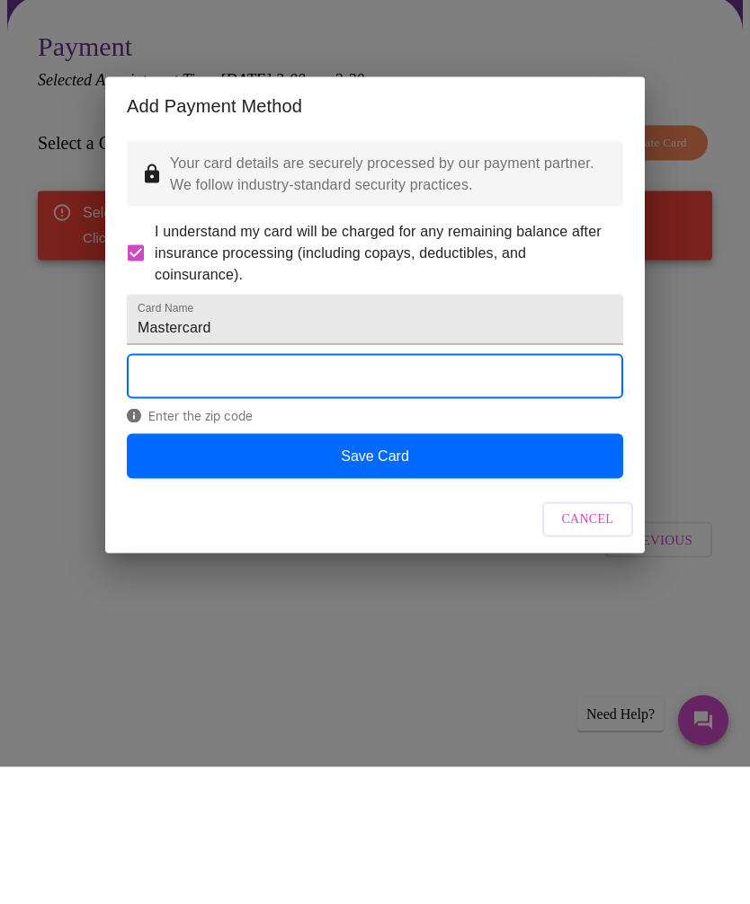
click at [395, 571] on button "Save Card" at bounding box center [375, 593] width 496 height 45
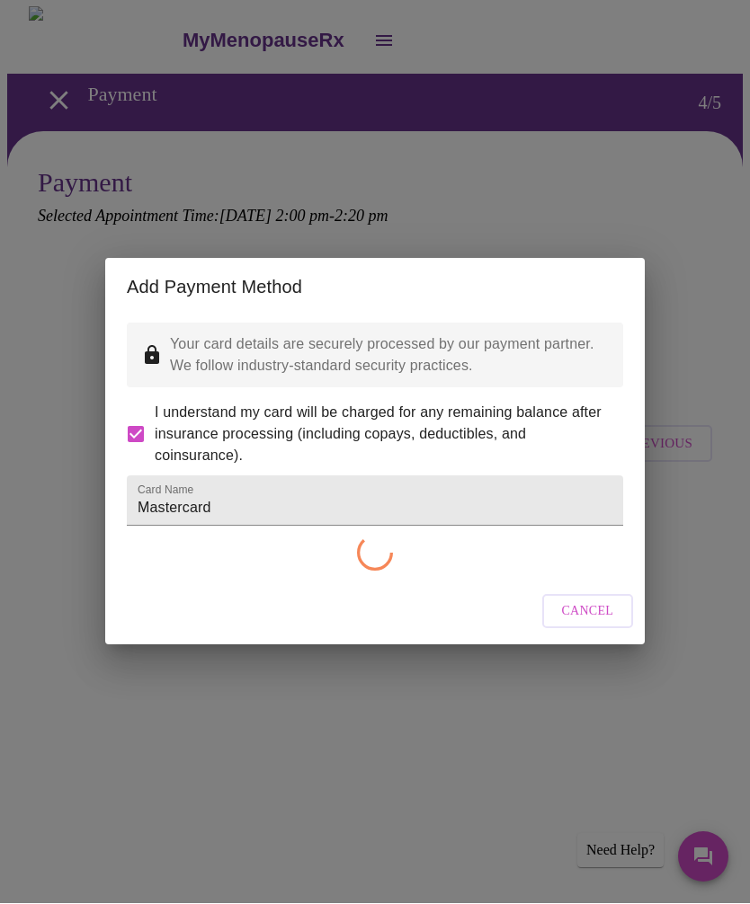
checkbox input "false"
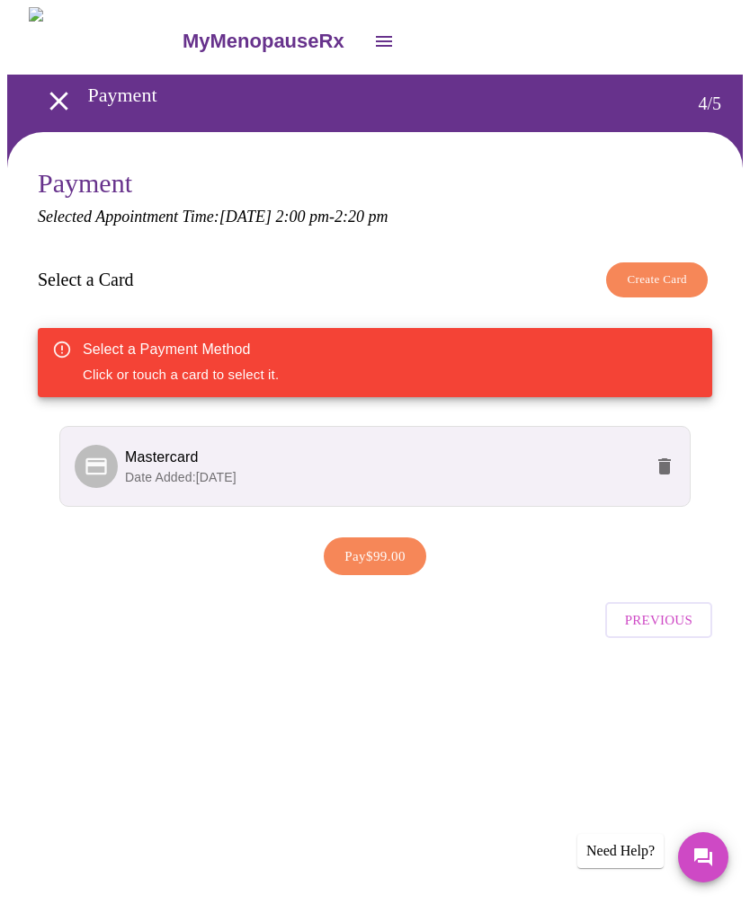
click at [394, 558] on span "Pay $99.00" at bounding box center [374, 556] width 61 height 23
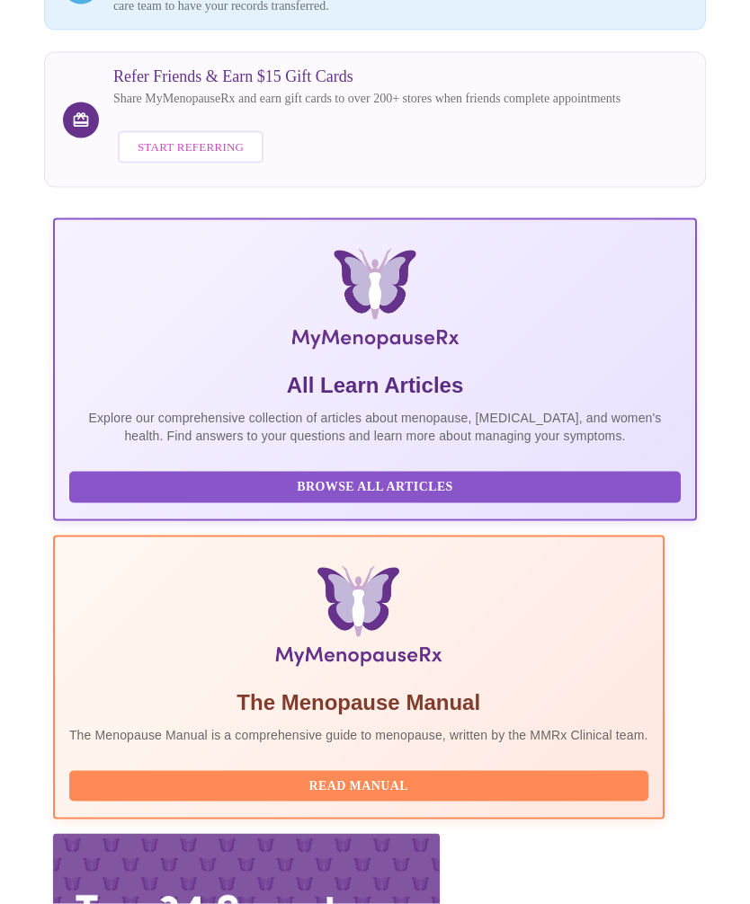
scroll to position [248, 0]
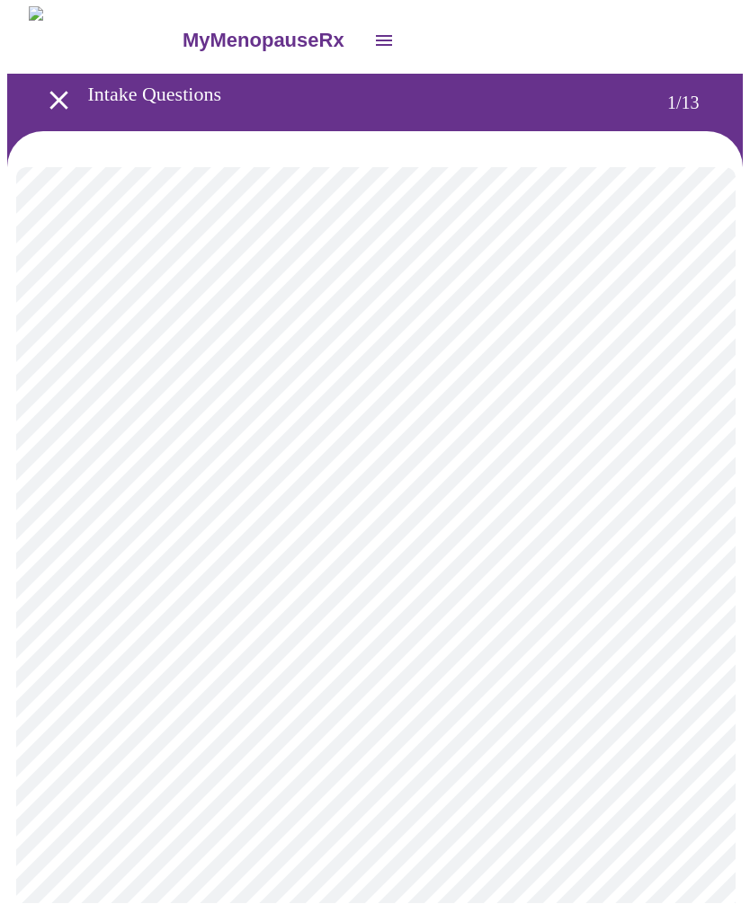
scroll to position [1, 0]
click at [272, 393] on body "MyMenopauseRx Intake Questions 1 / 13" at bounding box center [374, 831] width 735 height 1650
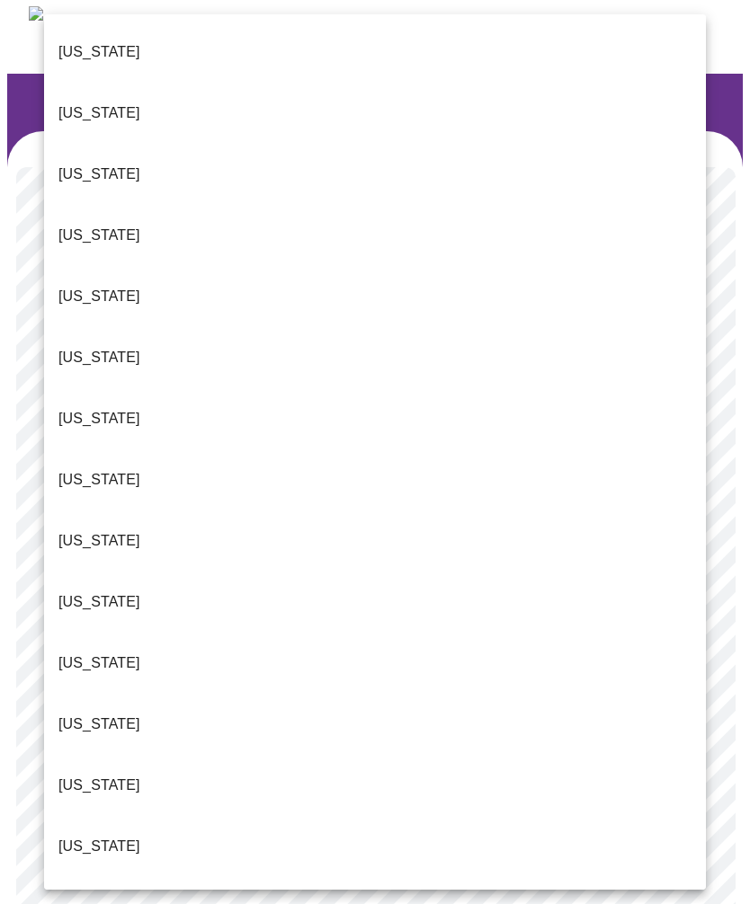
click at [84, 775] on p "[US_STATE]" at bounding box center [99, 786] width 82 height 22
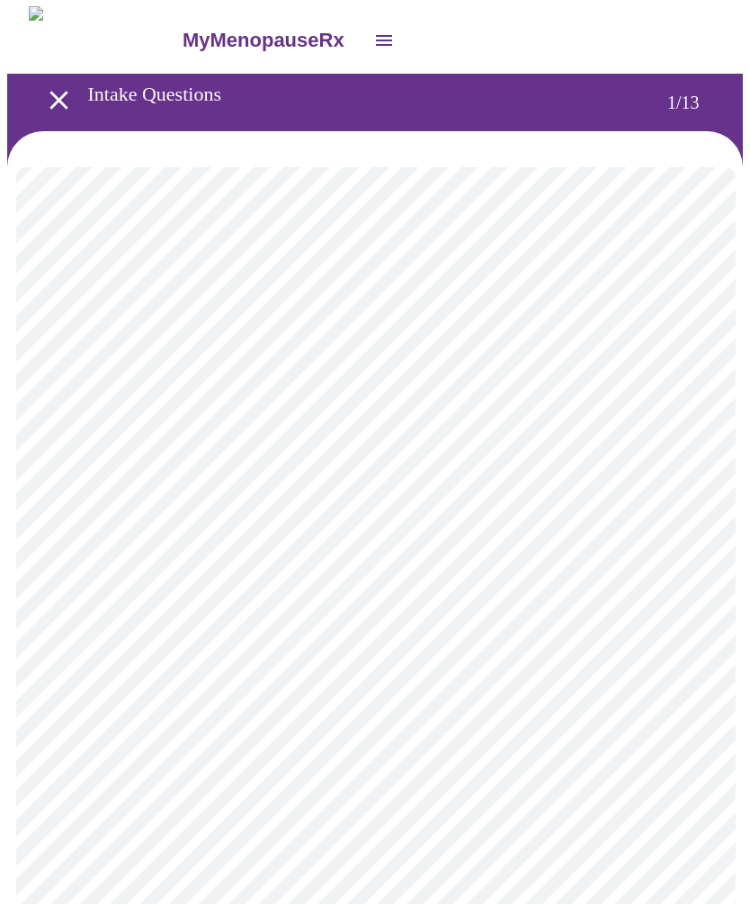
click at [226, 521] on body "MyMenopauseRx Intake Questions 1 / 13" at bounding box center [374, 826] width 735 height 1640
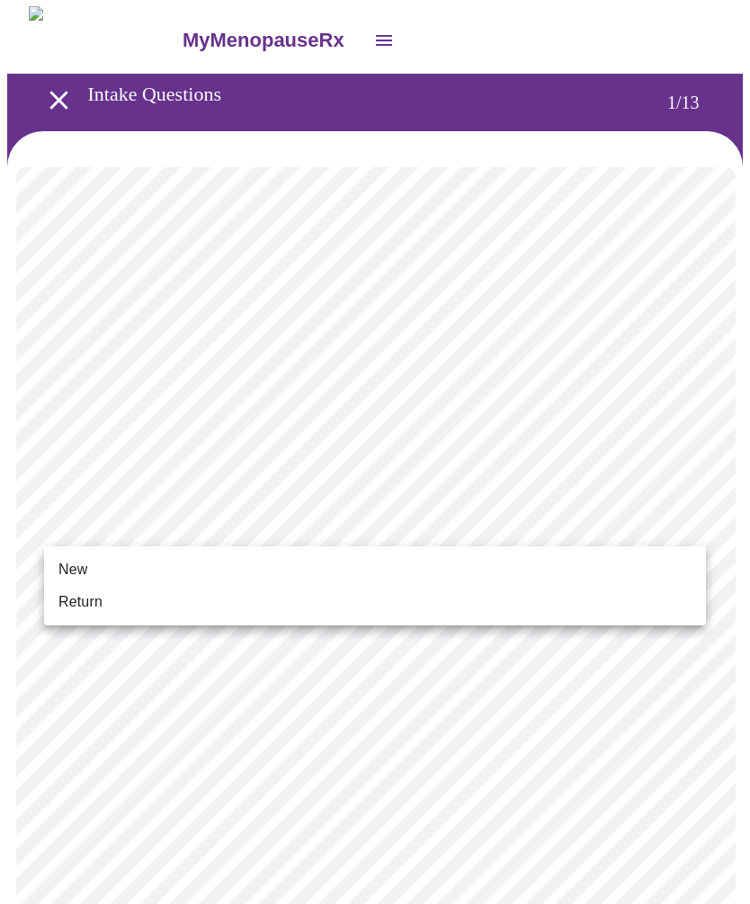
click at [77, 561] on span "New" at bounding box center [72, 570] width 29 height 22
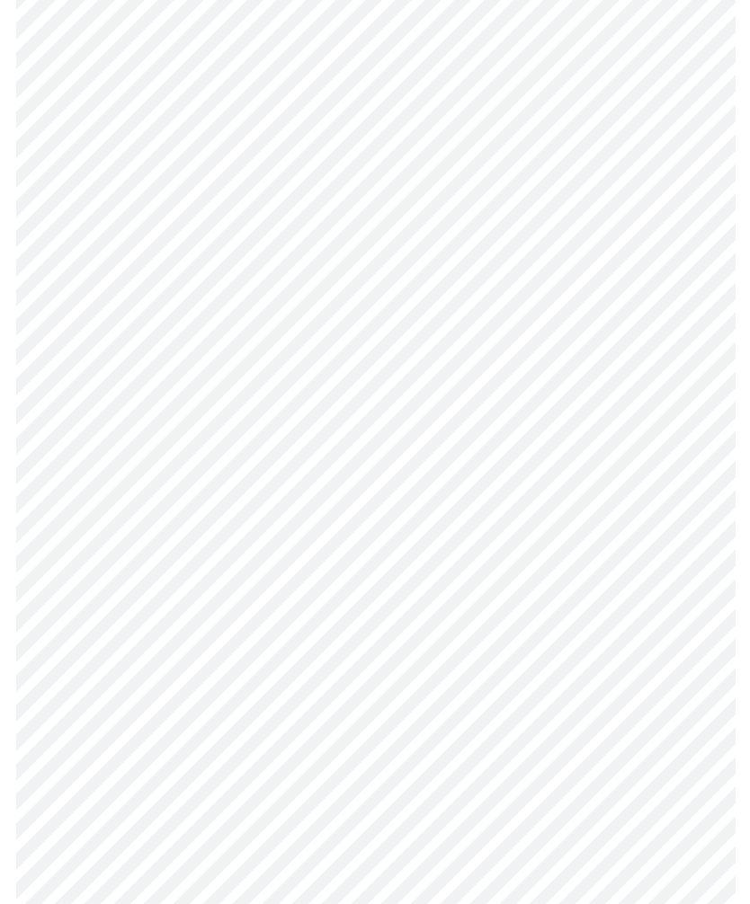
scroll to position [652, 0]
click at [235, 708] on body "MyMenopauseRx Intake Questions 1 / 13" at bounding box center [374, 163] width 735 height 1616
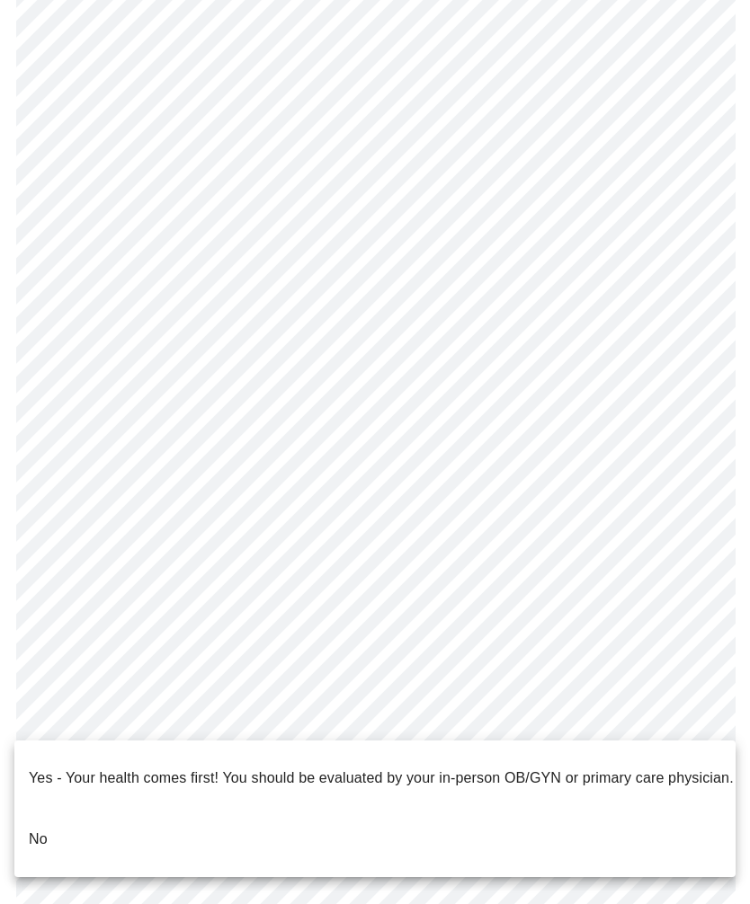
click at [53, 822] on li "No" at bounding box center [374, 839] width 721 height 61
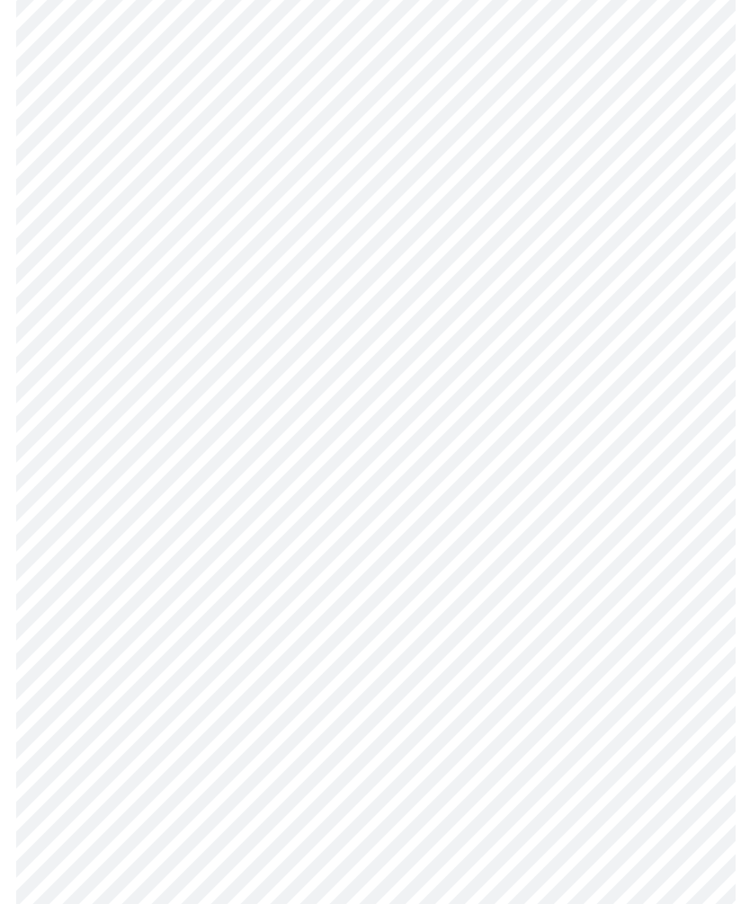
scroll to position [0, 0]
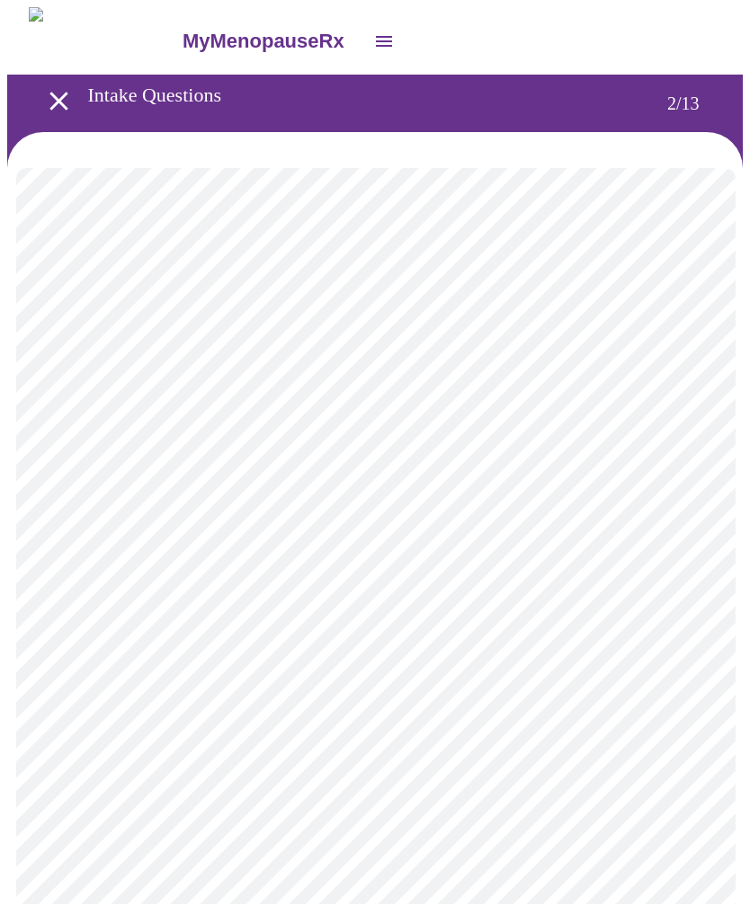
click at [145, 366] on body "MyMenopauseRx Intake Questions 2 / 13" at bounding box center [374, 546] width 735 height 1078
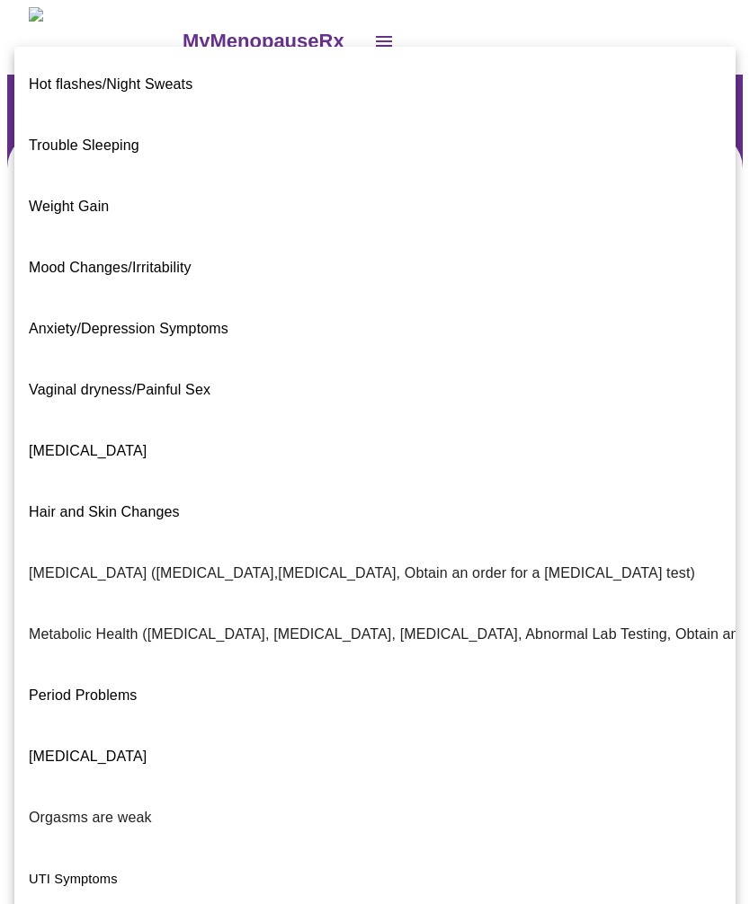
click at [91, 872] on span "UTI Symptoms" at bounding box center [73, 879] width 89 height 14
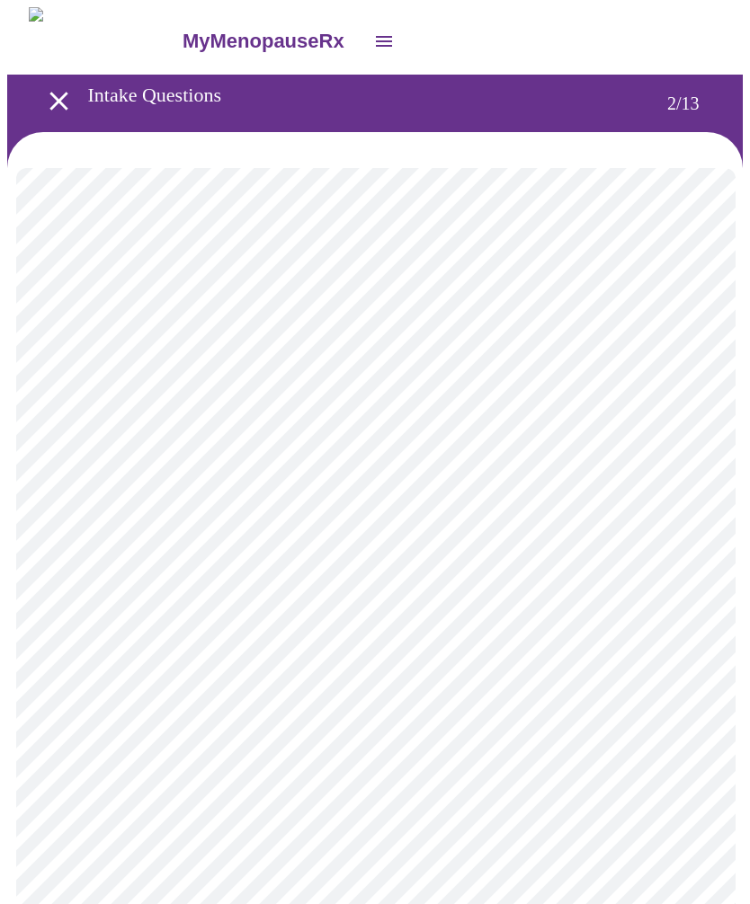
click at [694, 547] on body "MyMenopauseRx Intake Questions 2 / 13" at bounding box center [374, 541] width 735 height 1069
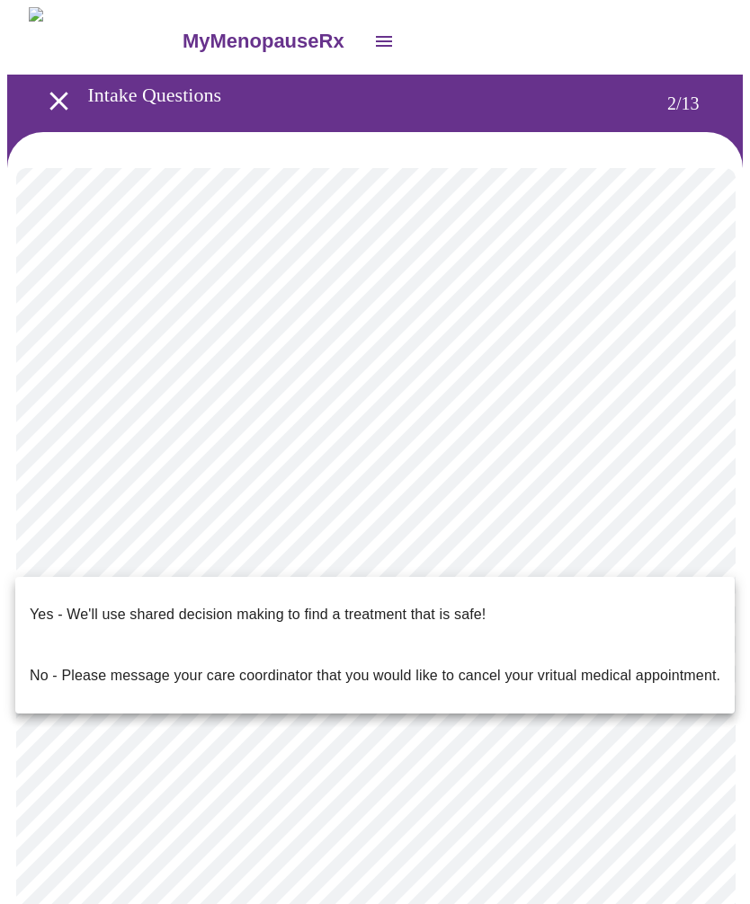
click at [241, 551] on div at bounding box center [375, 452] width 750 height 904
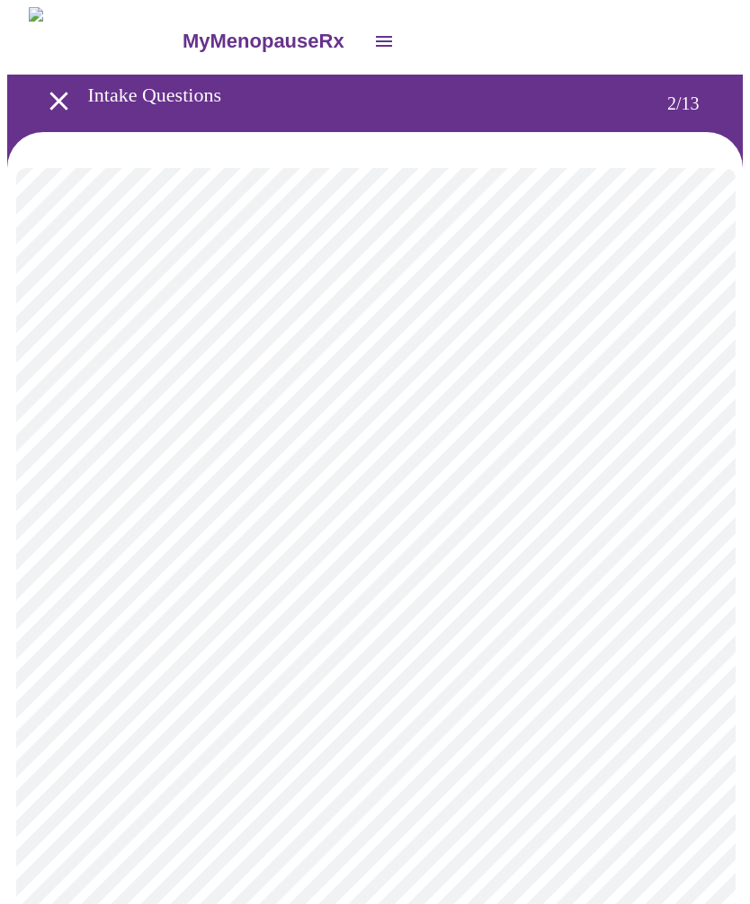
click at [158, 553] on body "MyMenopauseRx Intake Questions 2 / 13" at bounding box center [374, 541] width 735 height 1069
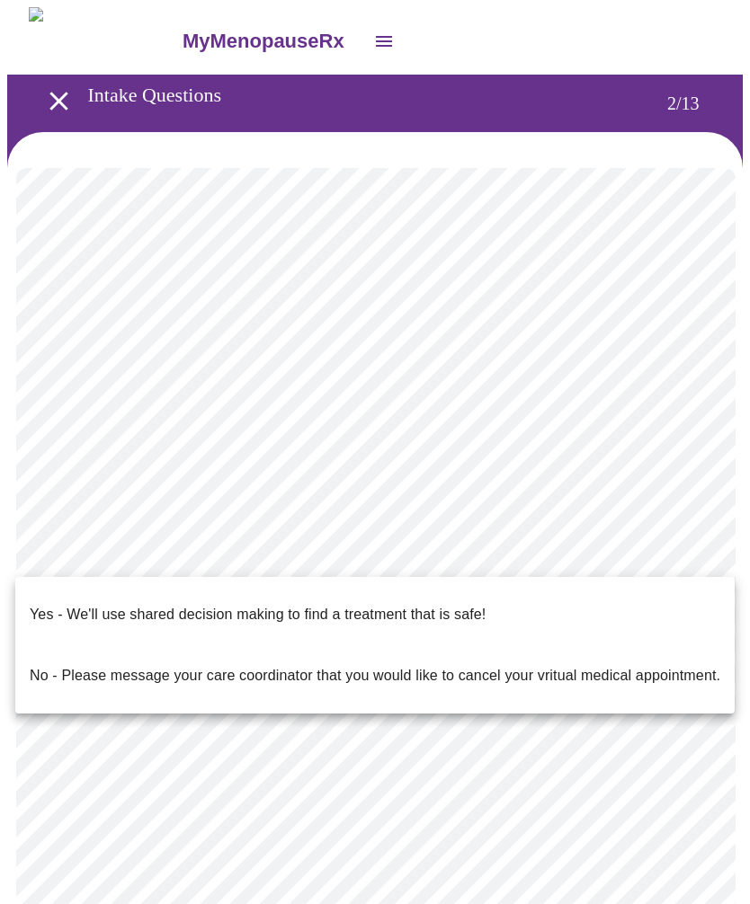
click at [184, 665] on p "No - Please message your care coordinator that you would like to cancel your vr…" at bounding box center [375, 676] width 690 height 22
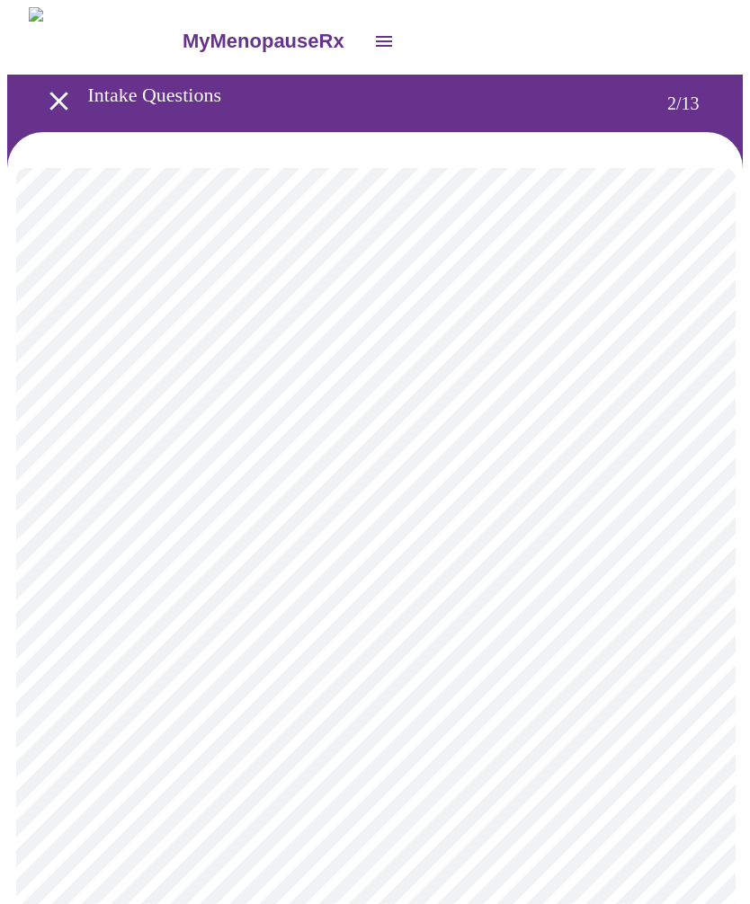
scroll to position [156, 0]
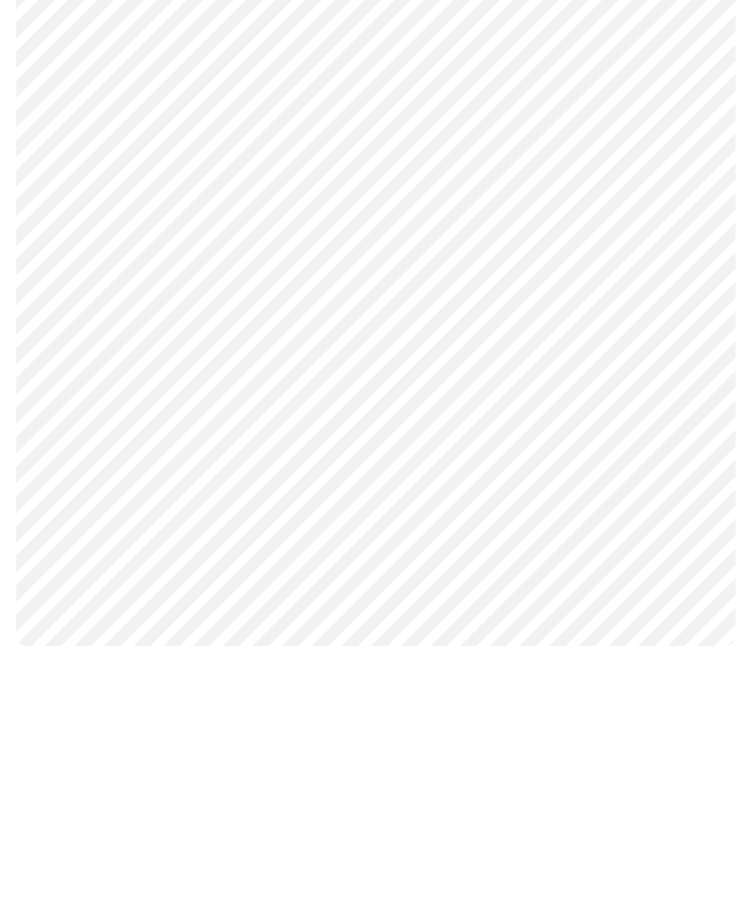
click at [390, 169] on body "MyMenopauseRx Intake Questions 2 / 13" at bounding box center [374, 381] width 735 height 1059
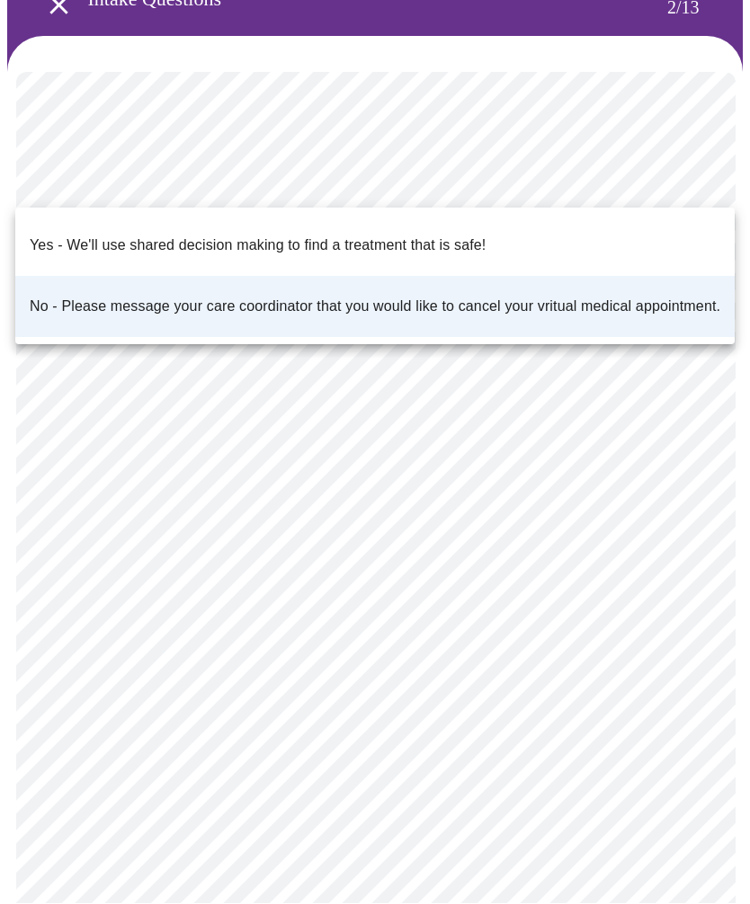
click at [458, 236] on p "Yes - We'll use shared decision making to find a treatment that is safe!" at bounding box center [258, 247] width 456 height 22
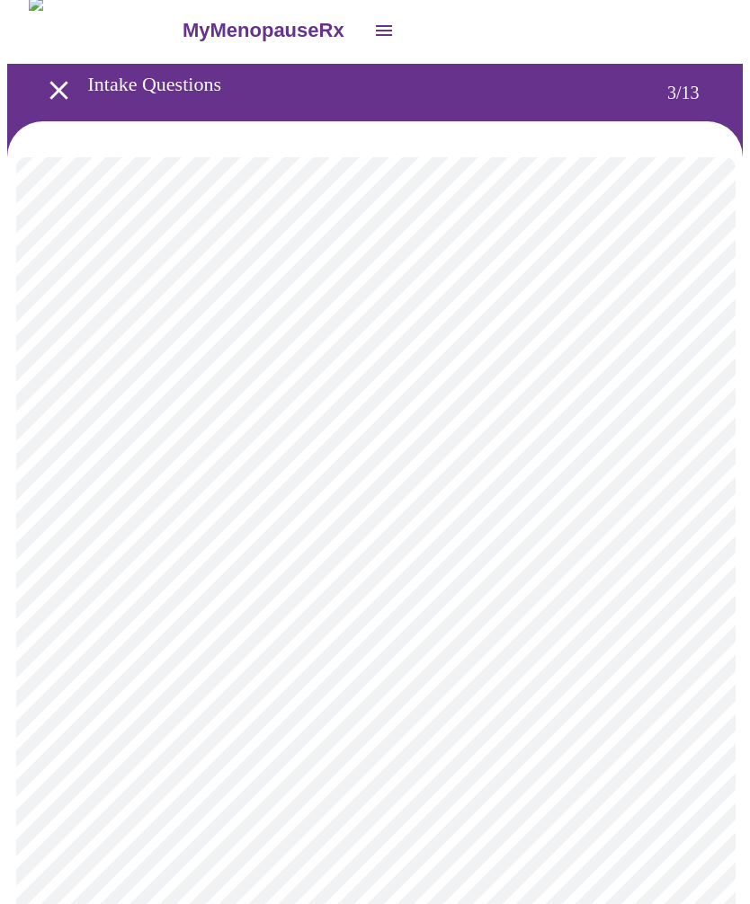
scroll to position [0, 0]
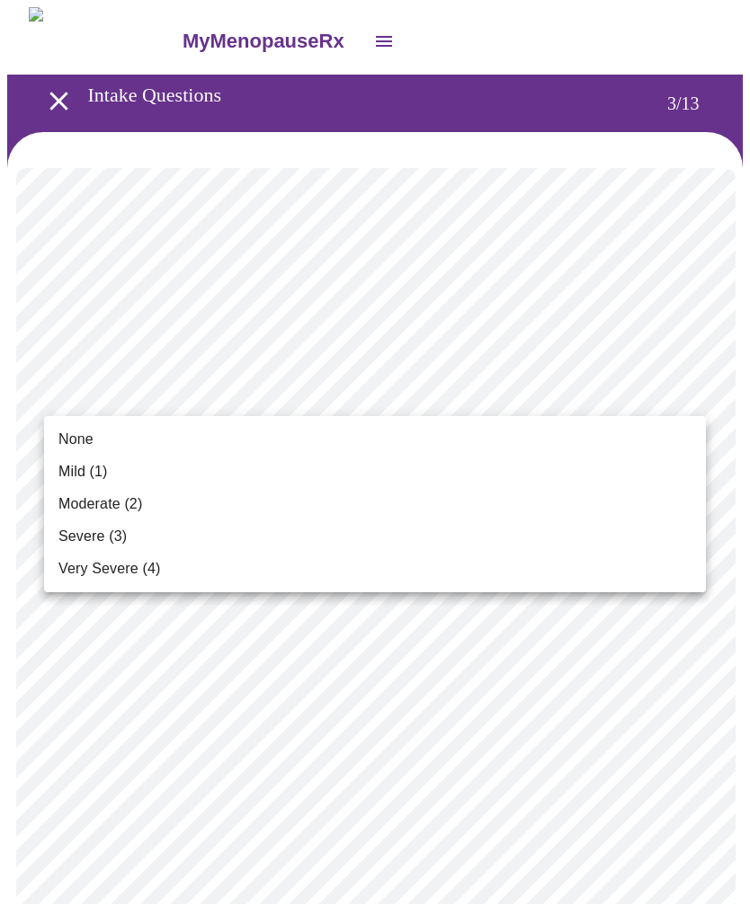
click at [95, 471] on span "Mild (1)" at bounding box center [82, 472] width 49 height 22
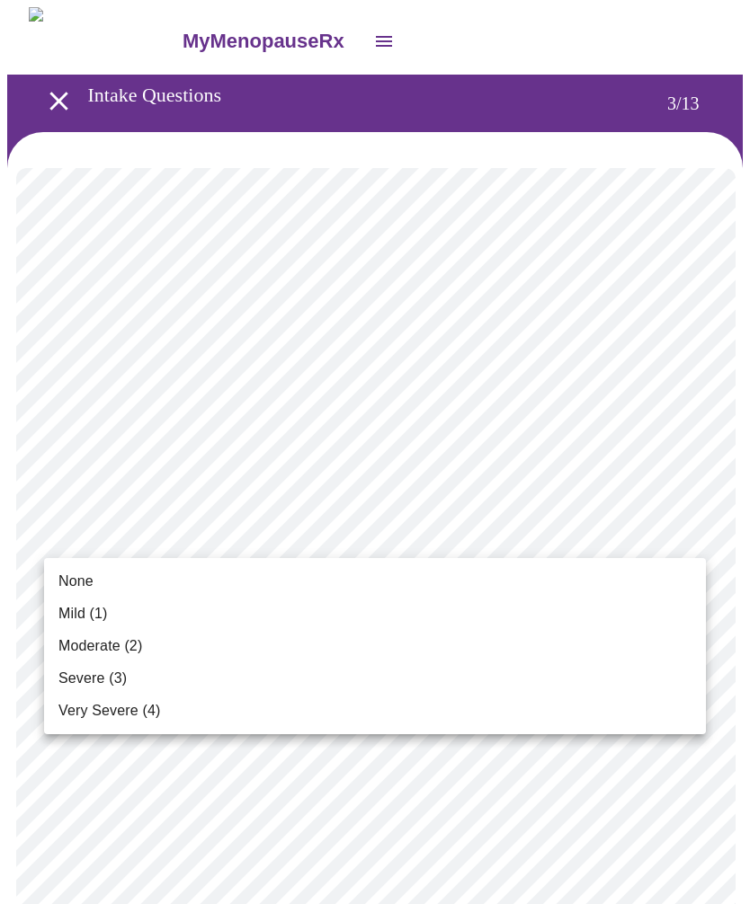
click at [81, 582] on span "None" at bounding box center [75, 582] width 35 height 22
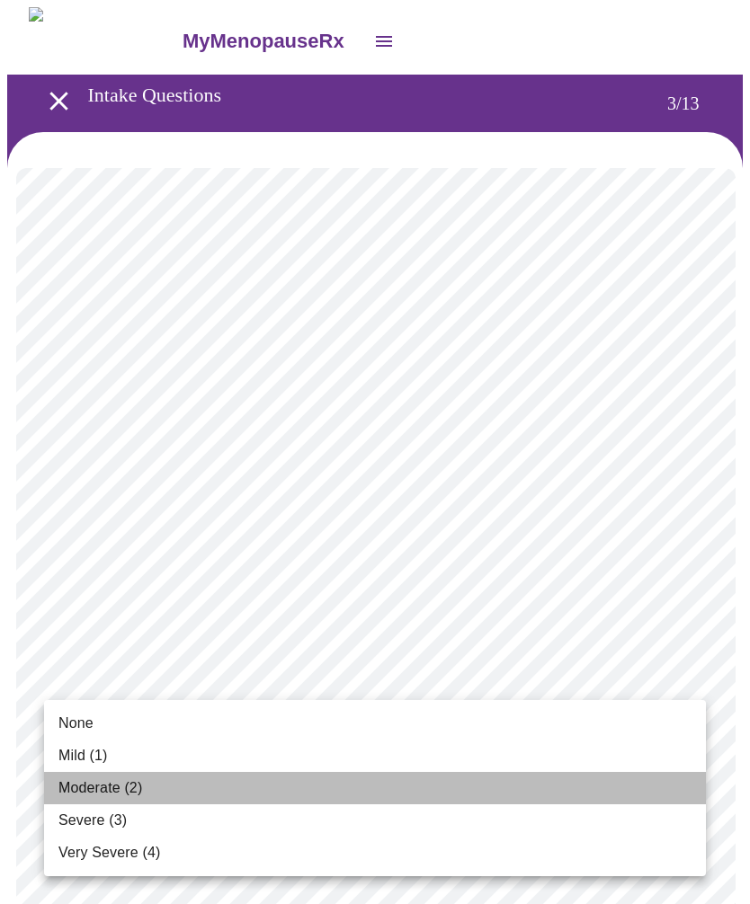
click at [111, 790] on span "Moderate (2)" at bounding box center [100, 789] width 84 height 22
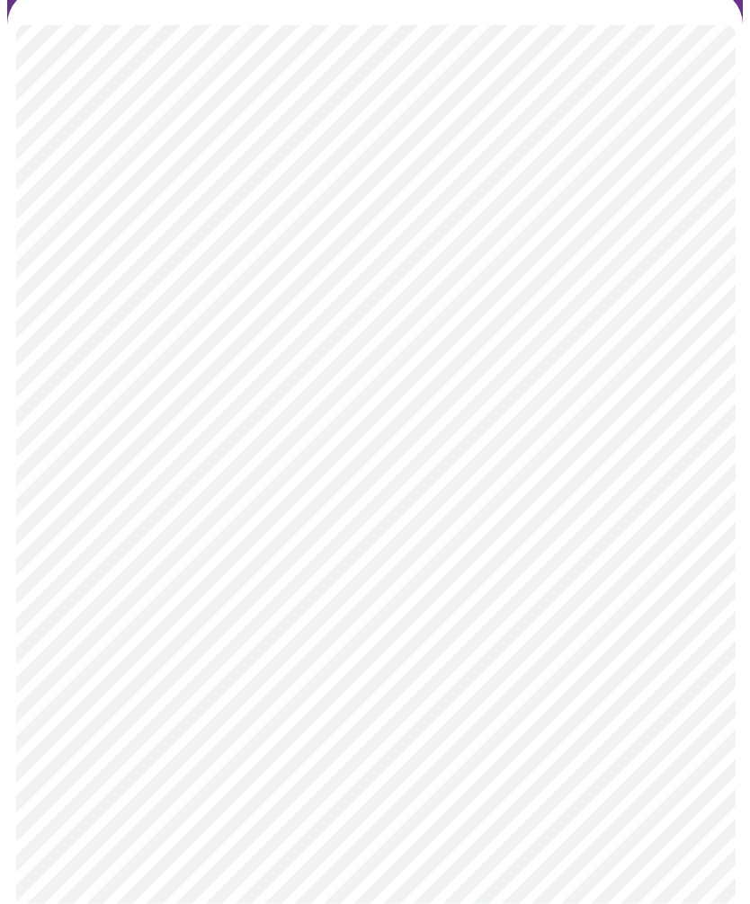
scroll to position [152, 0]
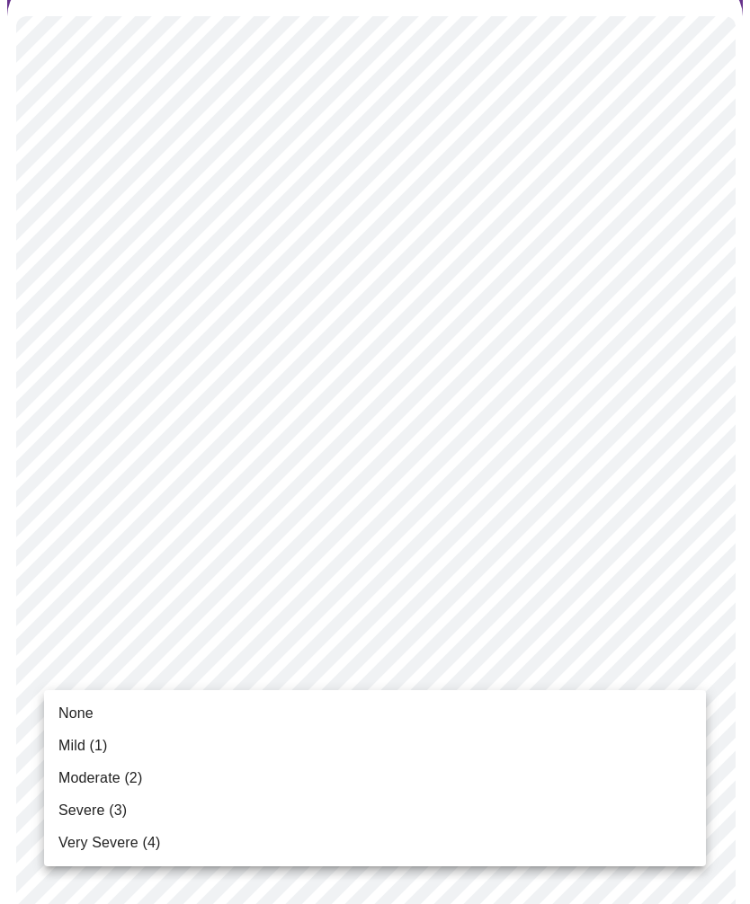
click at [119, 779] on span "Moderate (2)" at bounding box center [100, 779] width 84 height 22
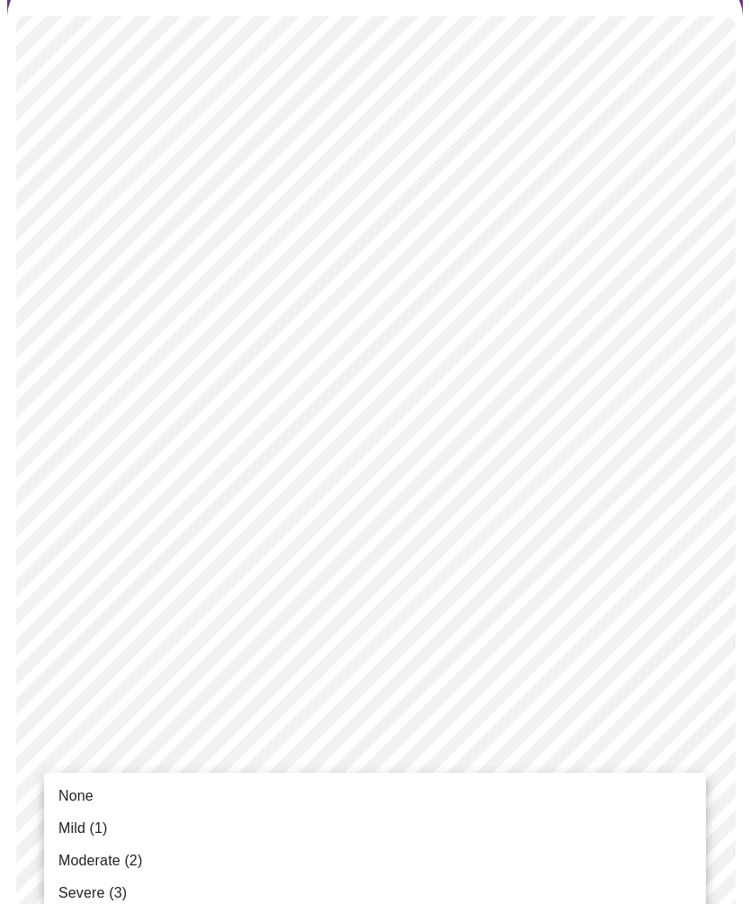
click at [96, 888] on span "Severe (3)" at bounding box center [92, 894] width 68 height 22
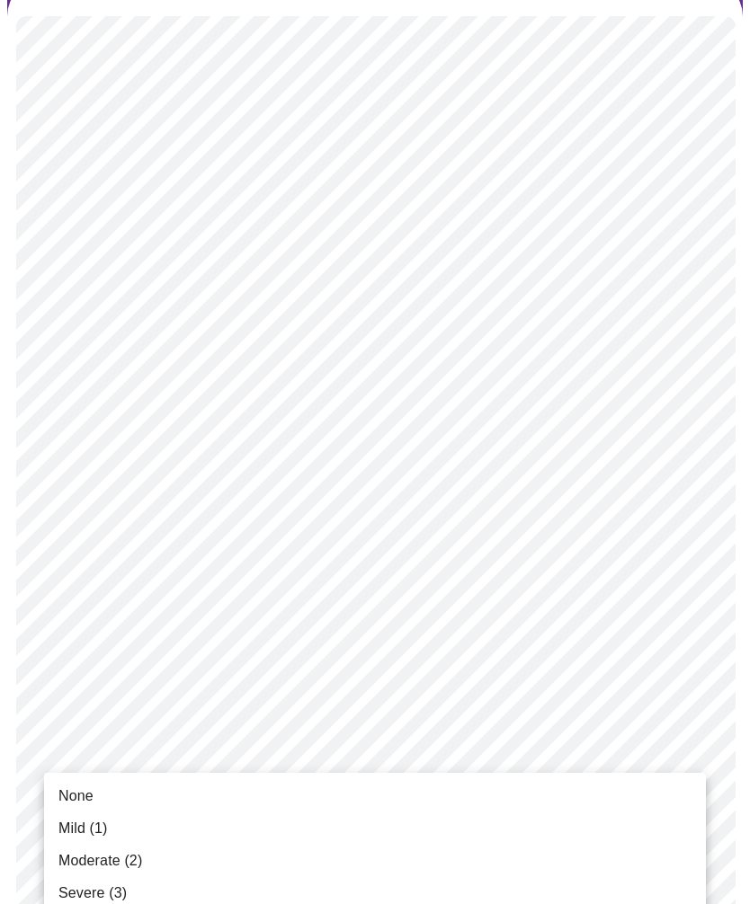
click at [99, 893] on span "Severe (3)" at bounding box center [92, 894] width 68 height 22
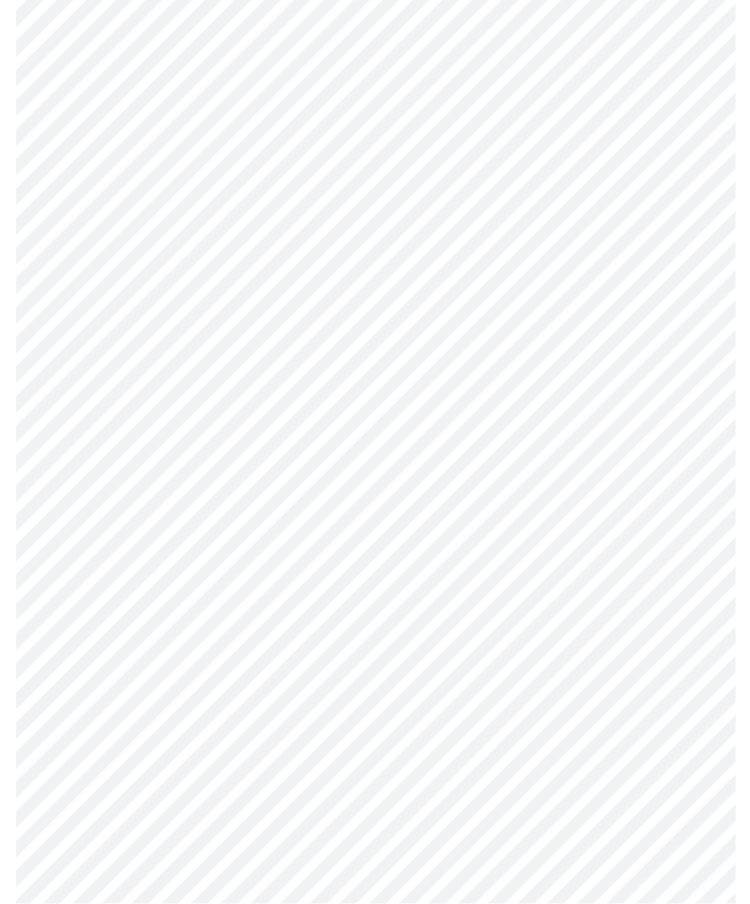
scroll to position [474, 0]
click at [691, 712] on body "MyMenopauseRx Intake Questions 3 / 13" at bounding box center [374, 651] width 735 height 2236
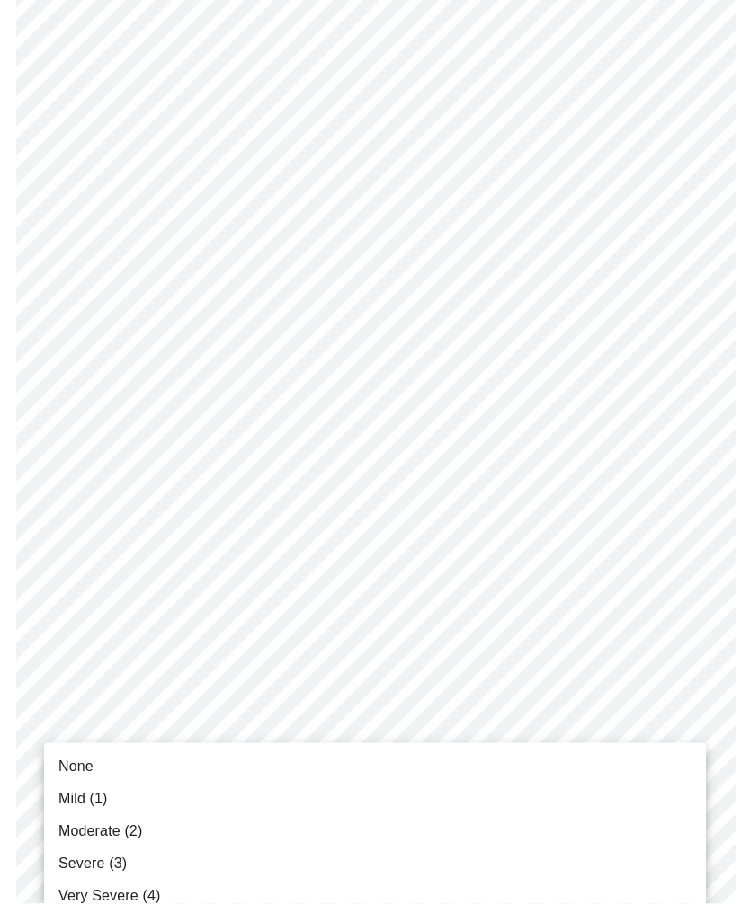
scroll to position [475, 0]
click at [88, 762] on span "None" at bounding box center [75, 767] width 35 height 22
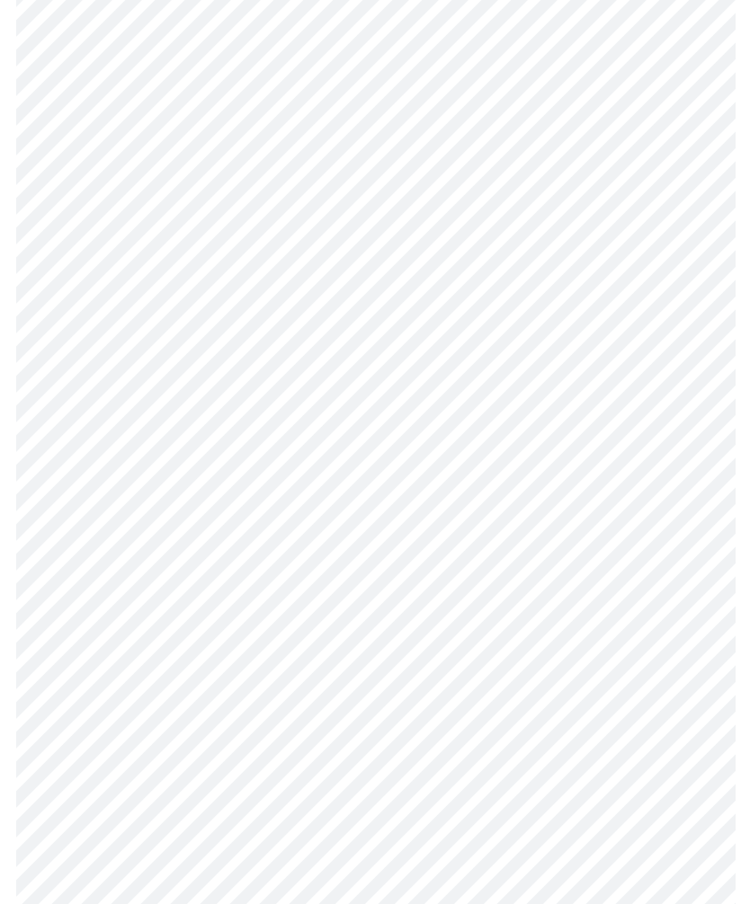
click at [682, 864] on body "MyMenopauseRx Intake Questions 3 / 13" at bounding box center [374, 639] width 735 height 2212
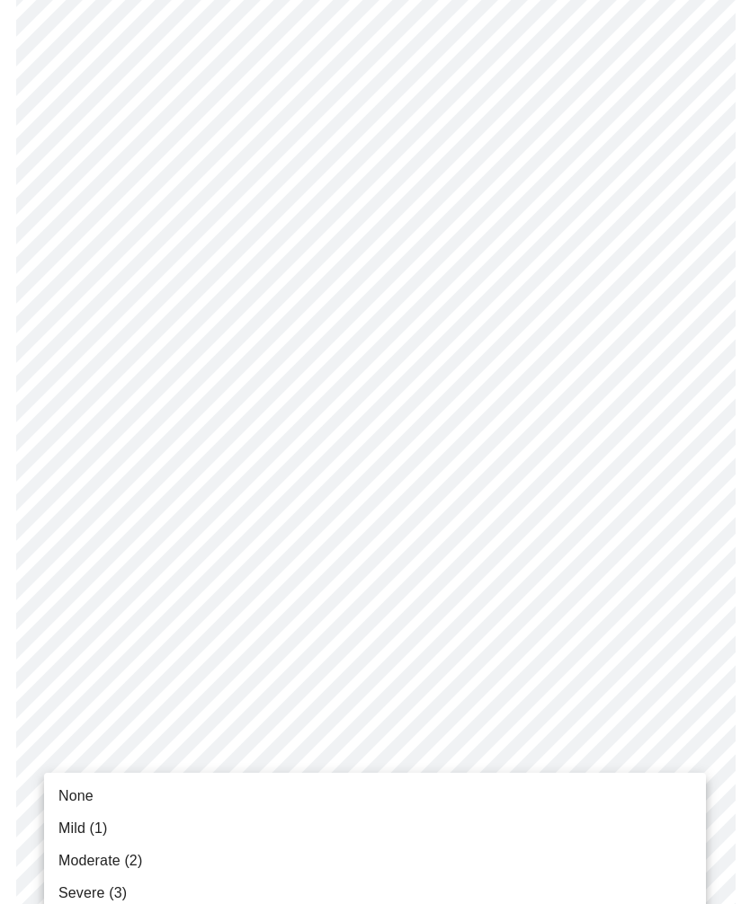
click at [85, 791] on span "None" at bounding box center [75, 797] width 35 height 22
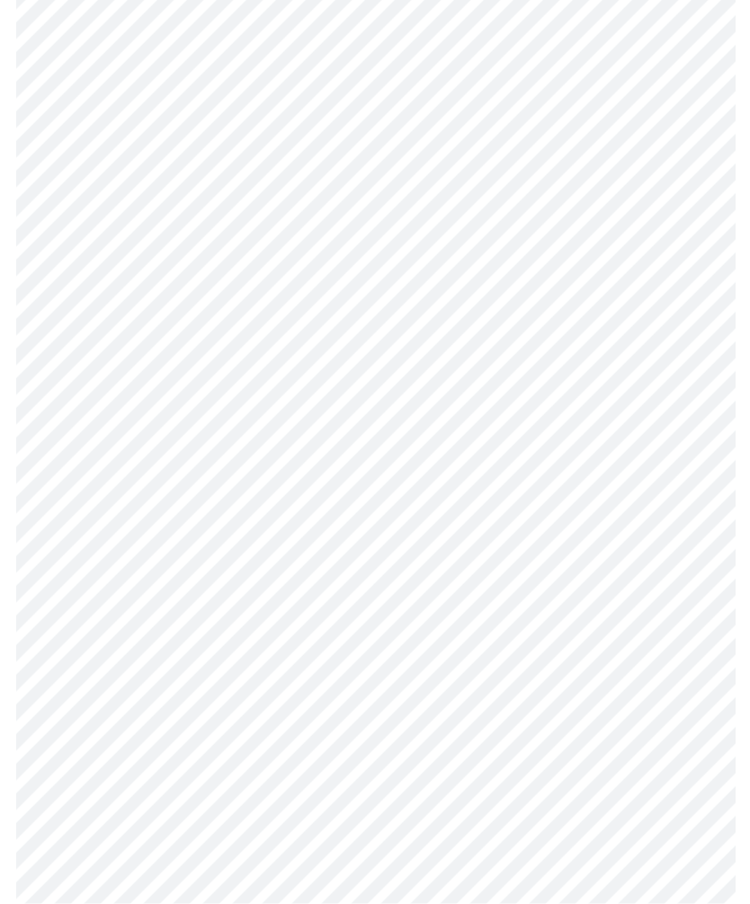
scroll to position [711, 0]
click at [690, 761] on body "MyMenopauseRx Intake Questions 3 / 13" at bounding box center [374, 389] width 735 height 2187
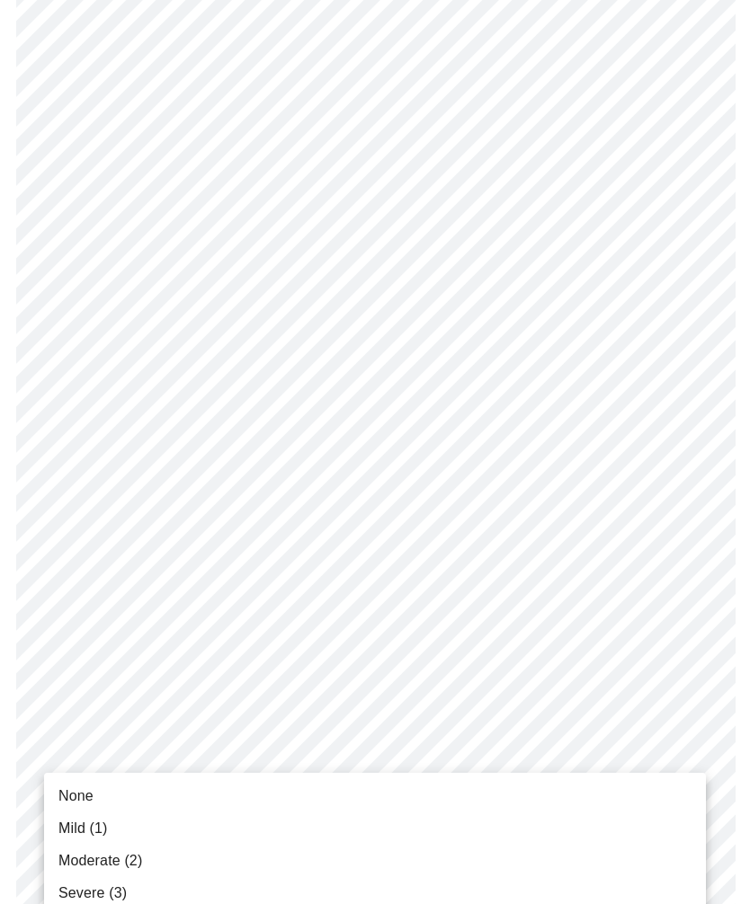
click at [95, 893] on span "Severe (3)" at bounding box center [92, 894] width 68 height 22
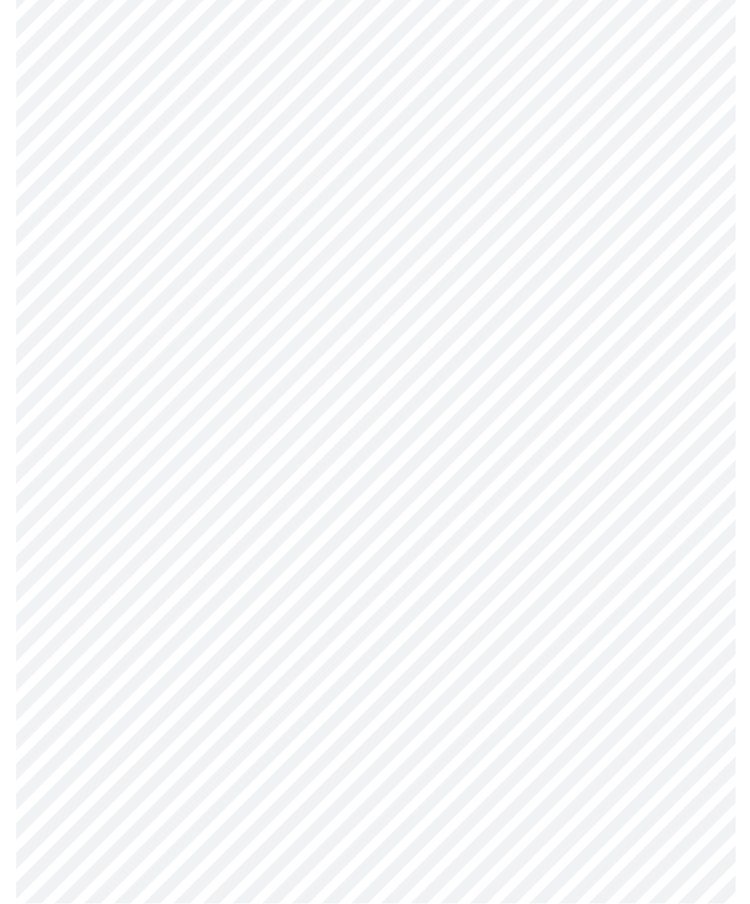
scroll to position [977, 0]
click at [689, 635] on body "MyMenopauseRx Intake Questions 3 / 13" at bounding box center [374, 111] width 735 height 2163
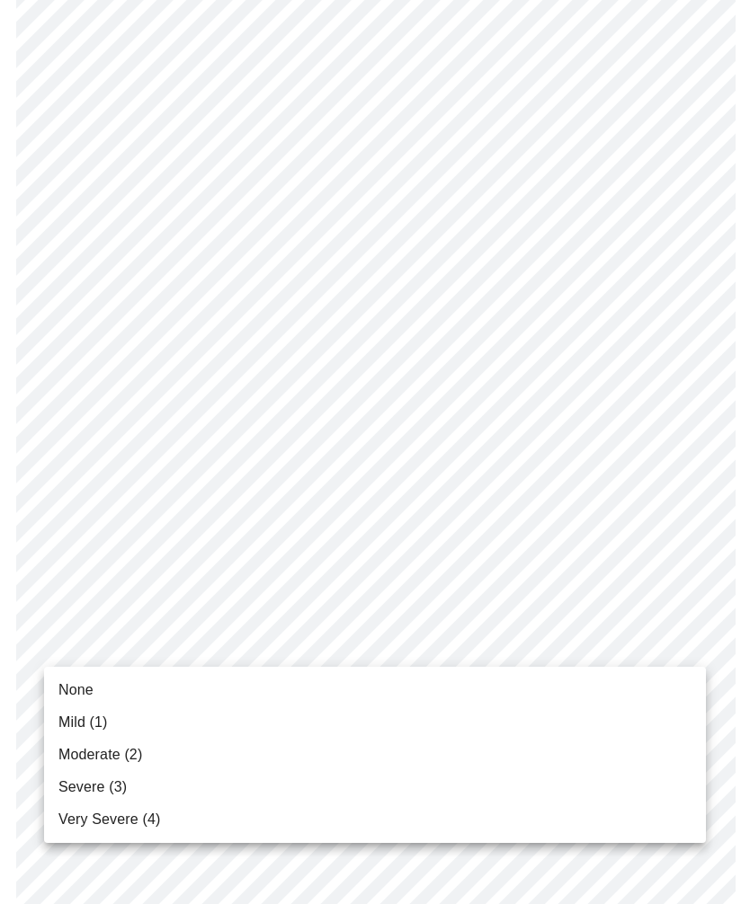
click at [86, 691] on span "None" at bounding box center [75, 691] width 35 height 22
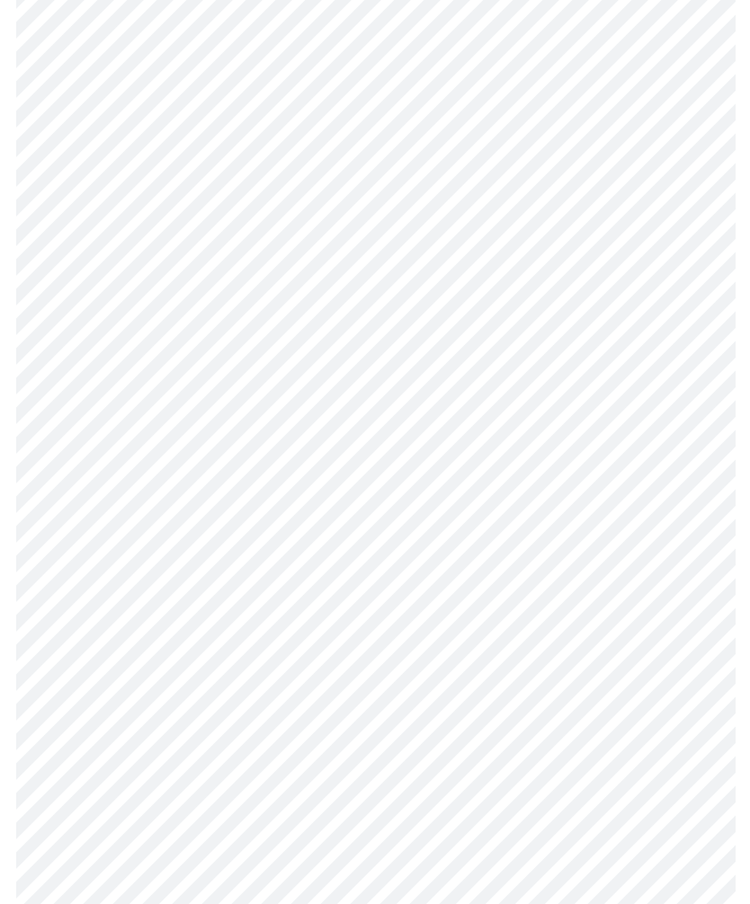
click at [696, 773] on body "MyMenopauseRx Intake Questions 3 / 13" at bounding box center [374, 99] width 735 height 2139
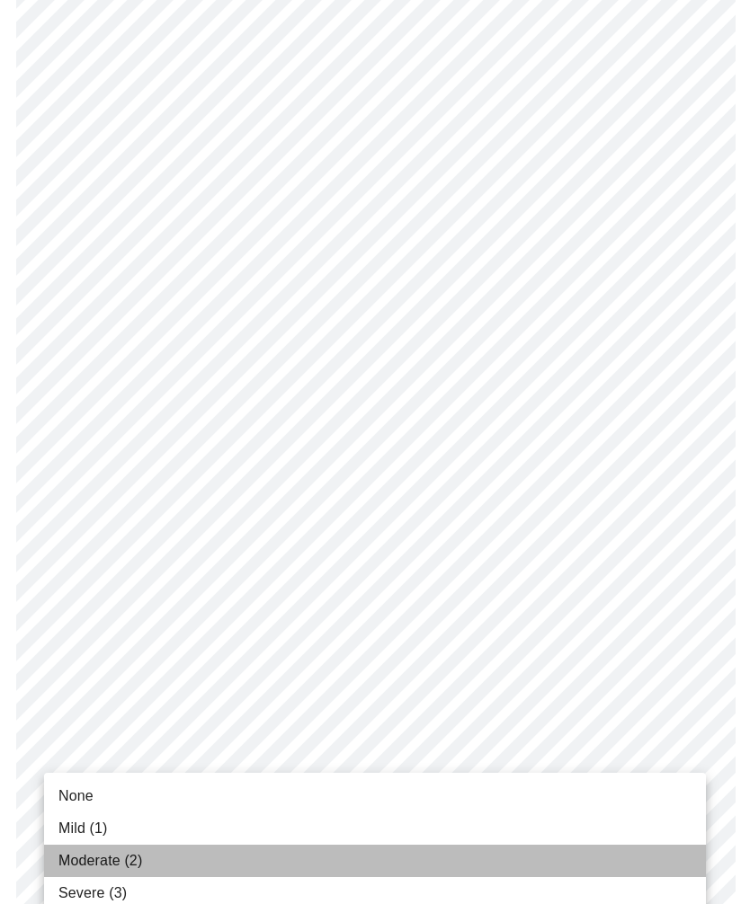
click at [121, 863] on span "Moderate (2)" at bounding box center [100, 861] width 84 height 22
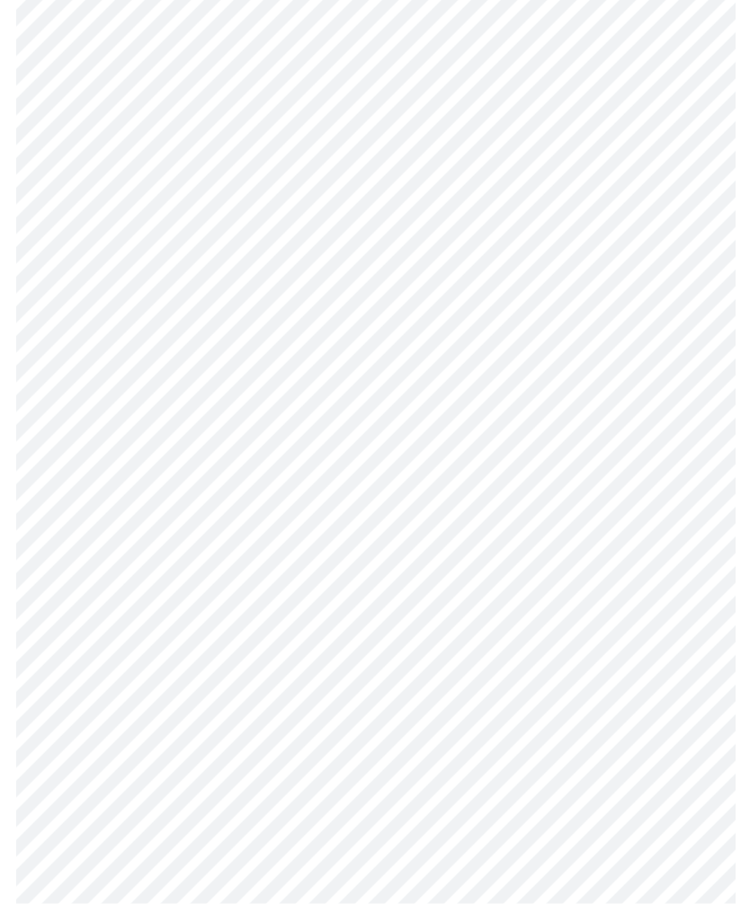
scroll to position [307, 0]
click at [512, 823] on body "MyMenopauseRx Intake Questions 4 / 13" at bounding box center [374, 604] width 735 height 1809
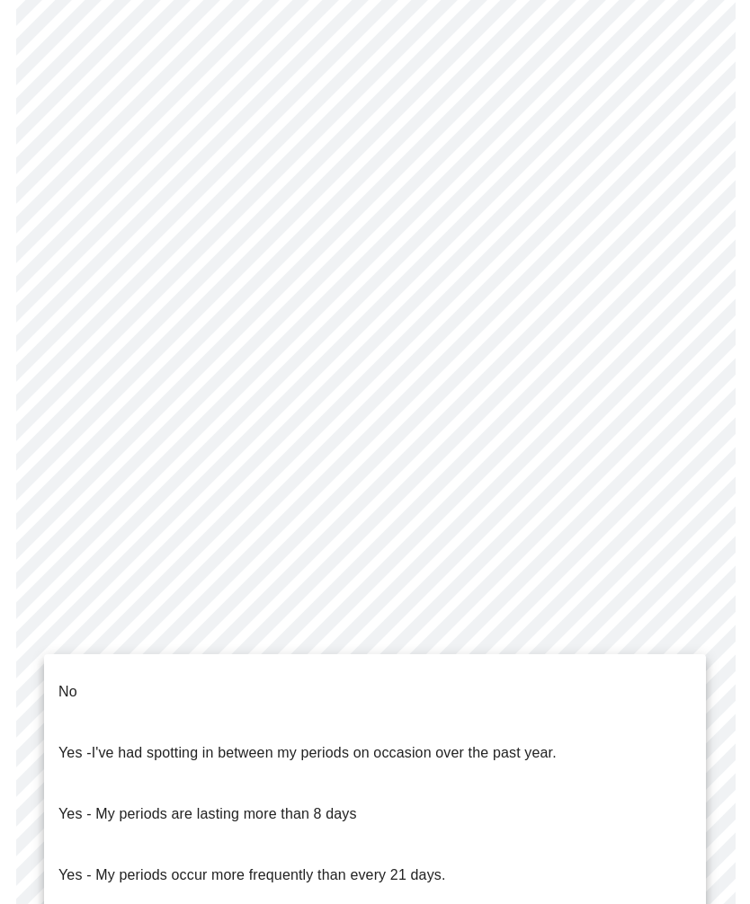
click at [73, 681] on p "No" at bounding box center [67, 692] width 19 height 22
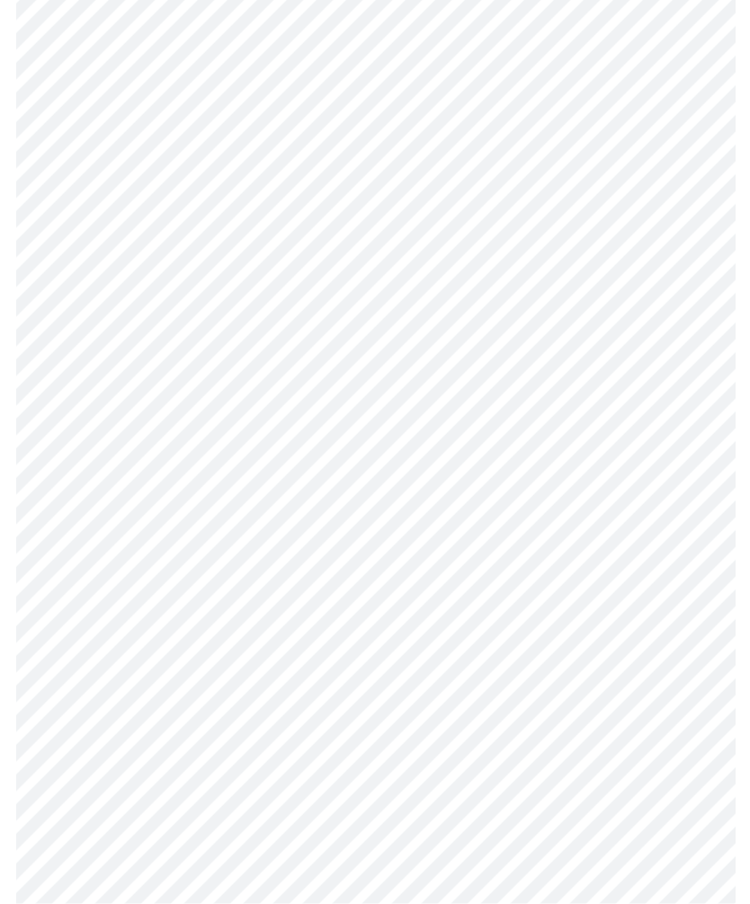
scroll to position [648, 0]
click at [691, 613] on body "MyMenopauseRx Intake Questions 4 / 13" at bounding box center [374, 258] width 735 height 1799
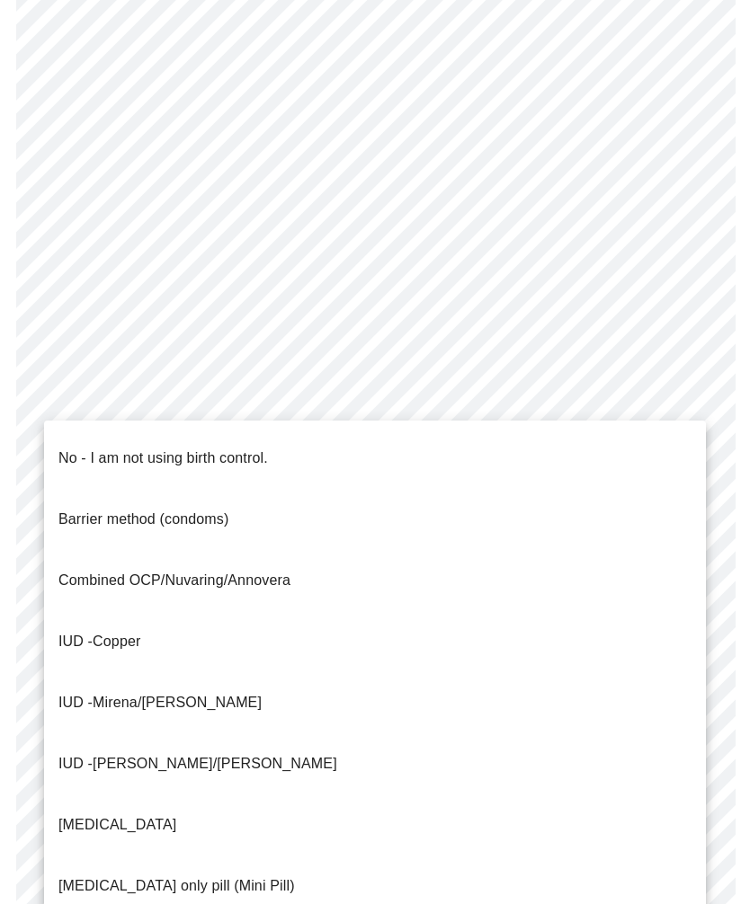
click at [234, 448] on p "No - I am not using birth control." at bounding box center [162, 459] width 209 height 22
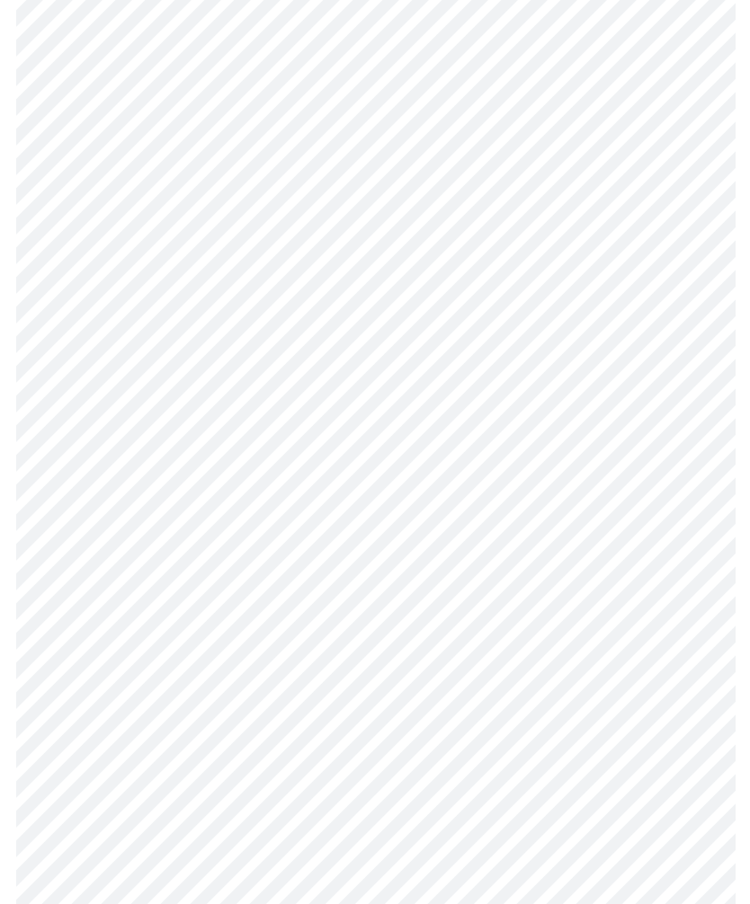
scroll to position [825, 0]
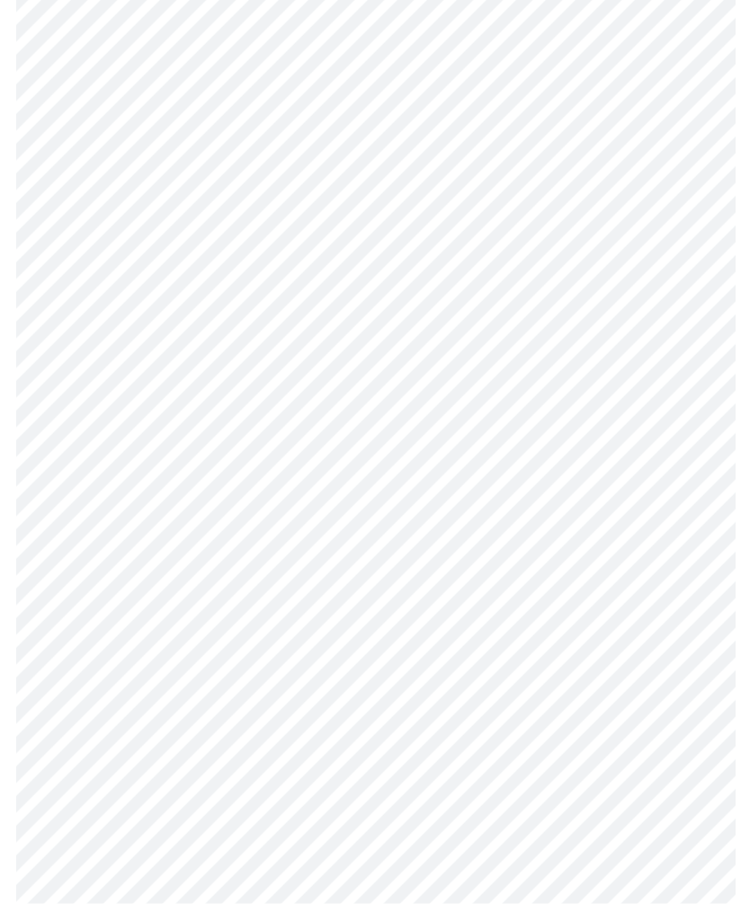
click at [691, 708] on body "MyMenopauseRx Intake Questions 4 / 13" at bounding box center [374, 76] width 735 height 1789
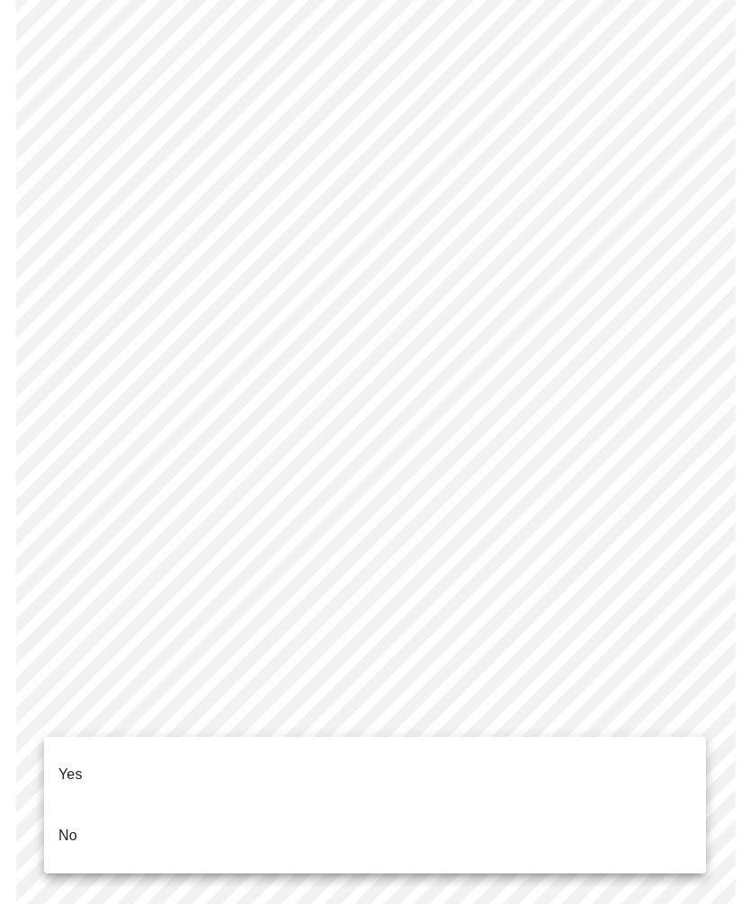
click at [80, 764] on p "Yes" at bounding box center [70, 775] width 24 height 22
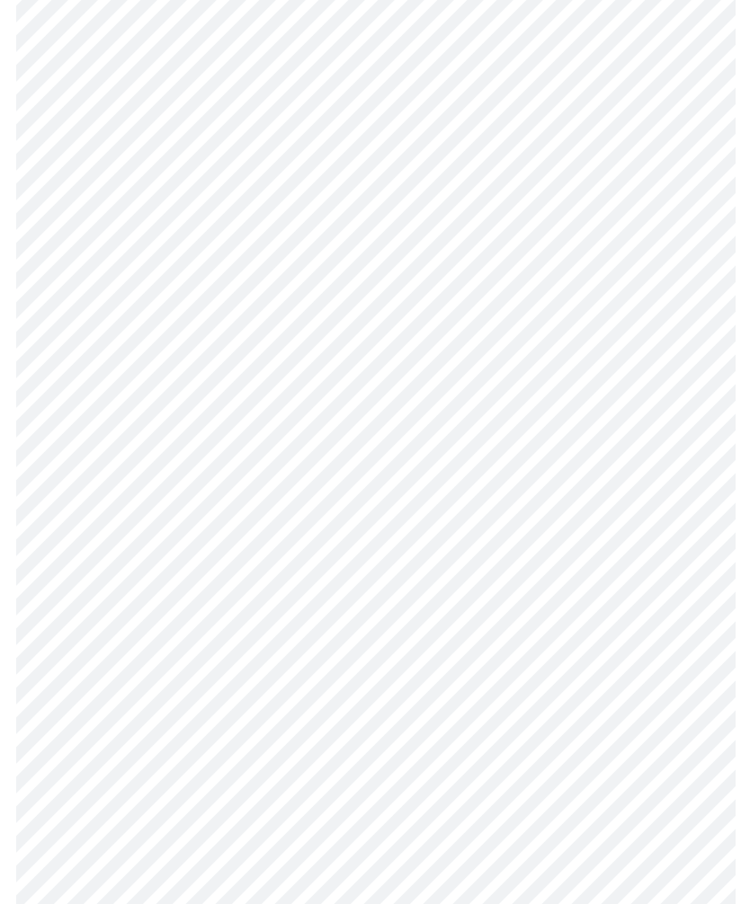
click at [691, 575] on body "MyMenopauseRx Intake Questions 4 / 13" at bounding box center [374, 81] width 735 height 1779
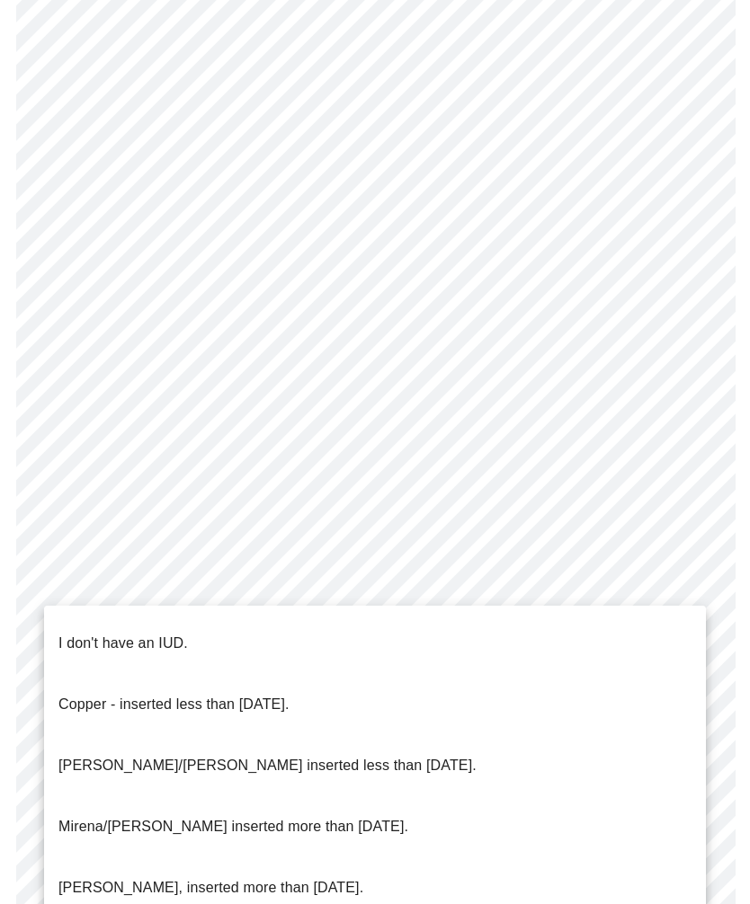
click at [168, 633] on p "I don't have an IUD." at bounding box center [122, 644] width 129 height 22
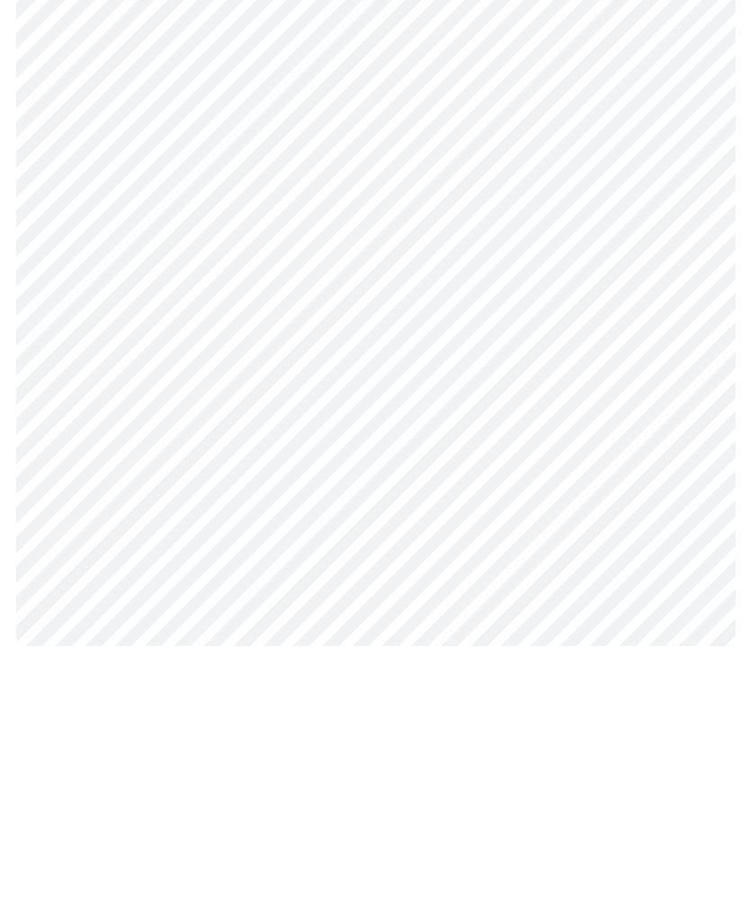
scroll to position [0, 0]
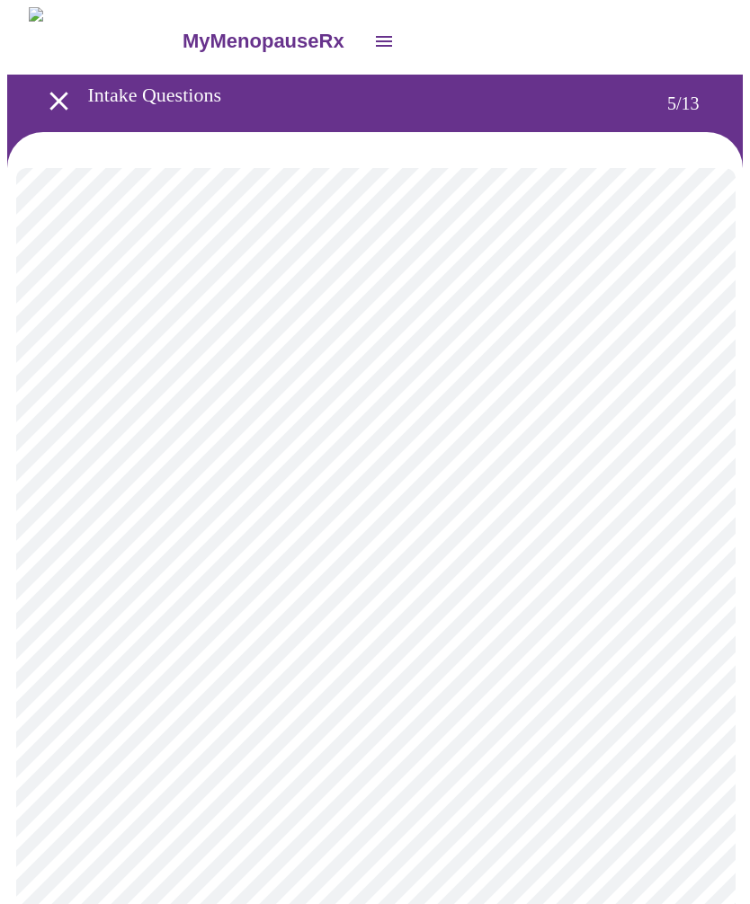
click at [692, 462] on body "MyMenopauseRx Intake Questions 5 / 13" at bounding box center [374, 734] width 735 height 1454
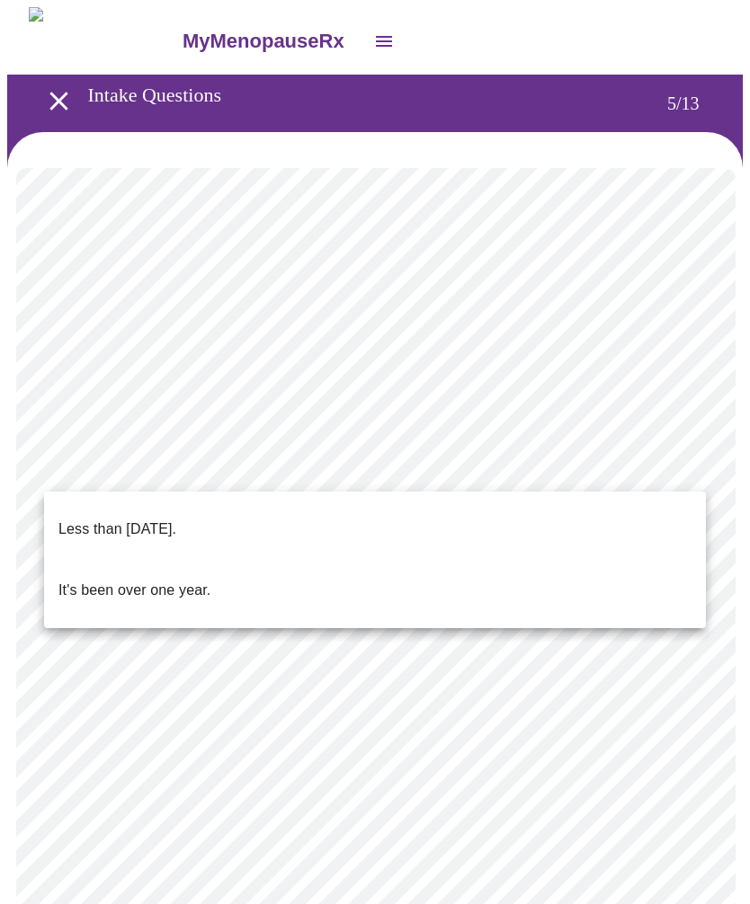
click at [176, 519] on p "Less than [DATE]." at bounding box center [117, 530] width 118 height 22
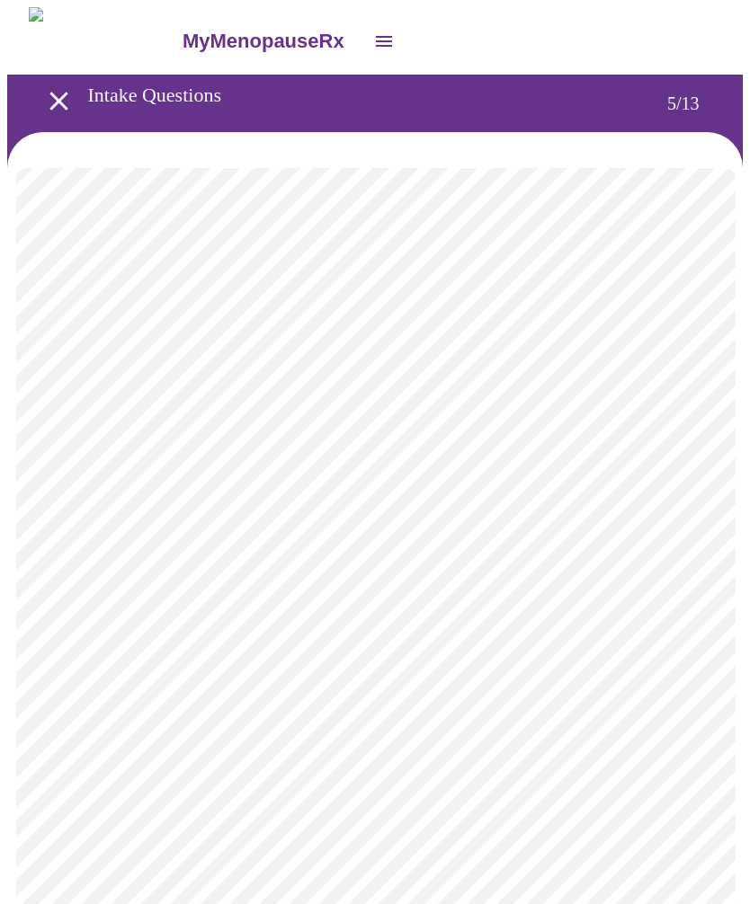
click at [691, 619] on body "MyMenopauseRx Intake Questions 5 / 13" at bounding box center [374, 729] width 735 height 1444
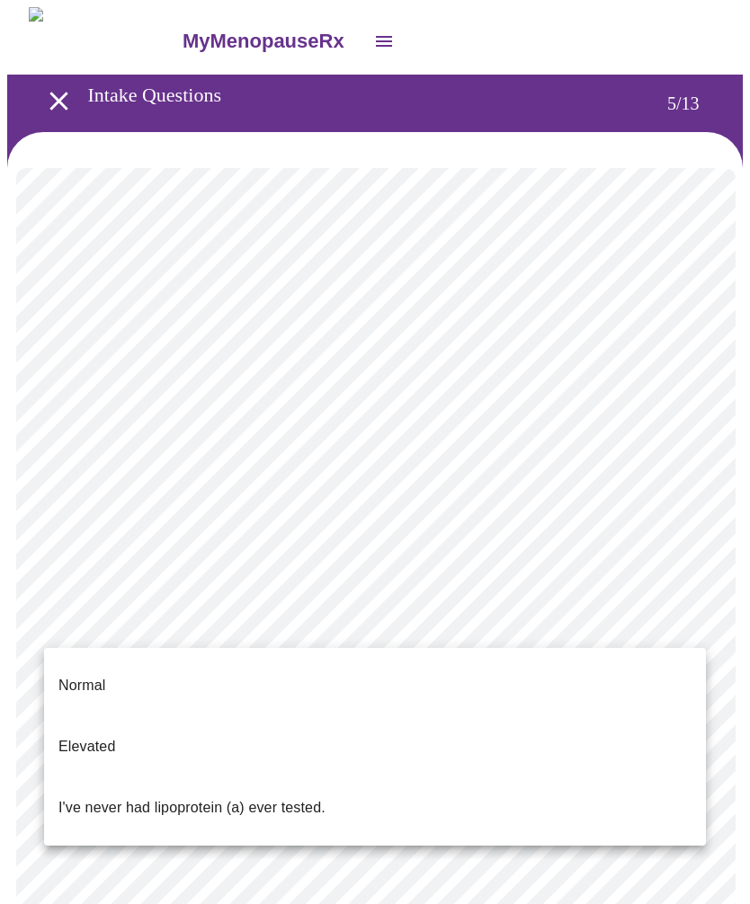
click at [96, 675] on p "Normal" at bounding box center [81, 686] width 47 height 22
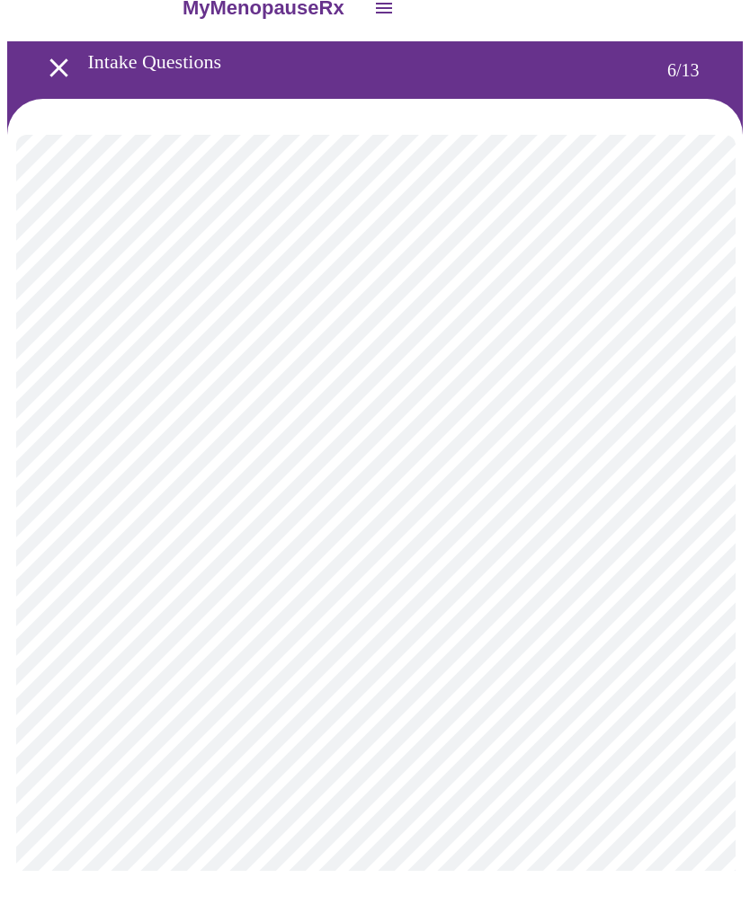
click at [131, 476] on body "MyMenopauseRx Intake Questions 6 / 13" at bounding box center [374, 486] width 735 height 958
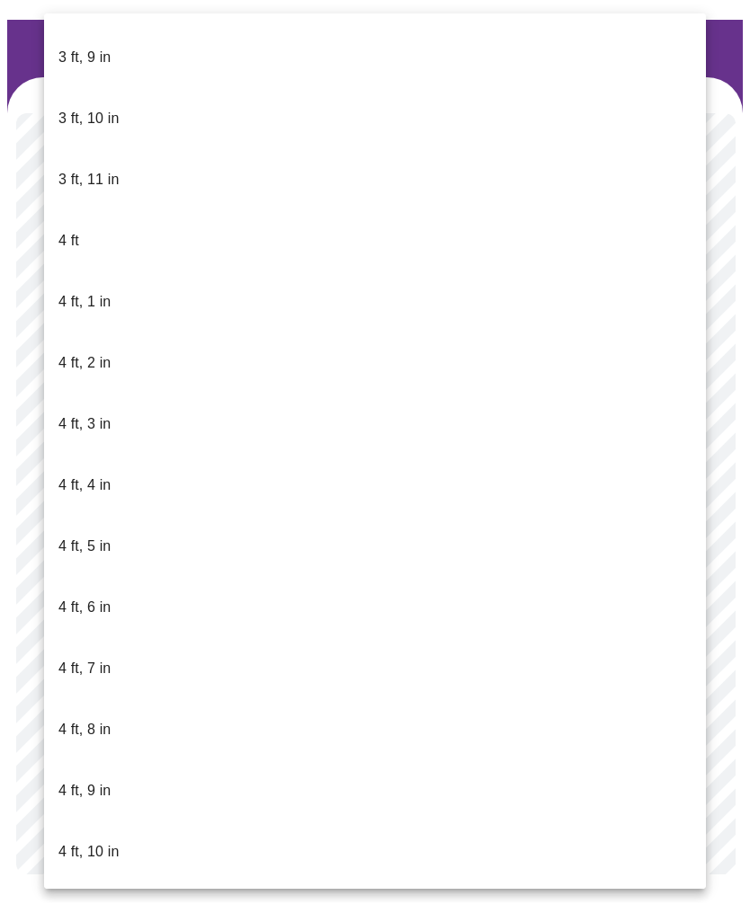
scroll to position [544, 0]
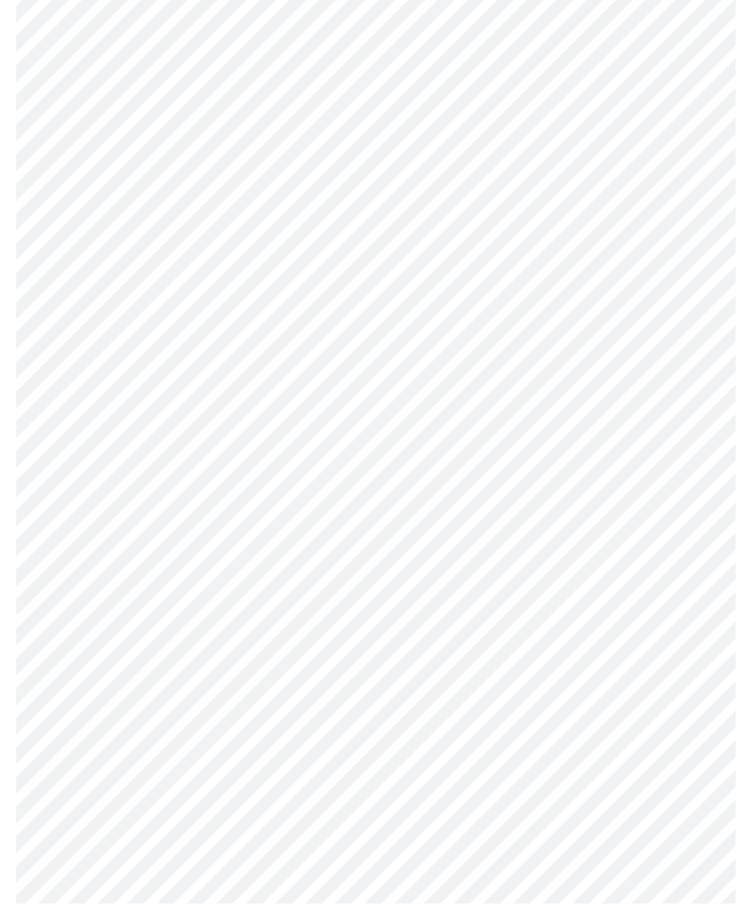
scroll to position [4197, 0]
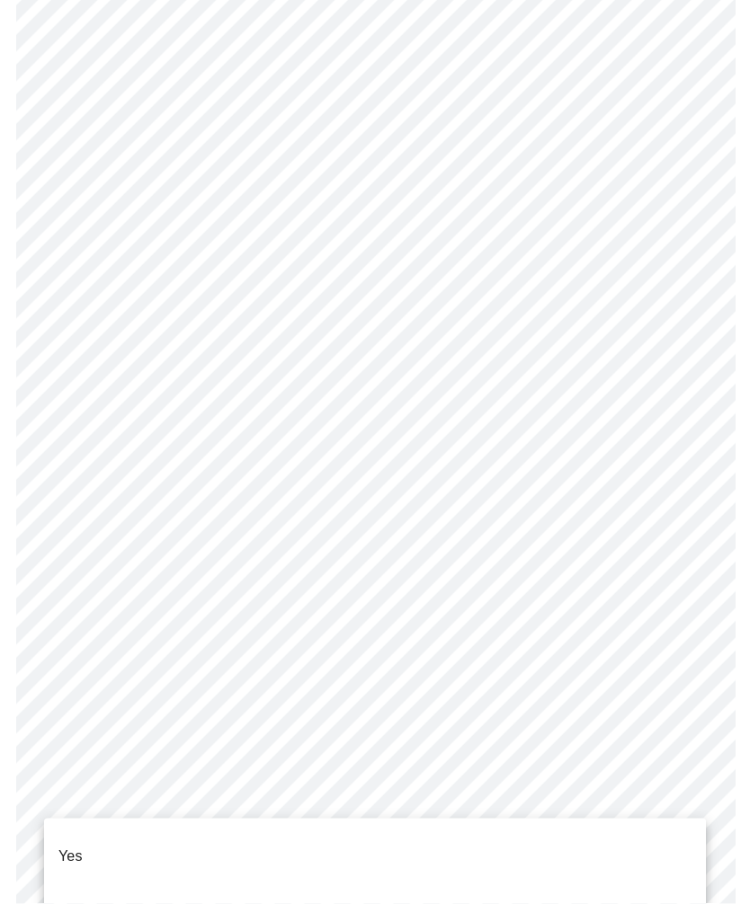
scroll to position [4198, 0]
click at [79, 888] on li "No" at bounding box center [375, 917] width 662 height 61
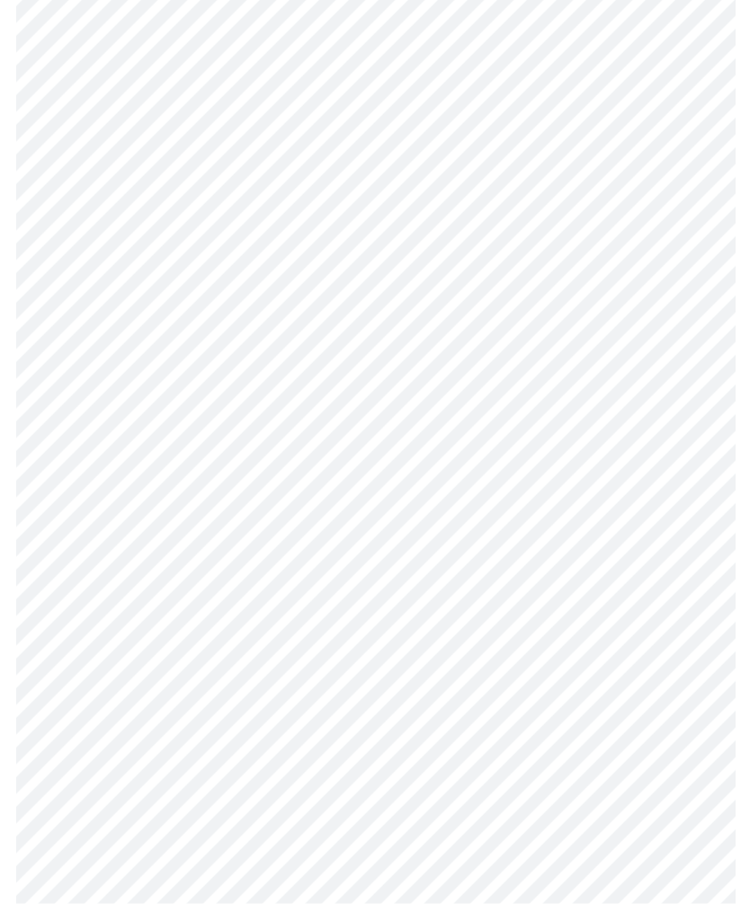
scroll to position [637, 0]
click at [254, 873] on body "MyMenopauseRx Intake Questions 8 / 13" at bounding box center [374, 247] width 735 height 1754
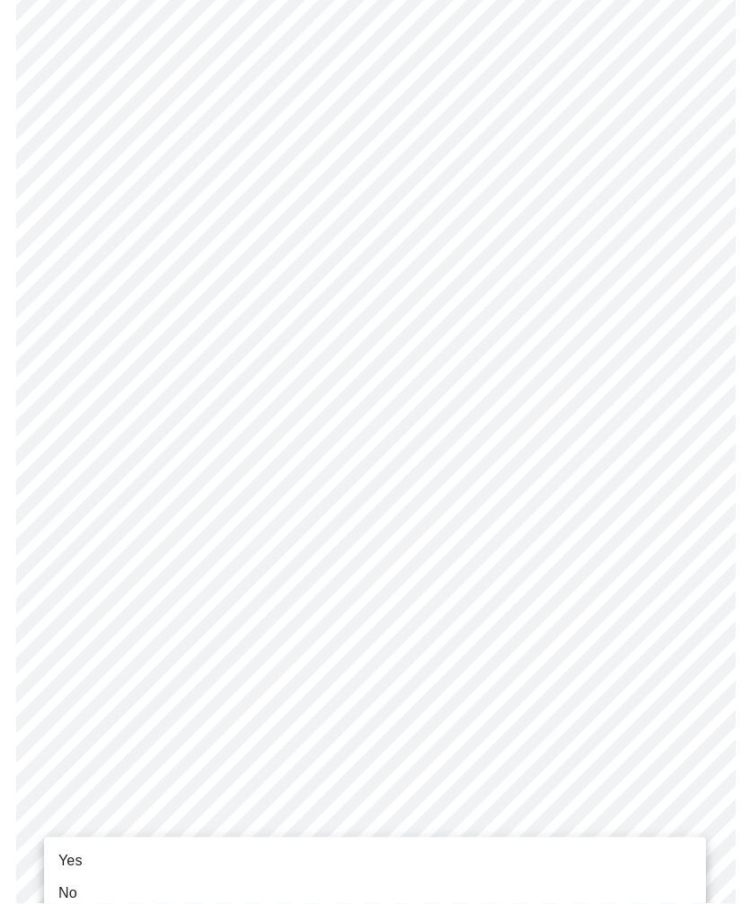
scroll to position [638, 0]
click at [77, 856] on span "Yes" at bounding box center [70, 861] width 24 height 22
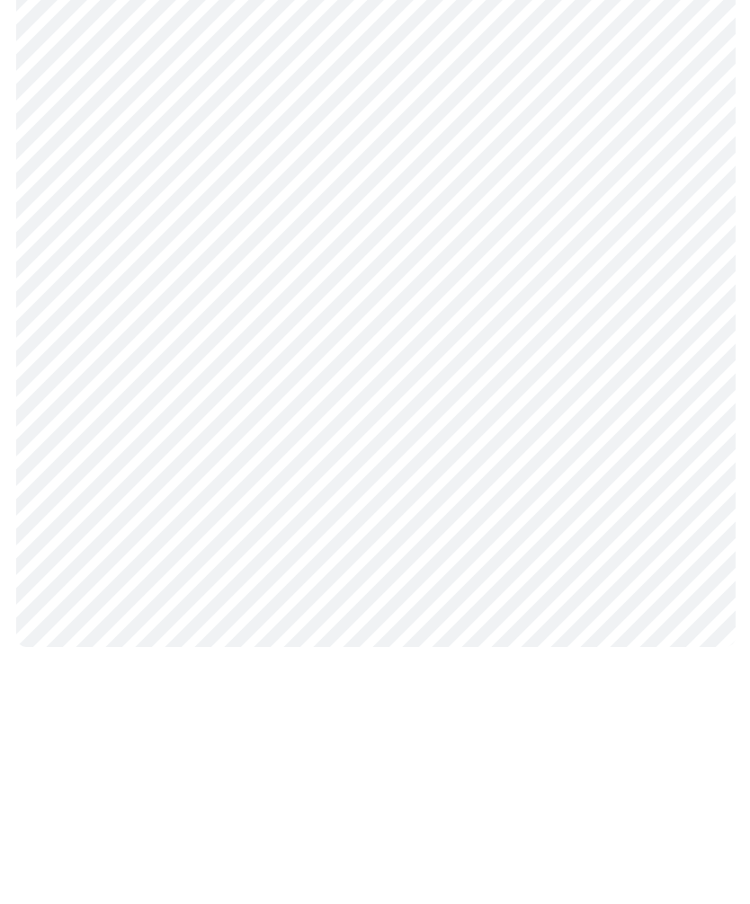
scroll to position [0, 0]
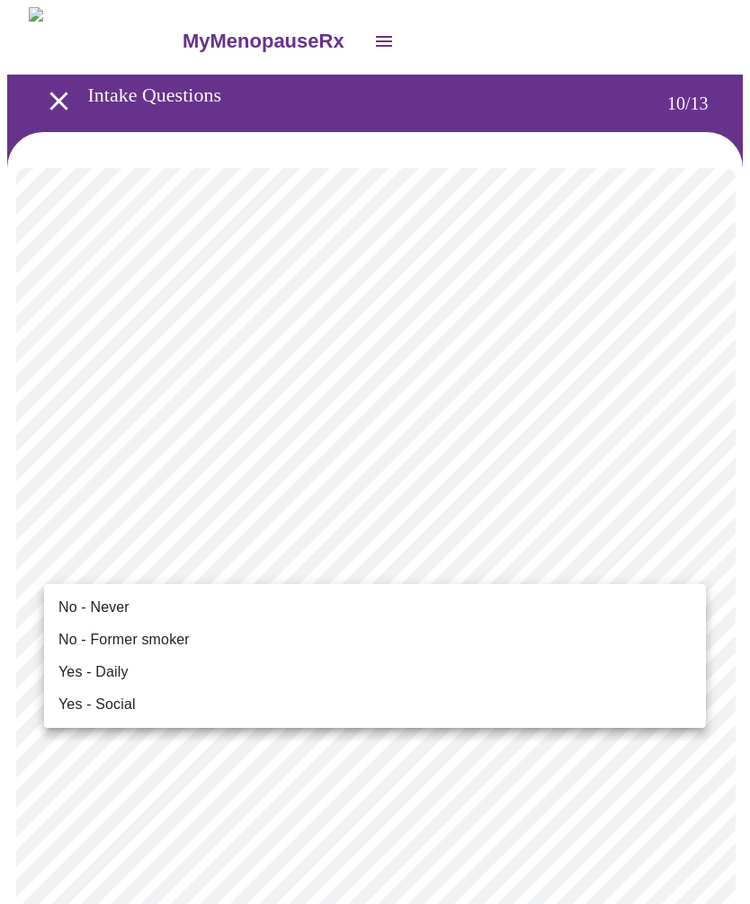
click at [127, 712] on span "Yes - Social" at bounding box center [96, 705] width 77 height 22
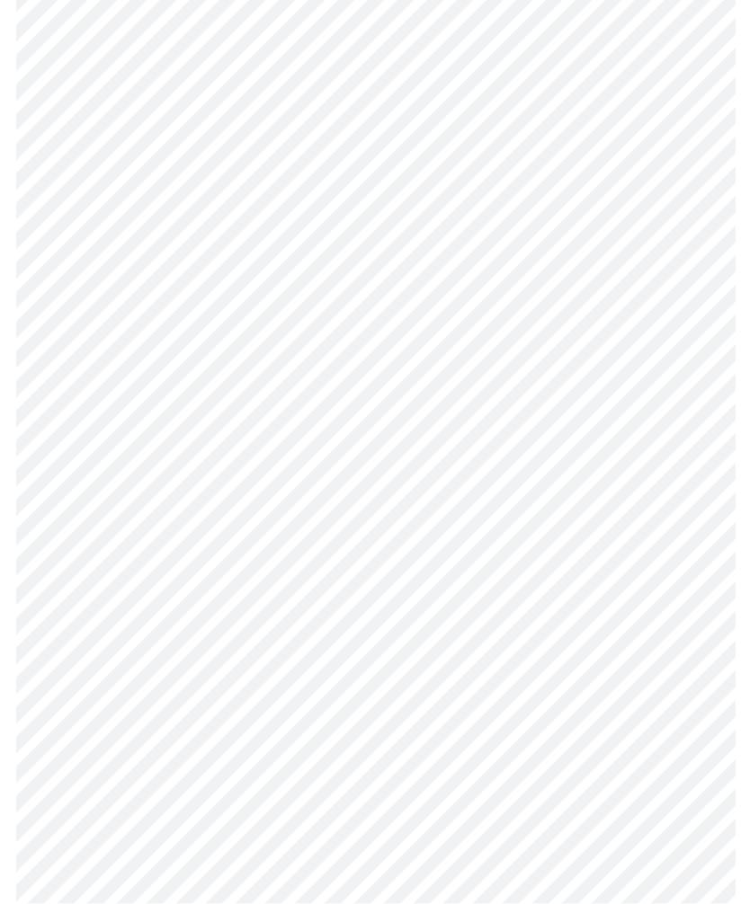
scroll to position [1183, 0]
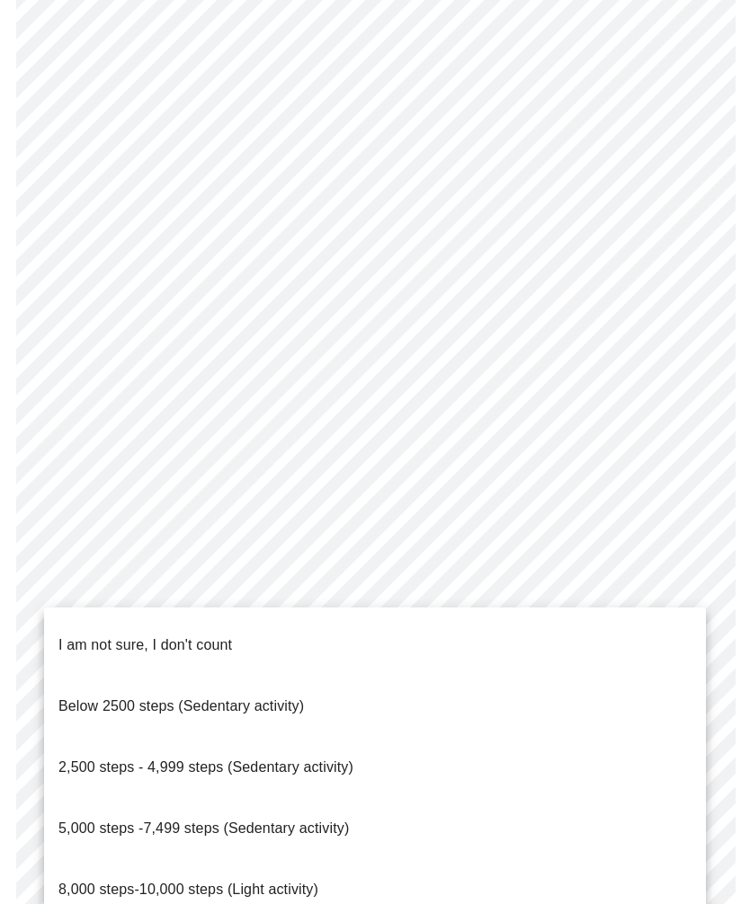
click at [334, 760] on span "2,500 steps - 4,999 steps (Sedentary activity)" at bounding box center [205, 767] width 295 height 15
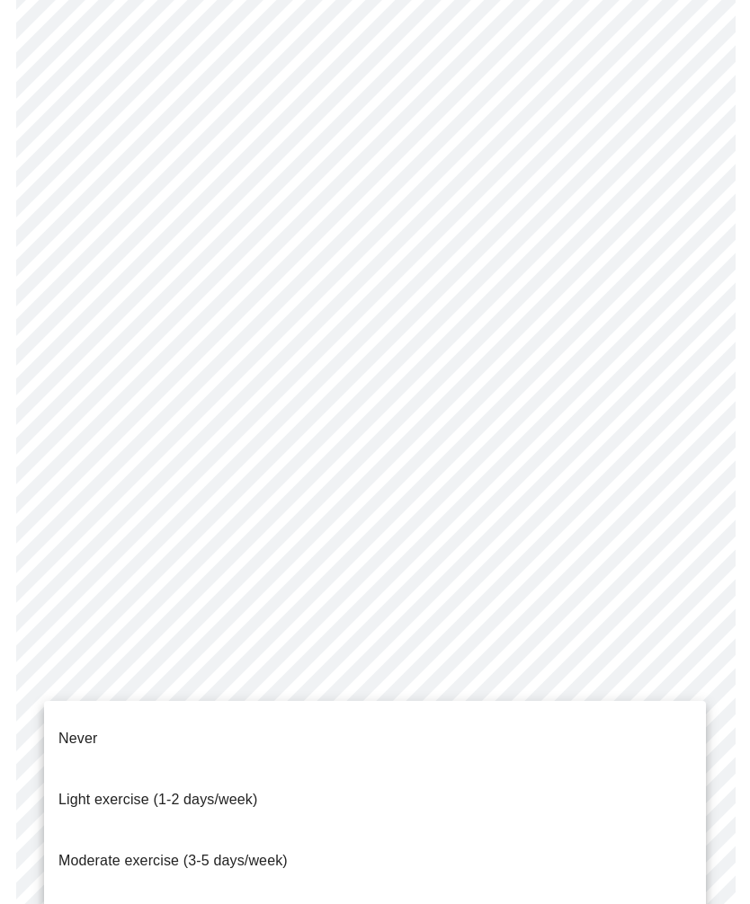
click at [93, 731] on span "Never" at bounding box center [77, 738] width 39 height 15
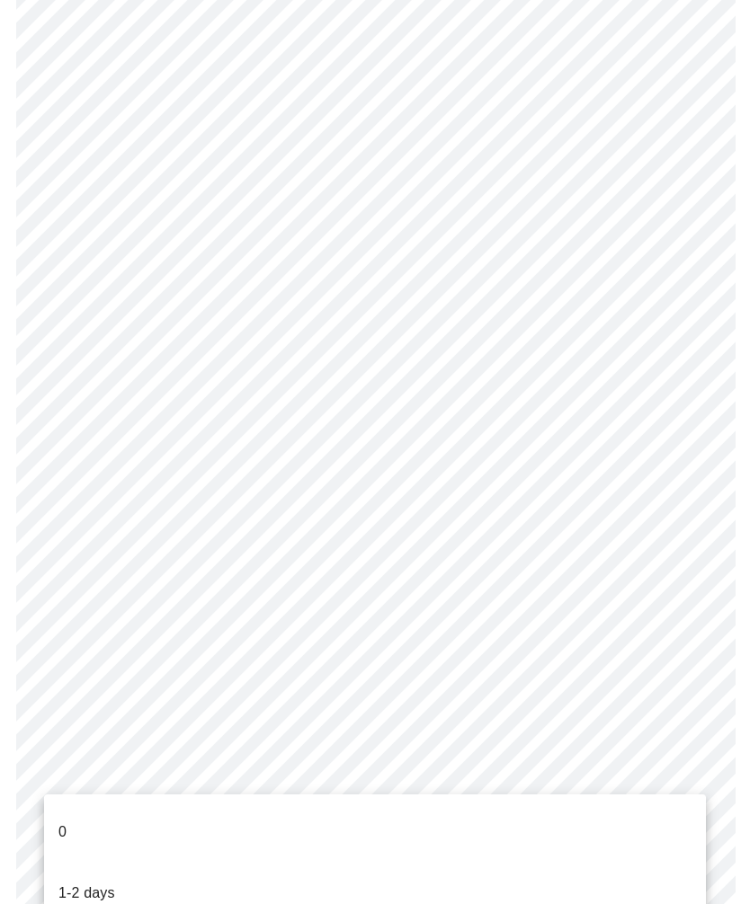
click at [73, 812] on li "0" at bounding box center [375, 832] width 662 height 61
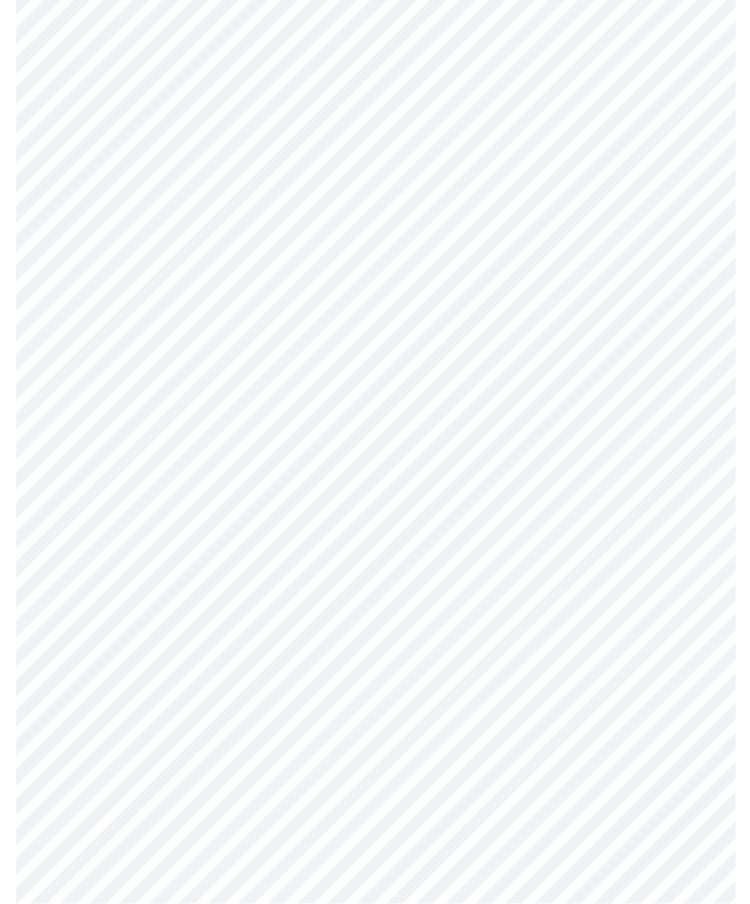
scroll to position [0, 0]
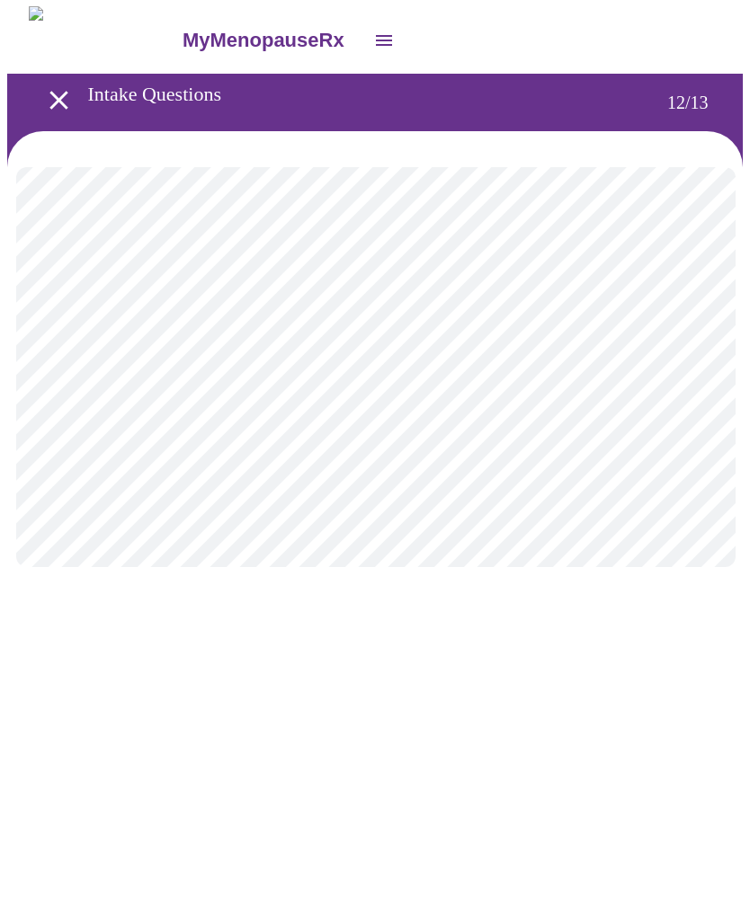
click at [689, 368] on body "MyMenopauseRx Intake Questions 12 / 13" at bounding box center [374, 305] width 735 height 597
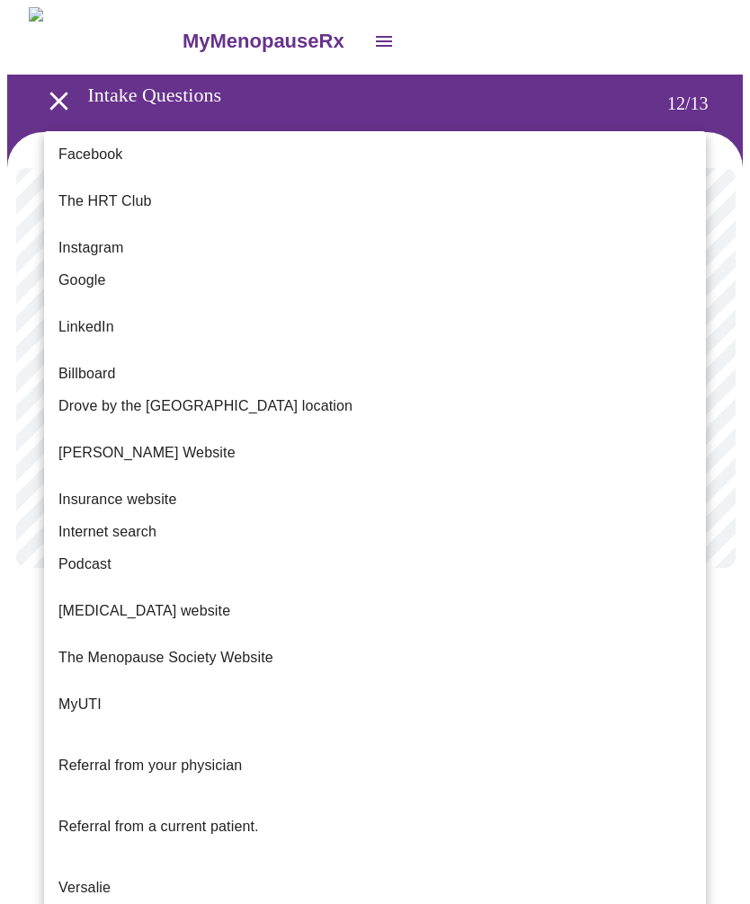
click at [237, 819] on span "Referral from a current patient." at bounding box center [158, 826] width 200 height 15
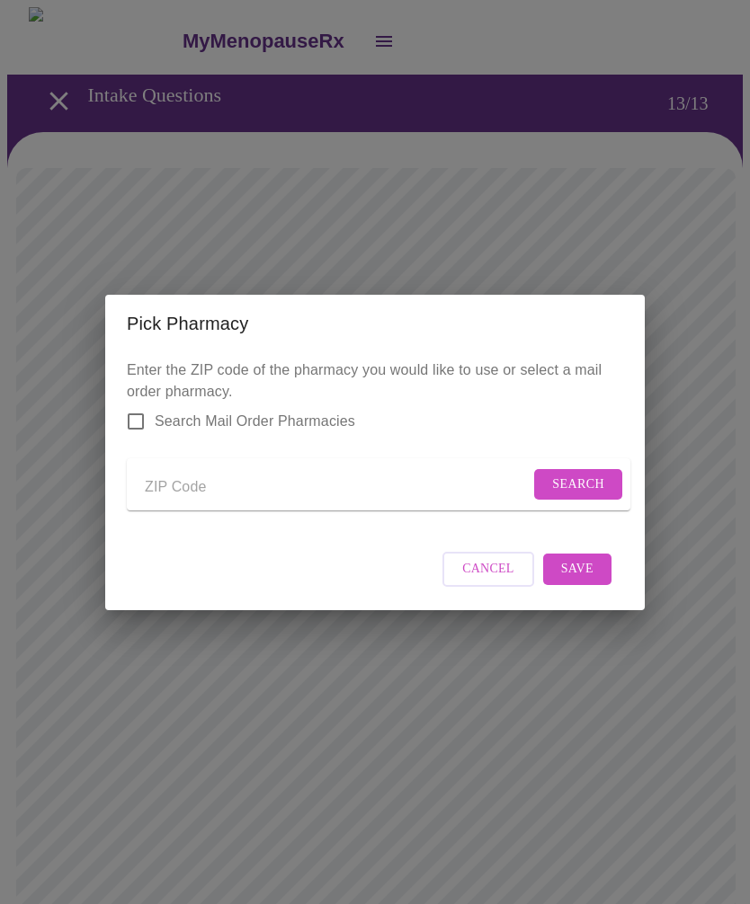
click at [298, 484] on input "Send a message to your care team" at bounding box center [337, 488] width 385 height 29
type input "60188"
click at [580, 474] on span "Search" at bounding box center [578, 485] width 52 height 22
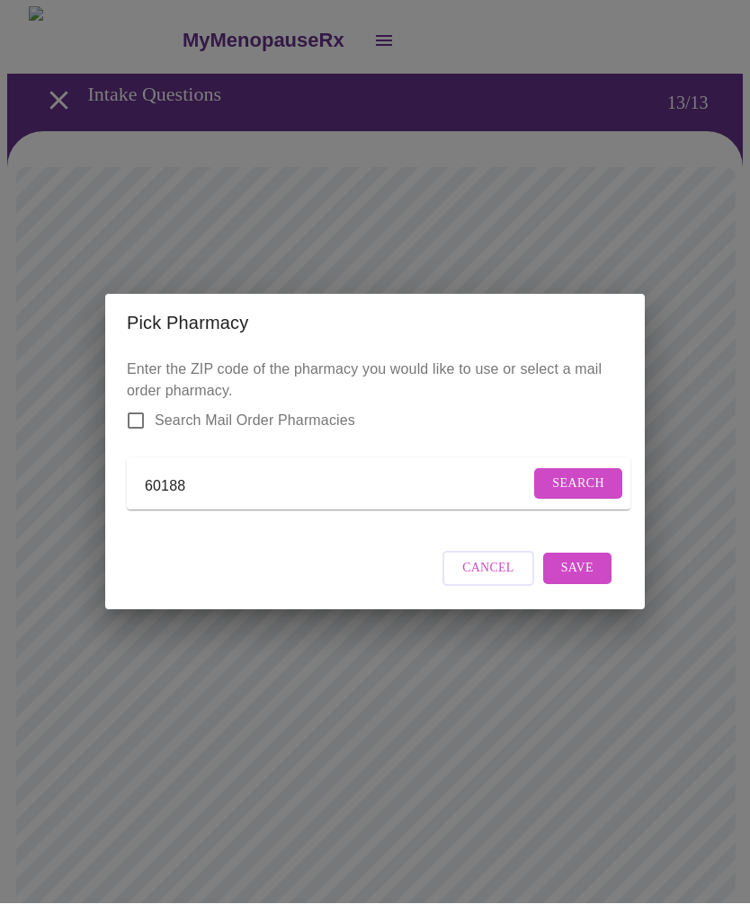
scroll to position [1, 0]
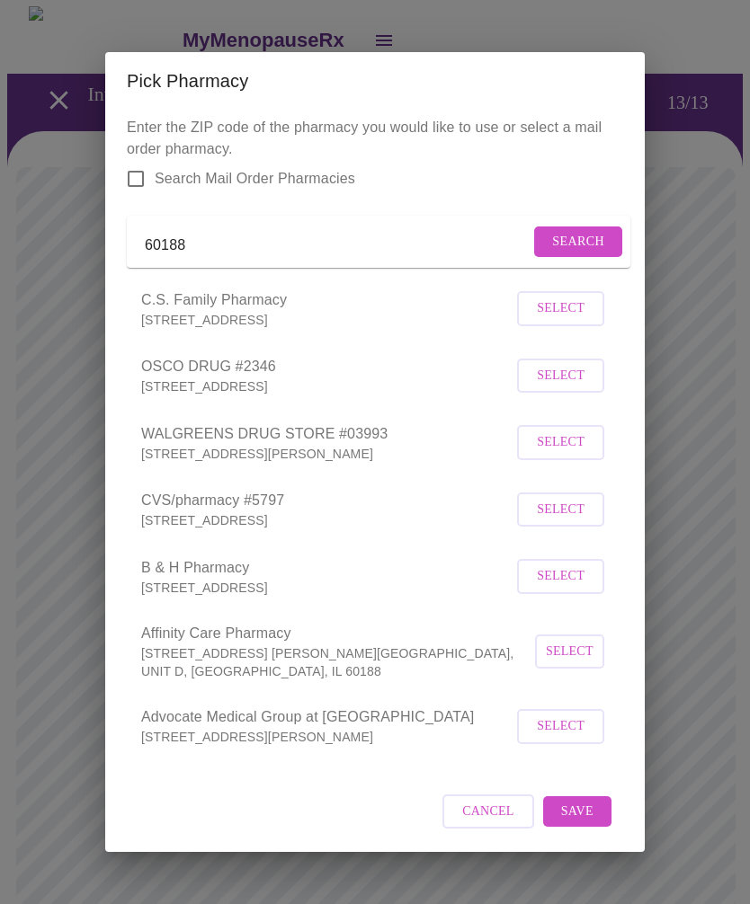
click at [567, 387] on span "Select" at bounding box center [561, 376] width 48 height 22
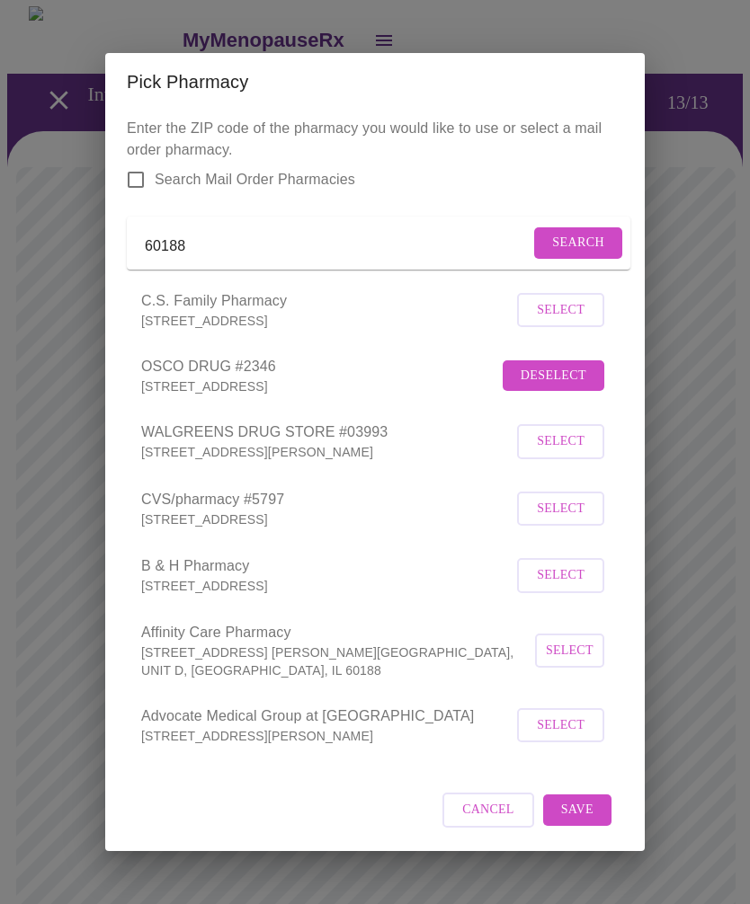
click at [593, 812] on button "Save" at bounding box center [577, 810] width 68 height 31
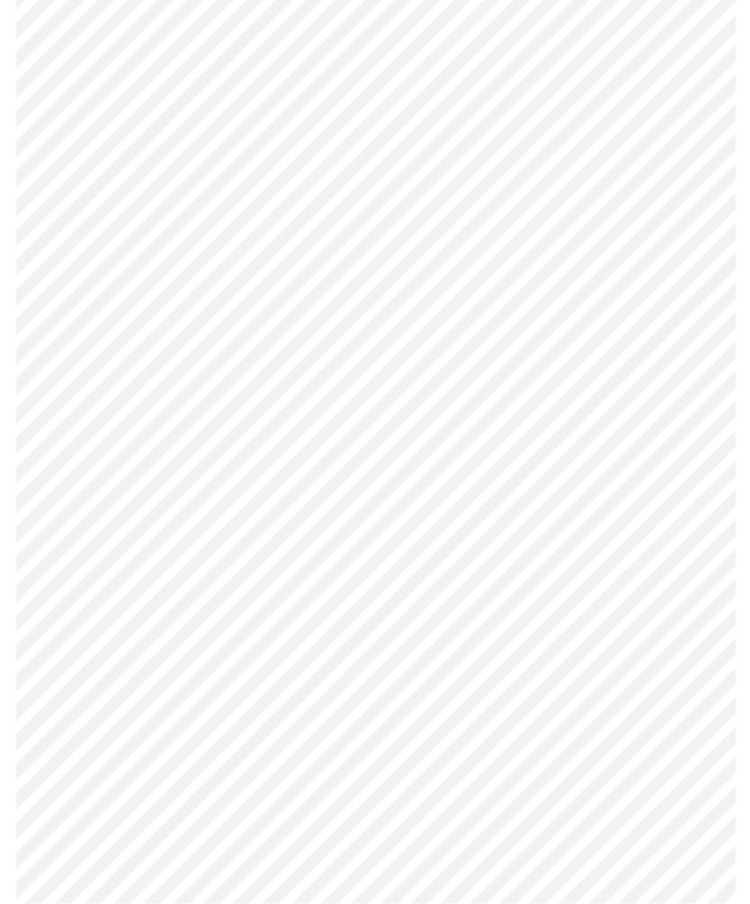
scroll to position [325, 0]
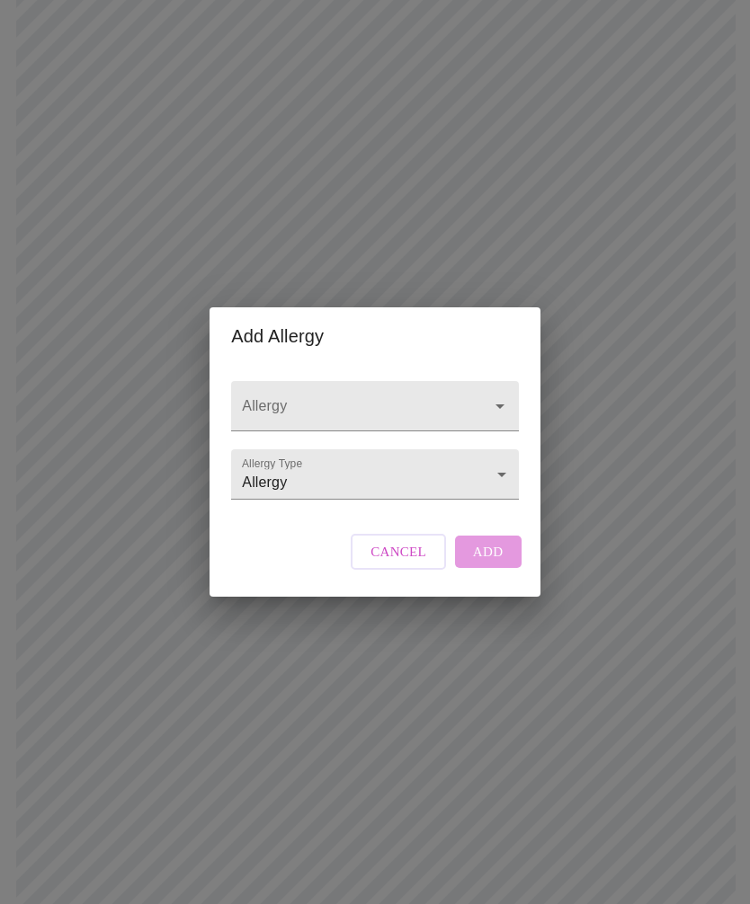
click at [495, 410] on icon "Open" at bounding box center [500, 407] width 22 height 22
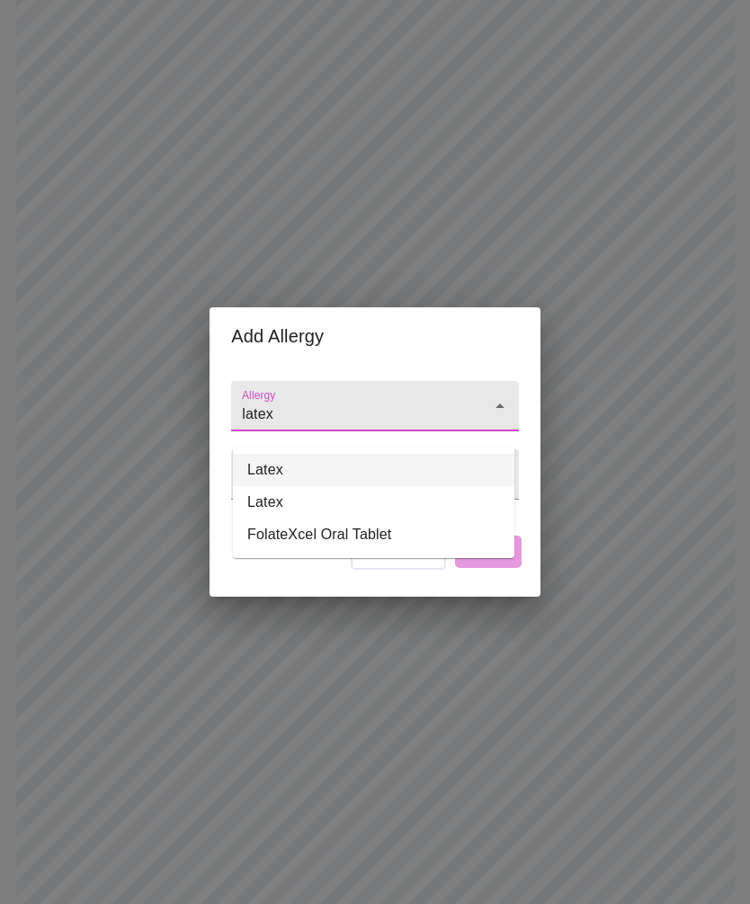
click at [266, 469] on li "Latex" at bounding box center [373, 470] width 281 height 32
type input "Latex"
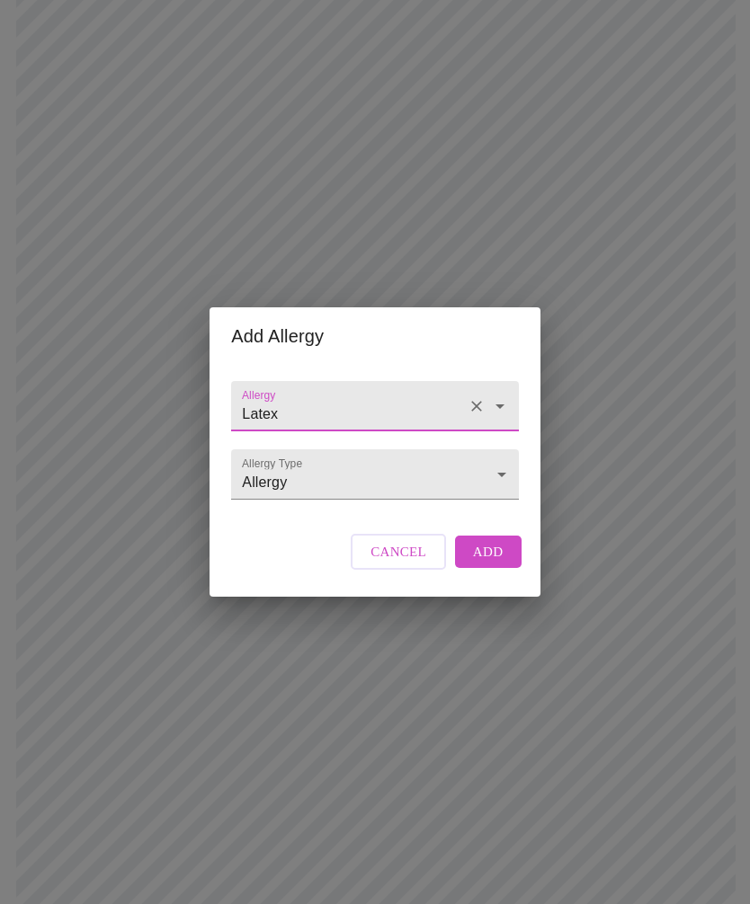
click at [503, 500] on body "MyMenopauseRx Intake Questions 13 / 13 Add Allergy [MEDICAL_DATA] Allergy Type …" at bounding box center [374, 355] width 735 height 1347
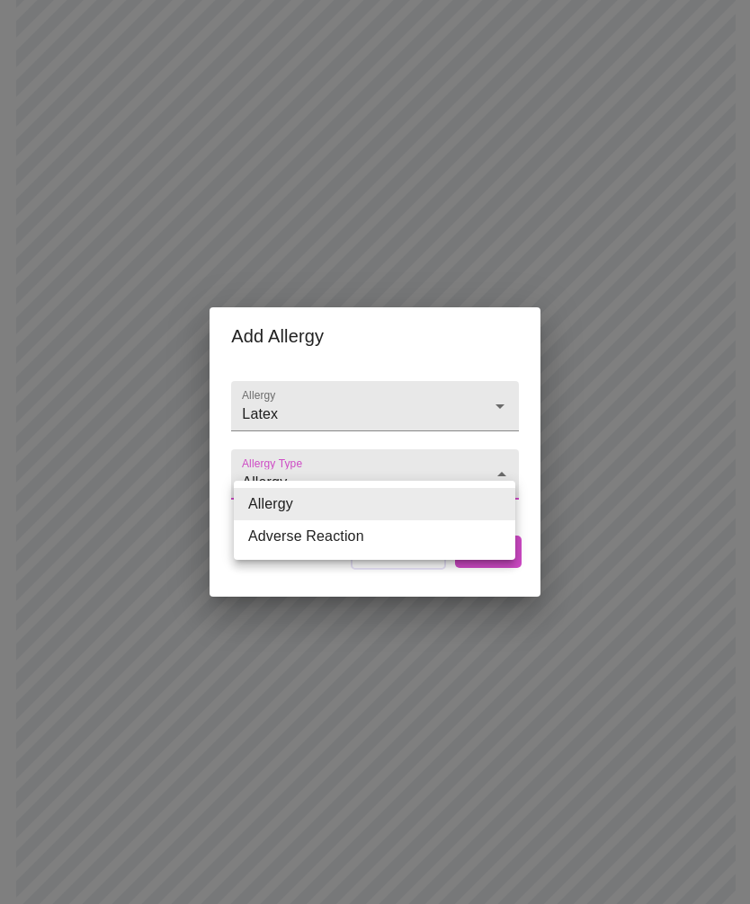
click at [343, 536] on li "Adverse Reaction" at bounding box center [374, 537] width 281 height 32
type input "Adverse Reaction"
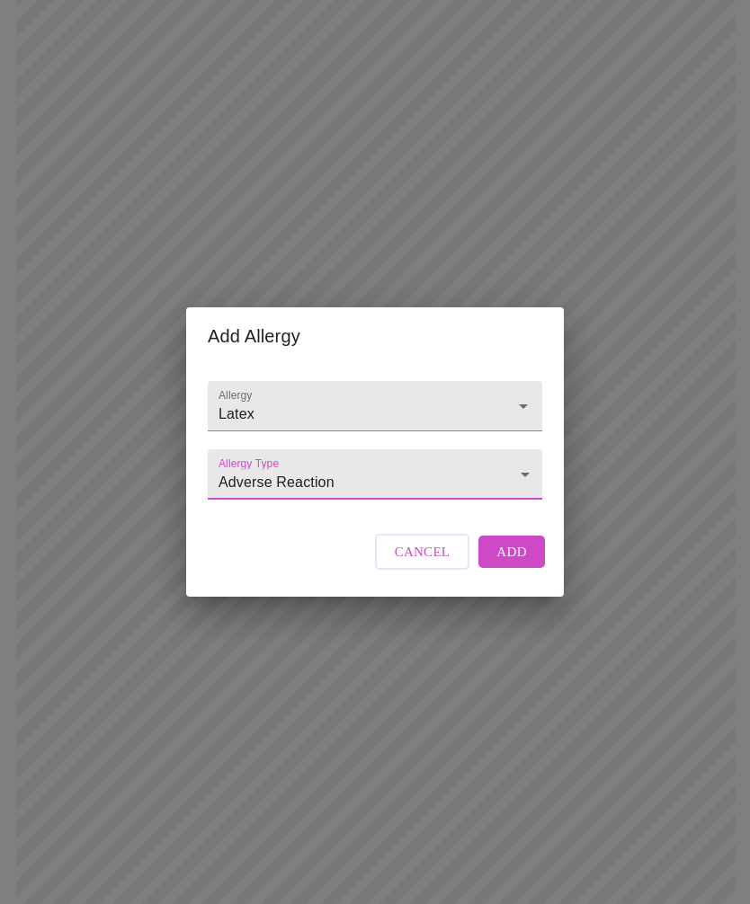
click at [519, 564] on span "Add" at bounding box center [511, 551] width 31 height 23
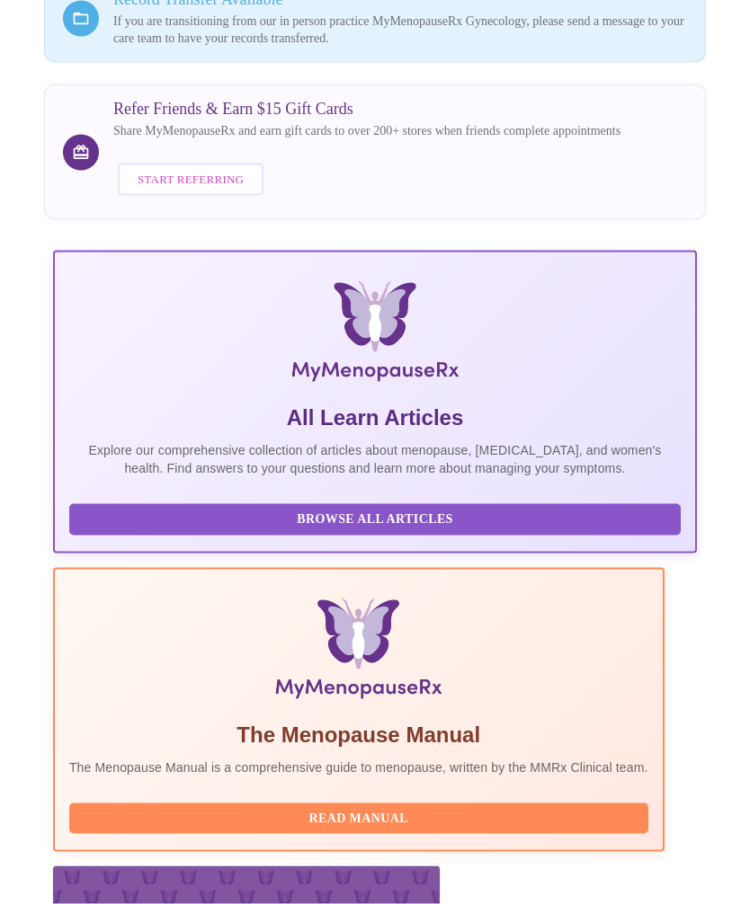
scroll to position [270, 0]
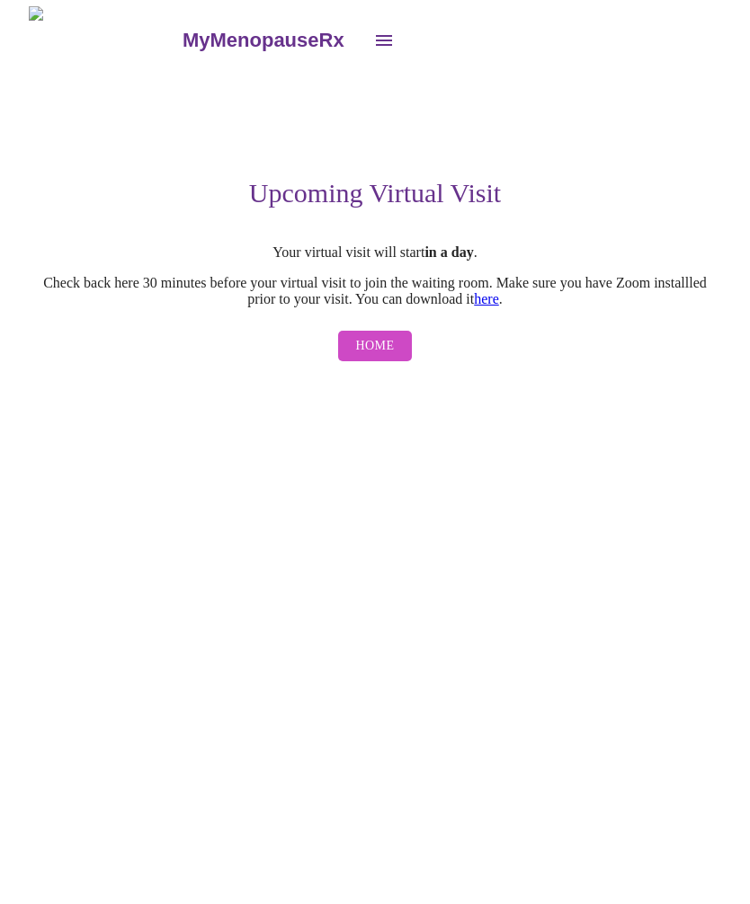
scroll to position [1, 0]
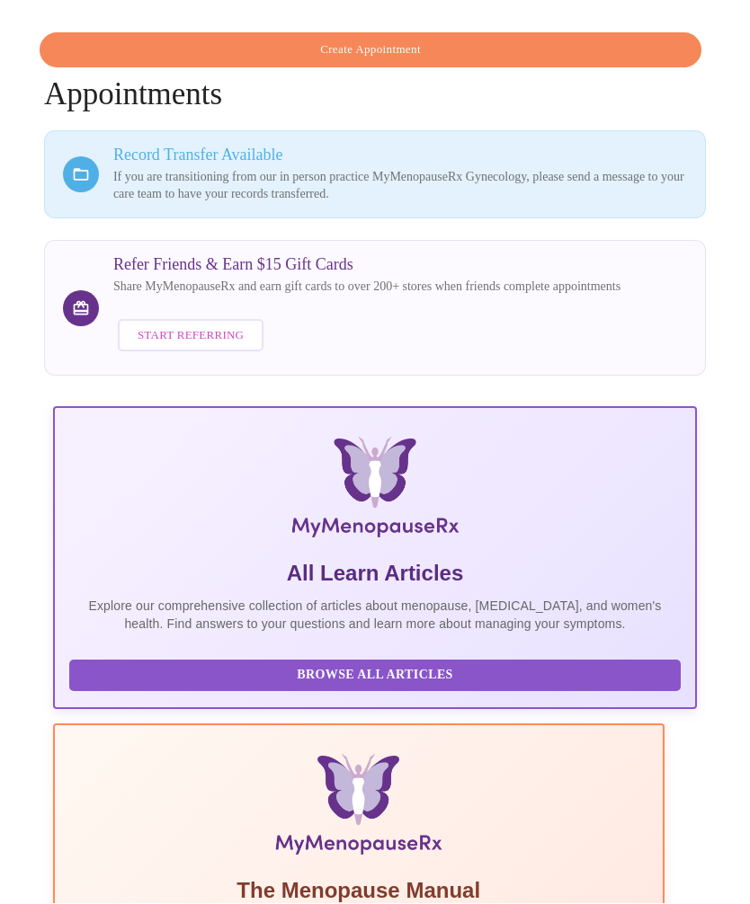
scroll to position [60, 0]
